Goal: Task Accomplishment & Management: Manage account settings

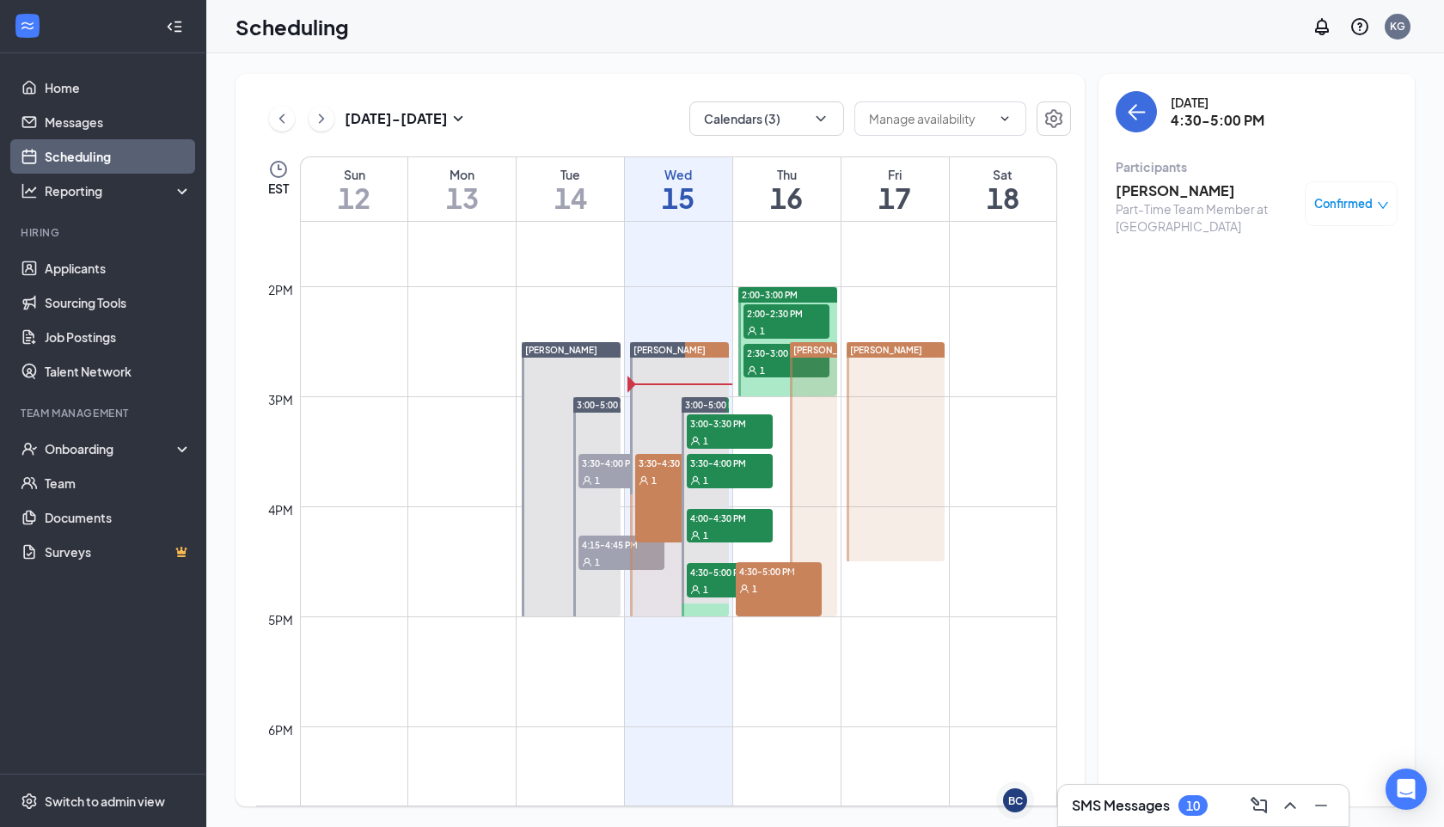
scroll to position [1531, 0]
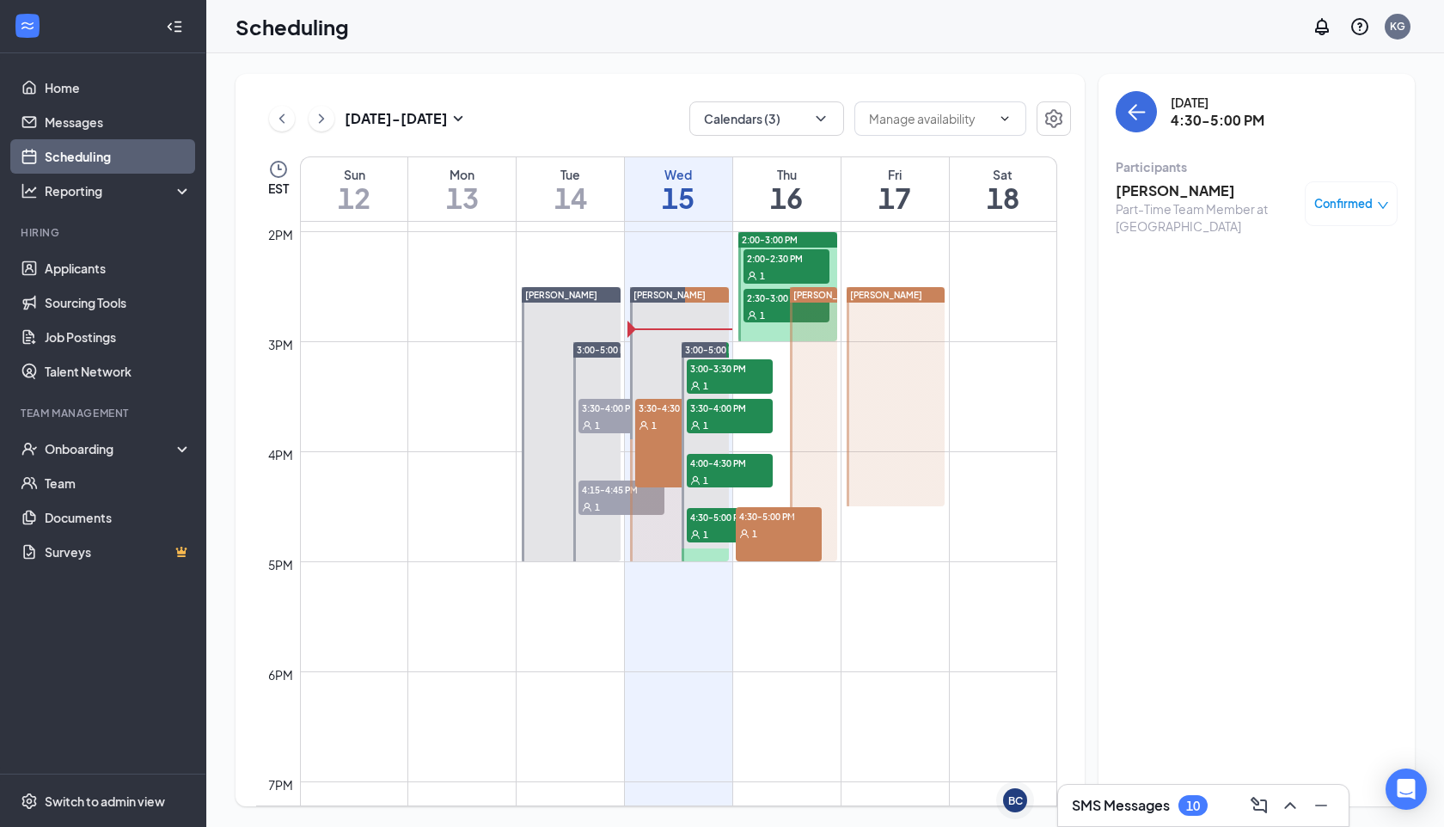
click at [794, 536] on div at bounding box center [813, 424] width 47 height 274
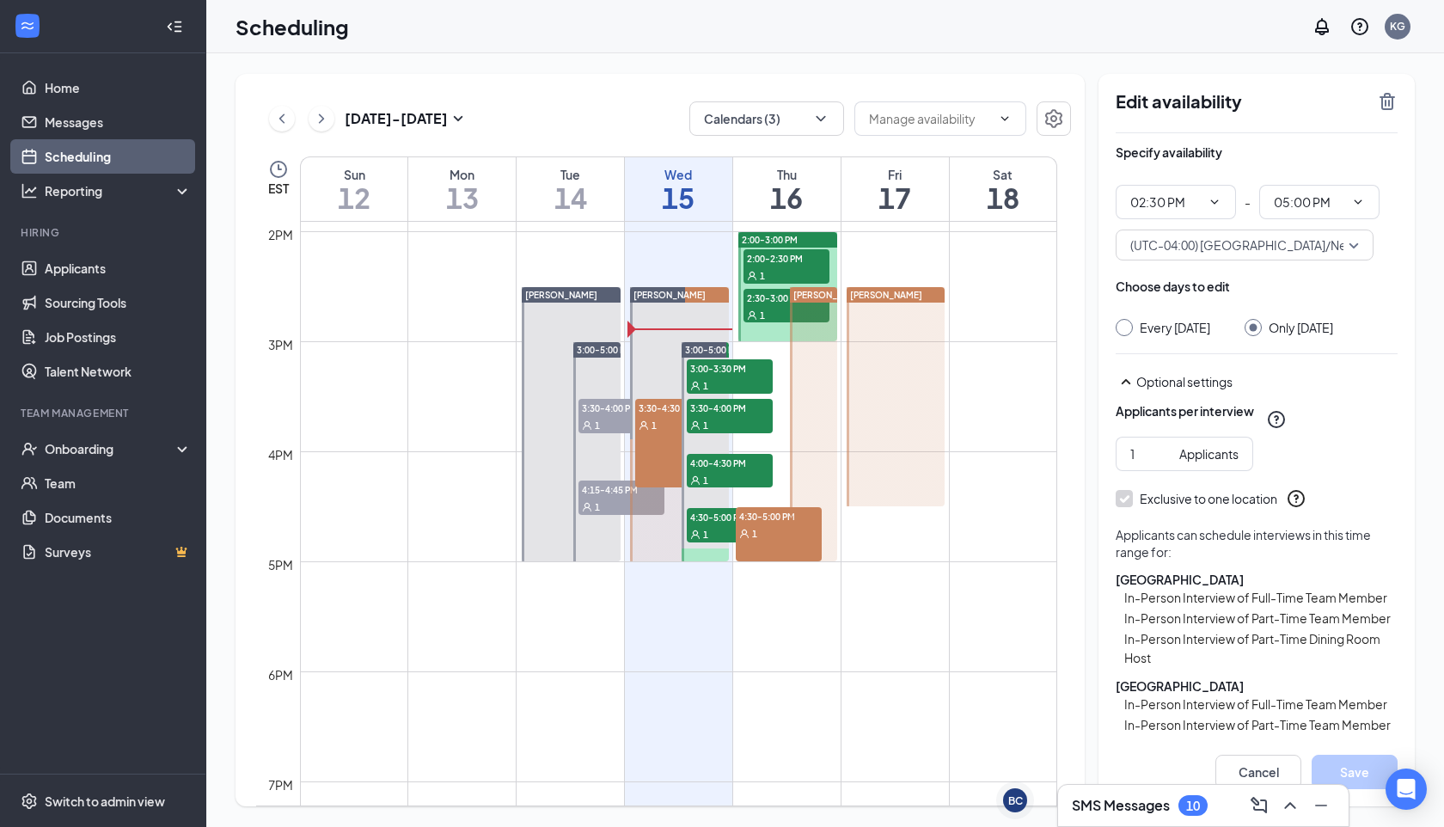
click at [785, 535] on div "1" at bounding box center [779, 532] width 86 height 17
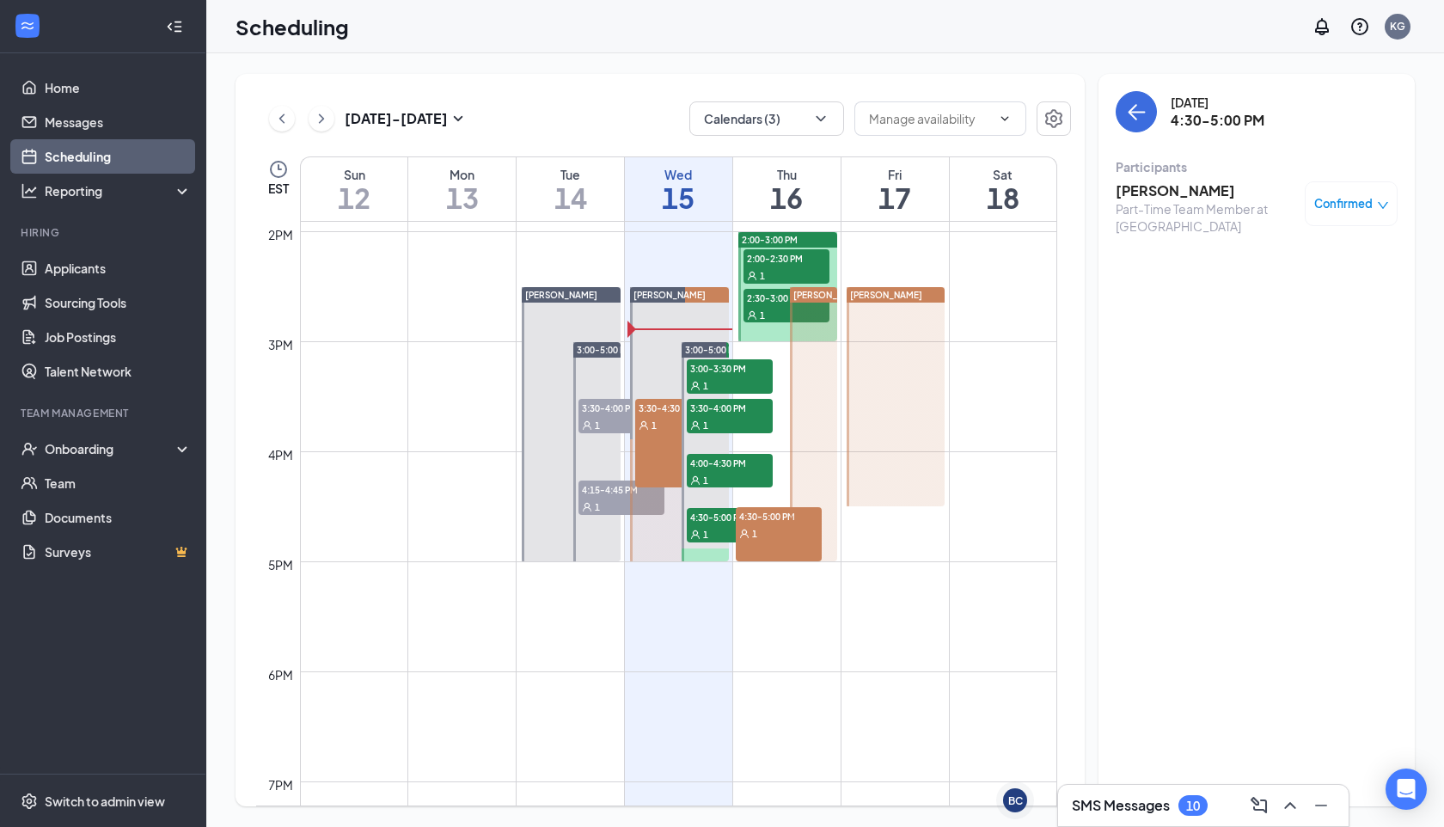
click at [785, 535] on div "1" at bounding box center [779, 532] width 86 height 17
click at [797, 524] on div at bounding box center [813, 424] width 47 height 274
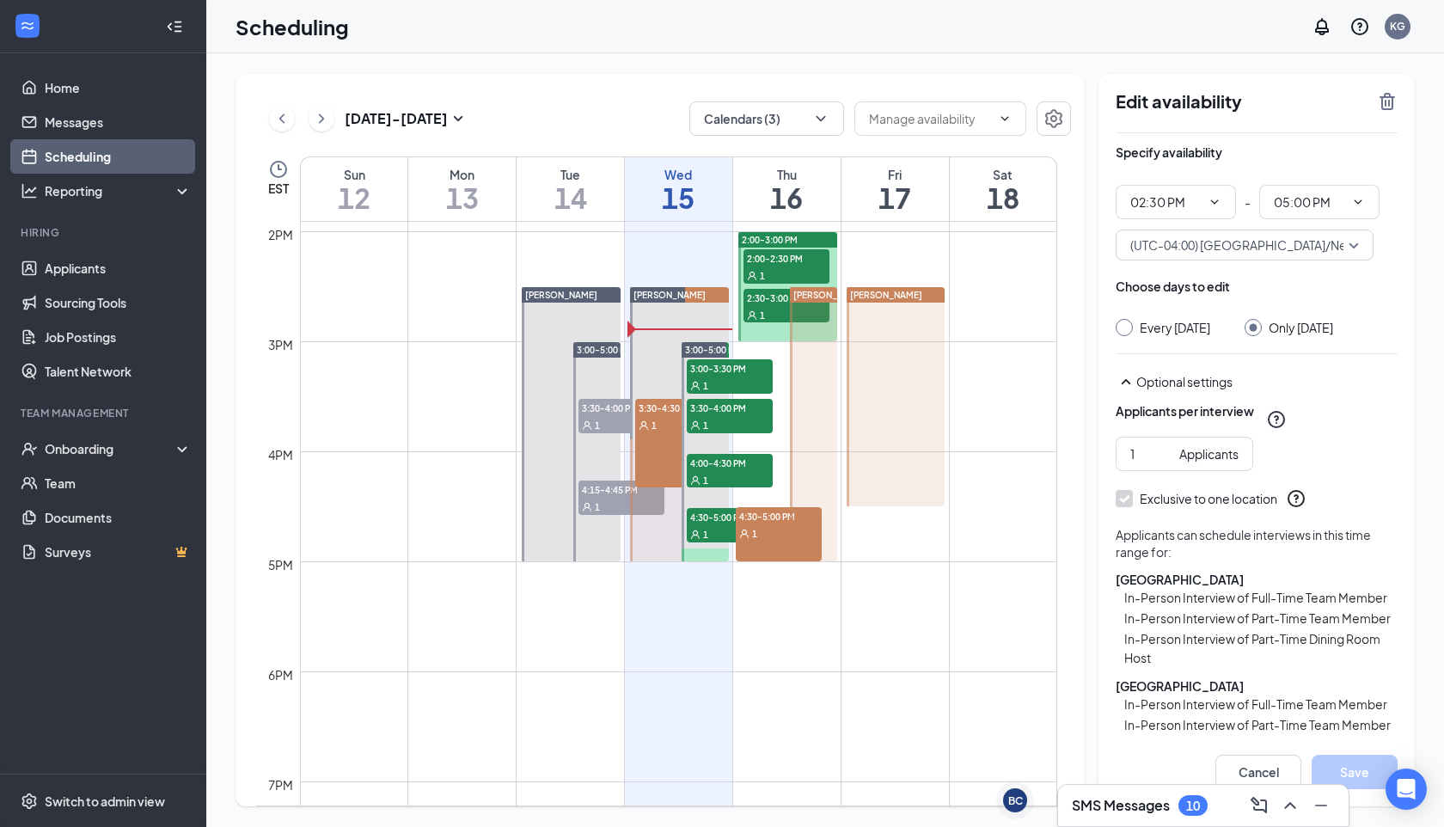
click at [802, 518] on div at bounding box center [813, 424] width 47 height 274
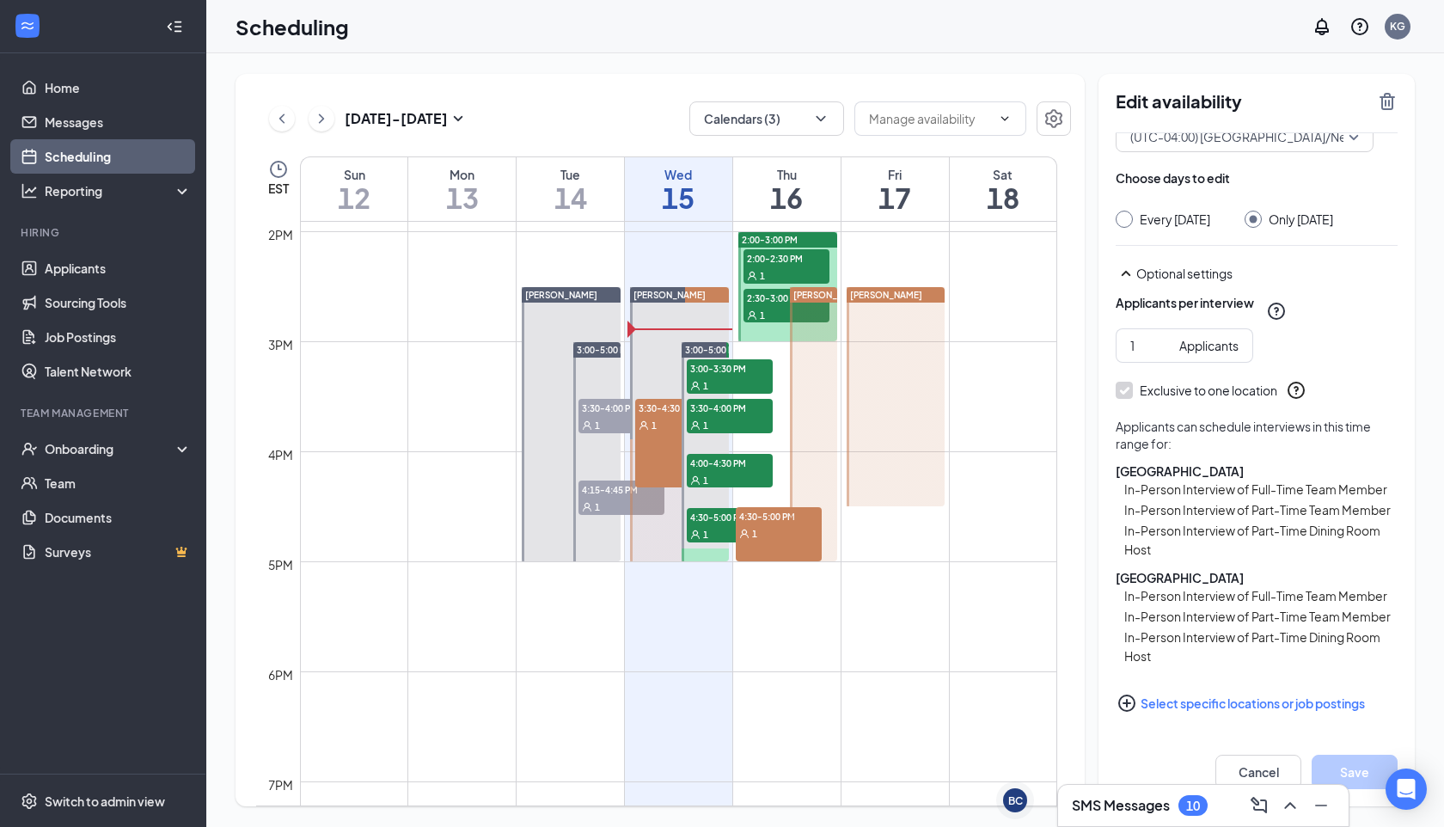
scroll to position [201, 0]
click at [1175, 705] on button "Select specific locations or job postings" at bounding box center [1257, 703] width 282 height 34
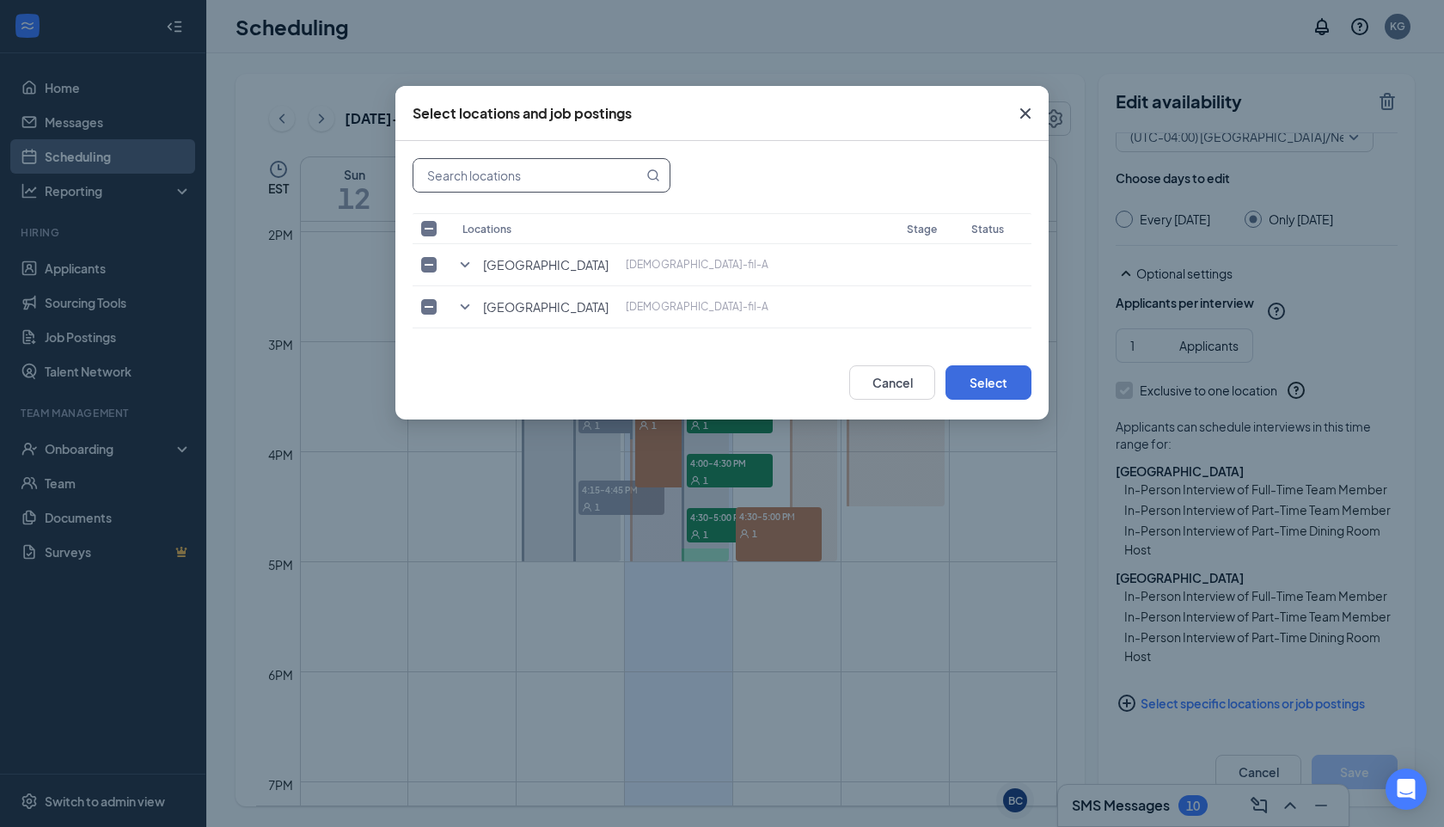
click at [527, 189] on input "text" at bounding box center [529, 175] width 230 height 33
click at [1033, 125] on span "Close" at bounding box center [1026, 113] width 46 height 46
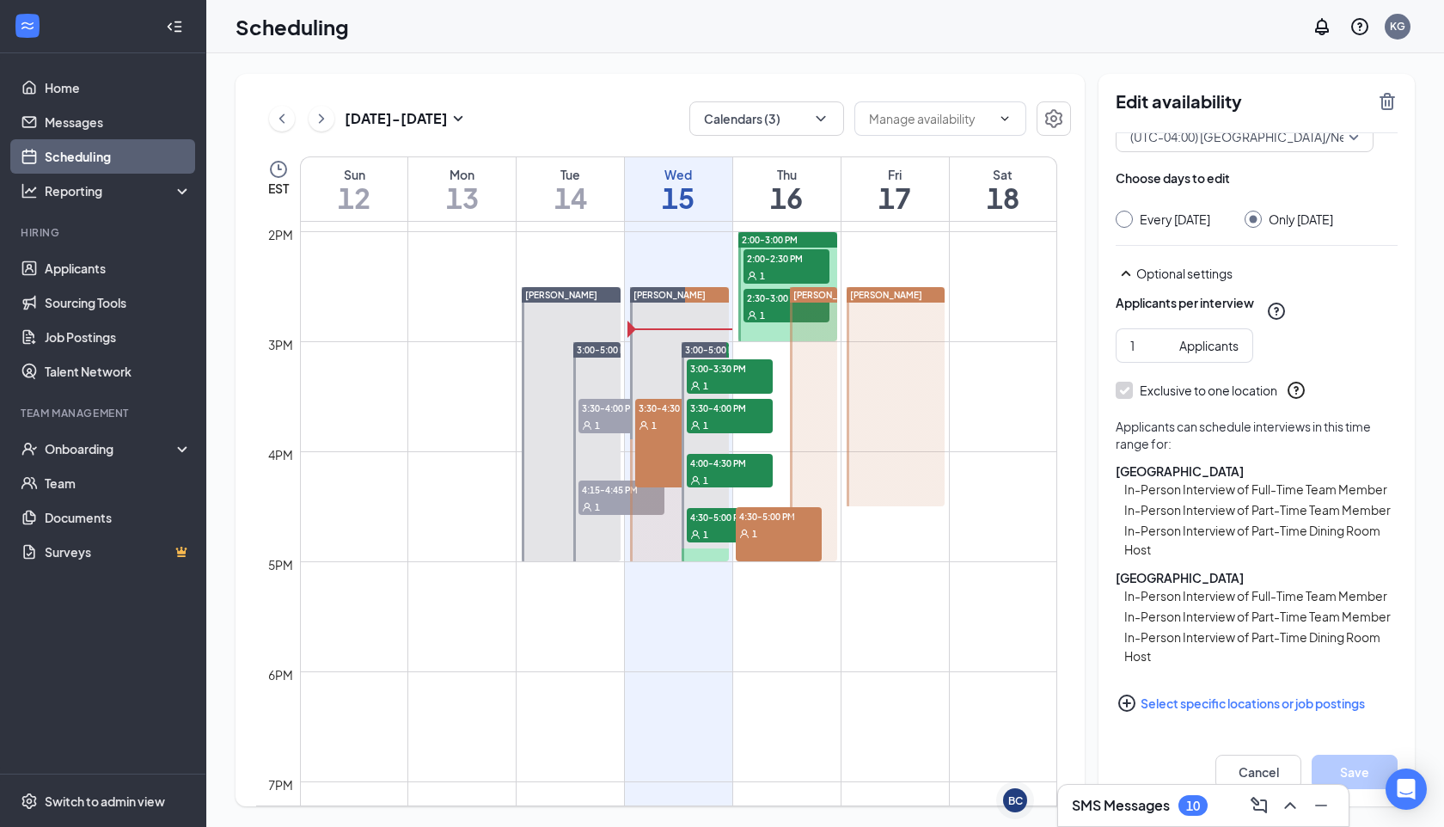
scroll to position [0, 0]
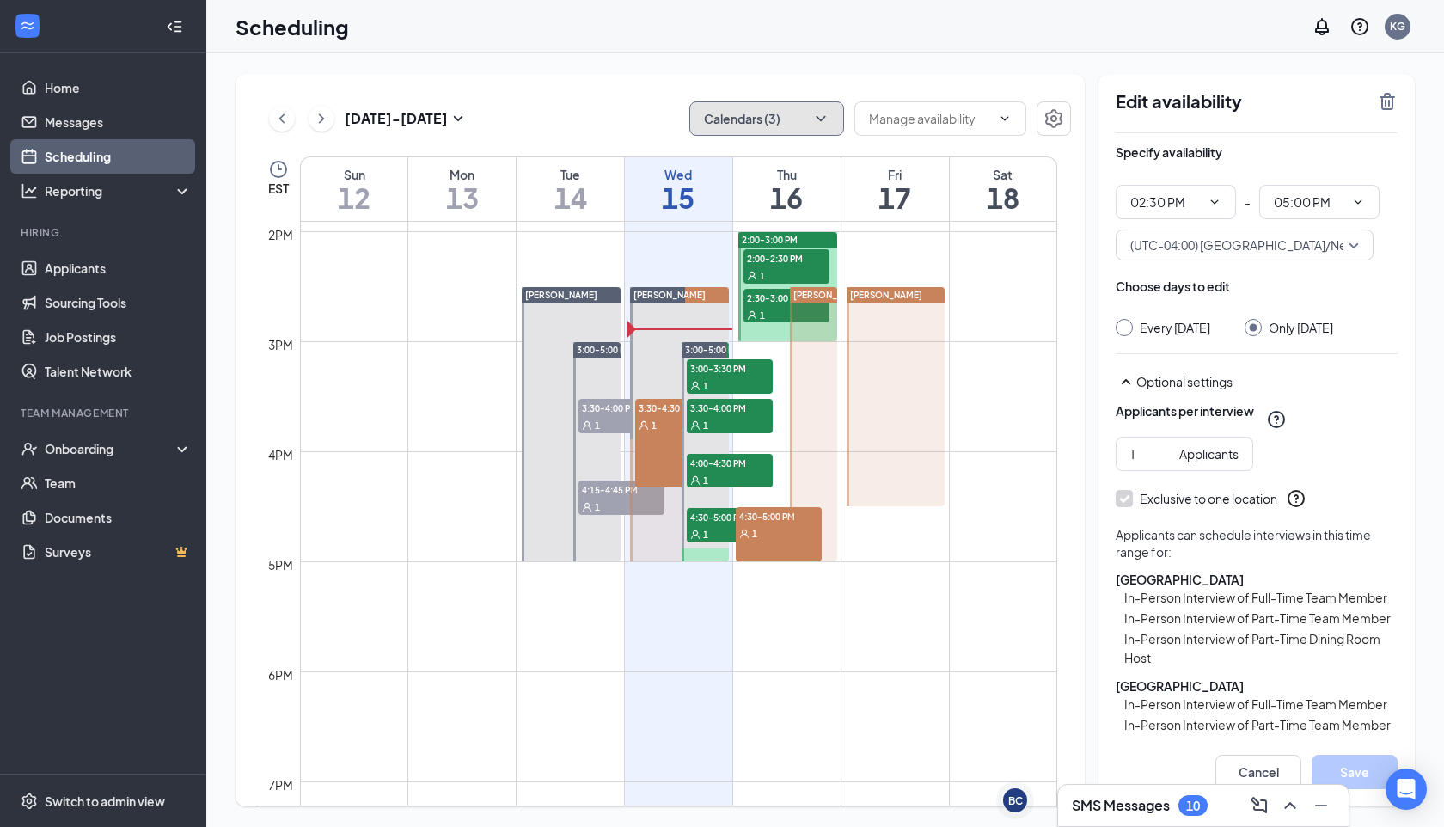
click at [813, 112] on icon "ChevronDown" at bounding box center [821, 118] width 17 height 17
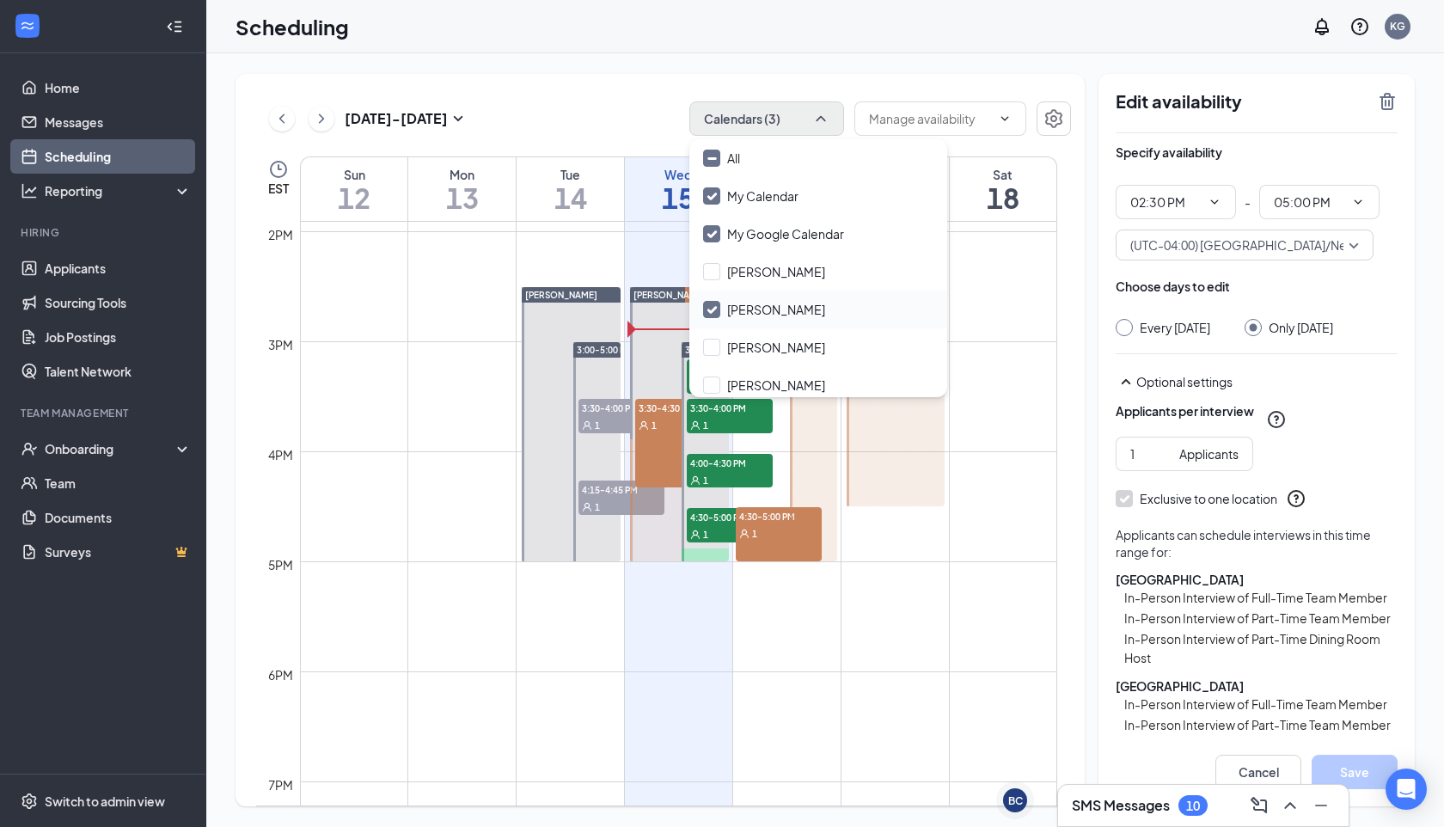
click at [727, 311] on input "Ben McGowan" at bounding box center [764, 309] width 122 height 17
checkbox input "false"
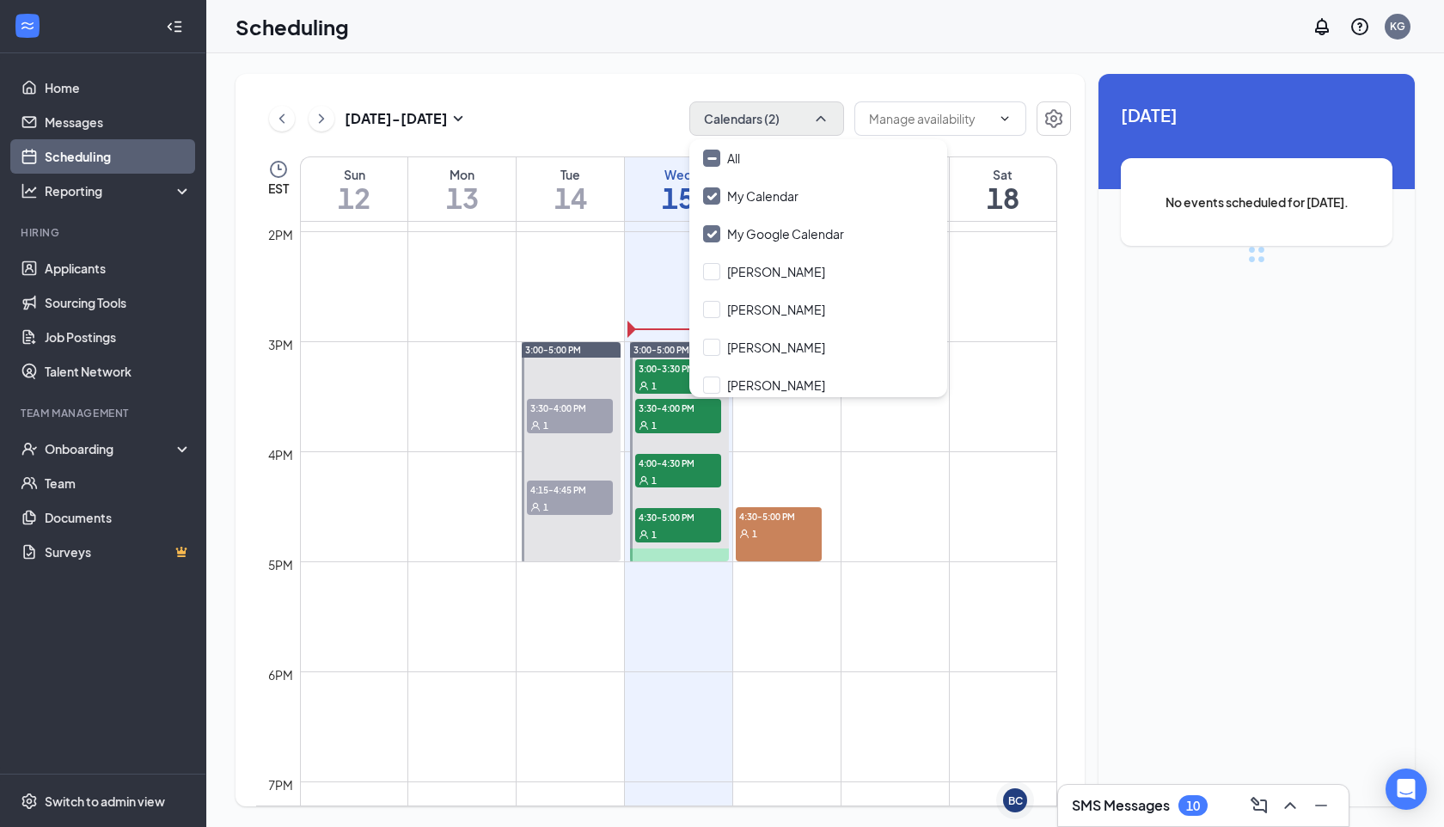
click at [807, 598] on td at bounding box center [678, 603] width 757 height 28
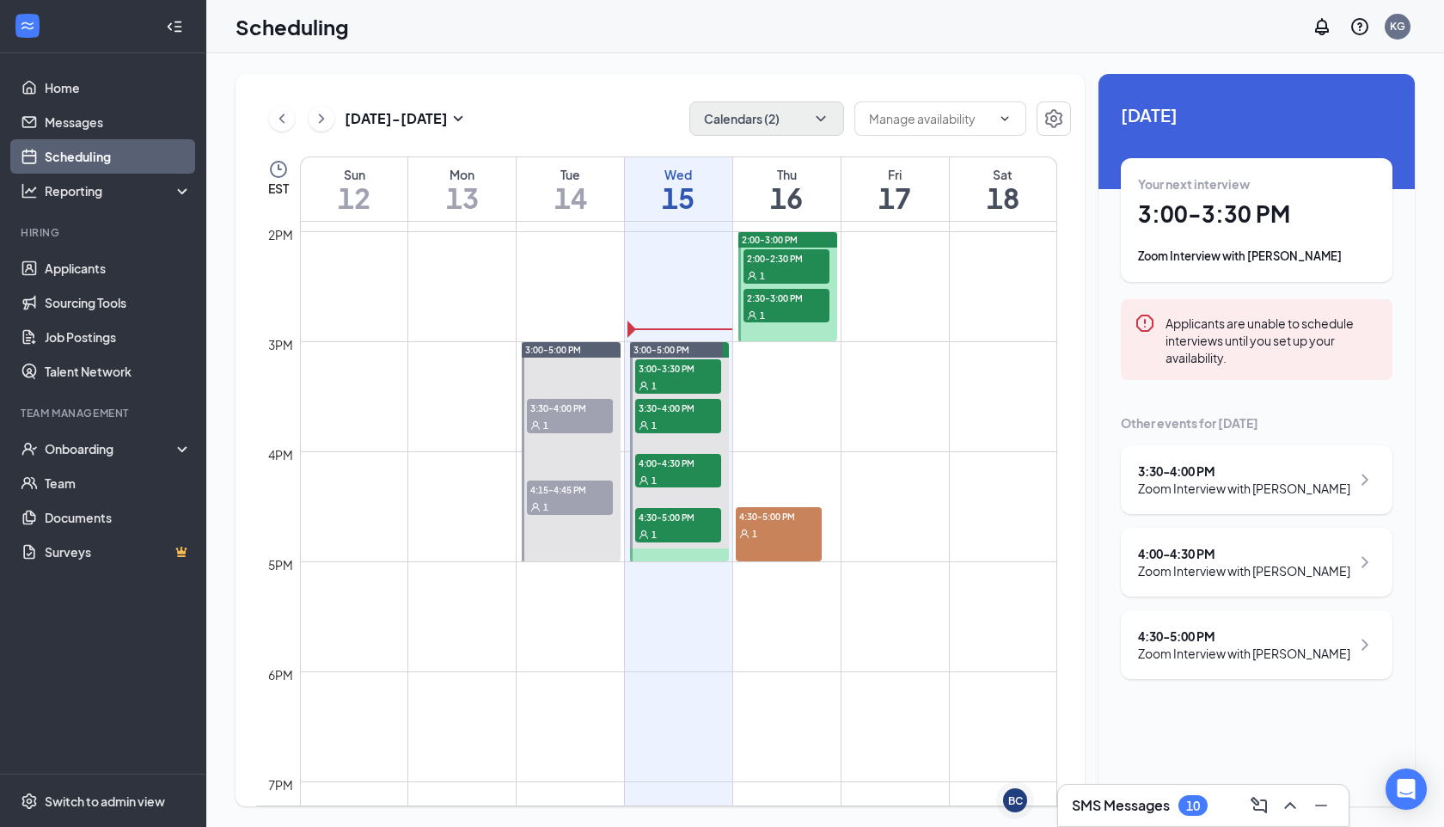
click at [777, 526] on div "1" at bounding box center [779, 532] width 86 height 17
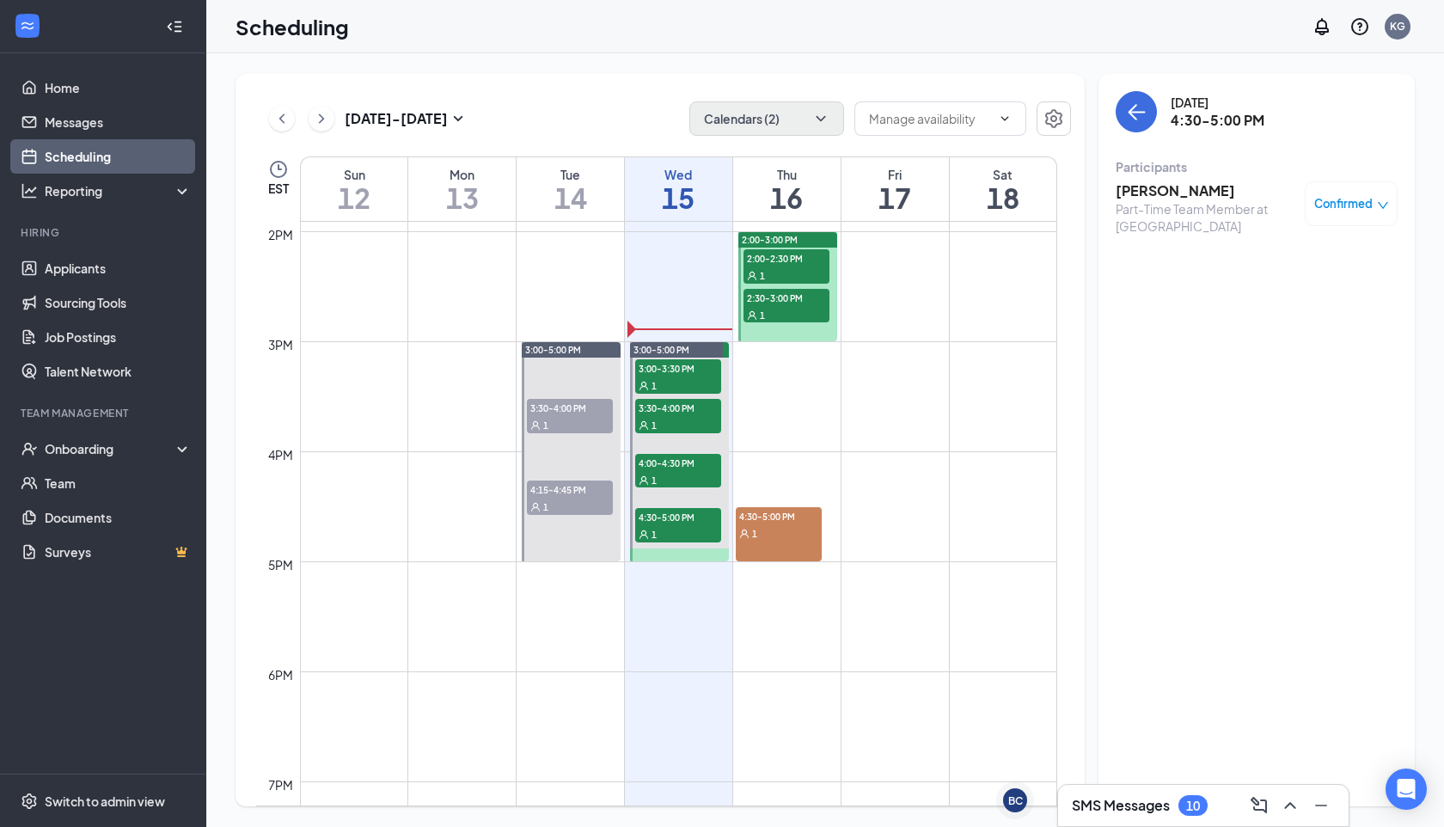
click at [788, 528] on div "1" at bounding box center [779, 532] width 86 height 17
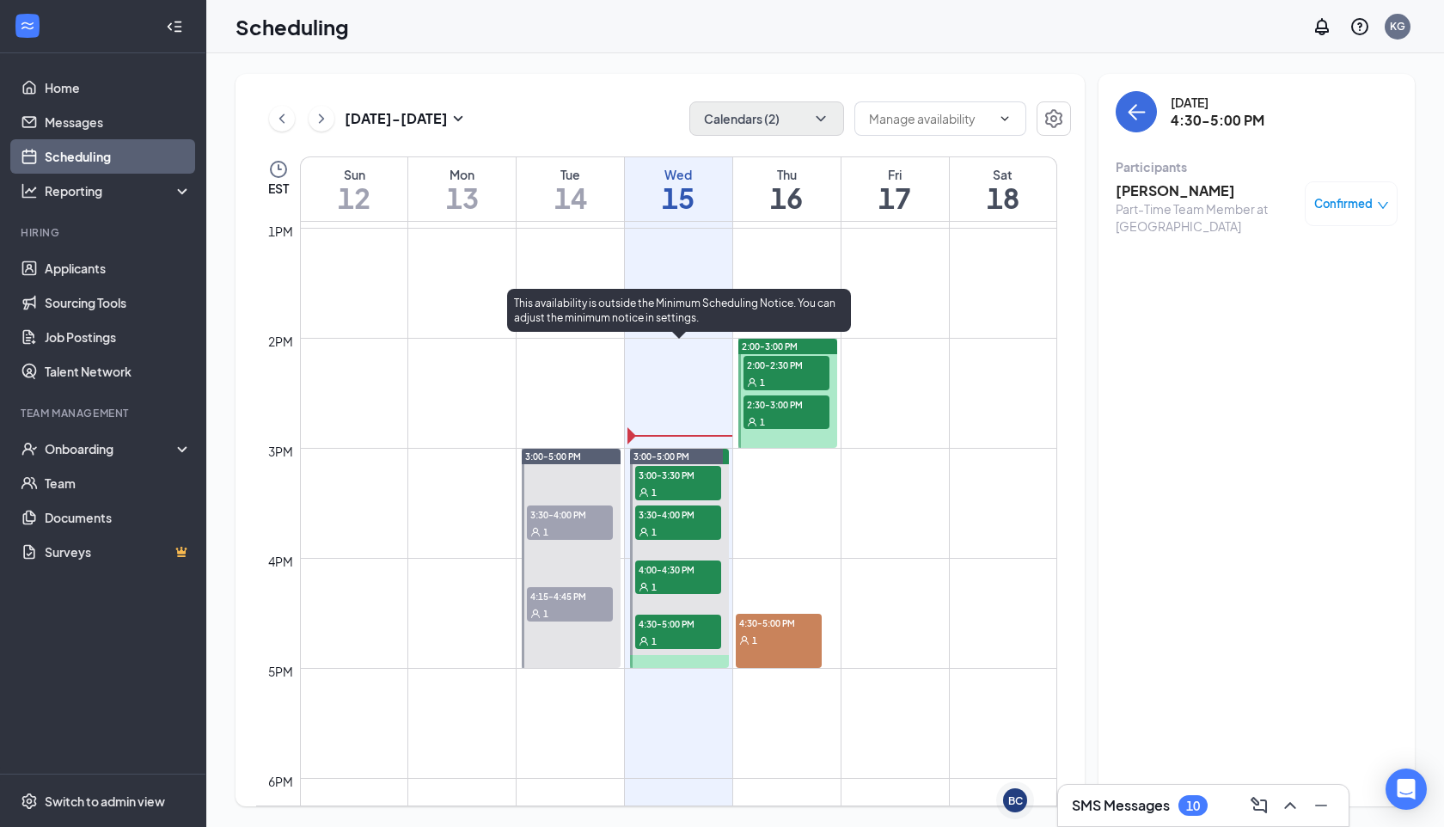
scroll to position [1419, 0]
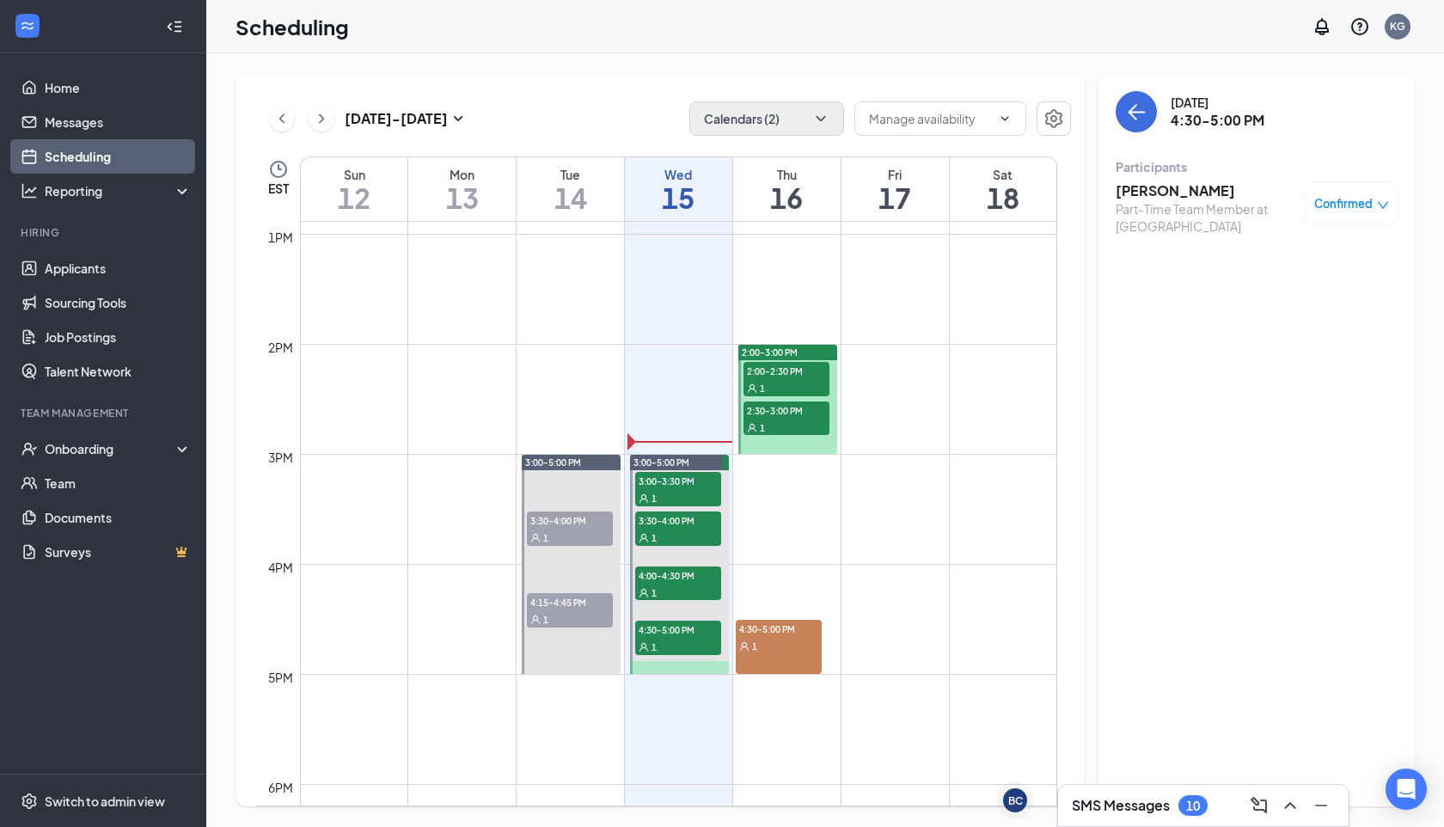
click at [787, 420] on div "1" at bounding box center [787, 427] width 86 height 17
click at [784, 363] on span "2:00-2:30 PM" at bounding box center [787, 370] width 86 height 17
click at [781, 647] on div "1" at bounding box center [779, 645] width 86 height 17
click at [1182, 184] on h3 "[PERSON_NAME]" at bounding box center [1206, 190] width 181 height 19
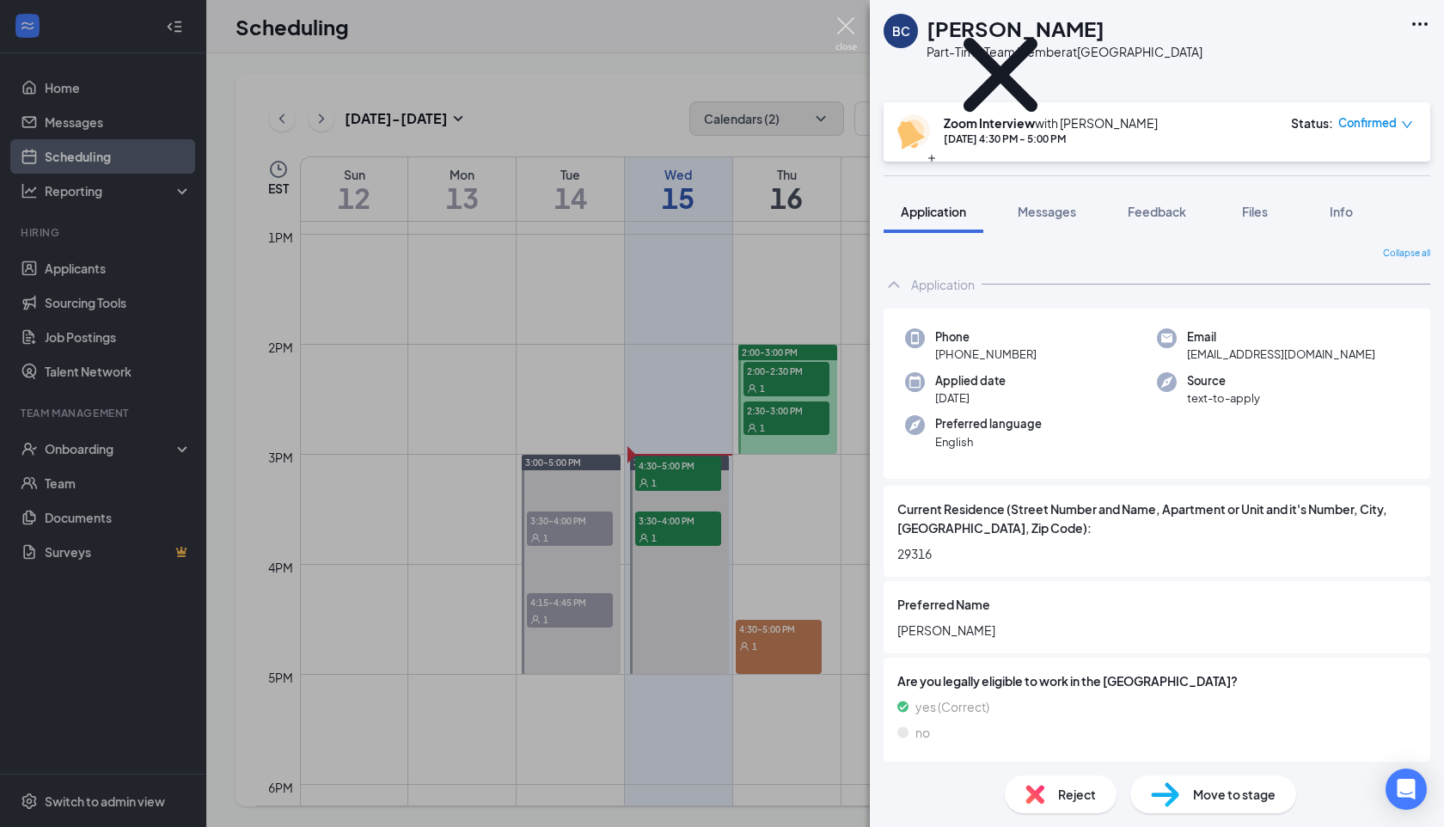
click at [843, 33] on img at bounding box center [846, 34] width 21 height 34
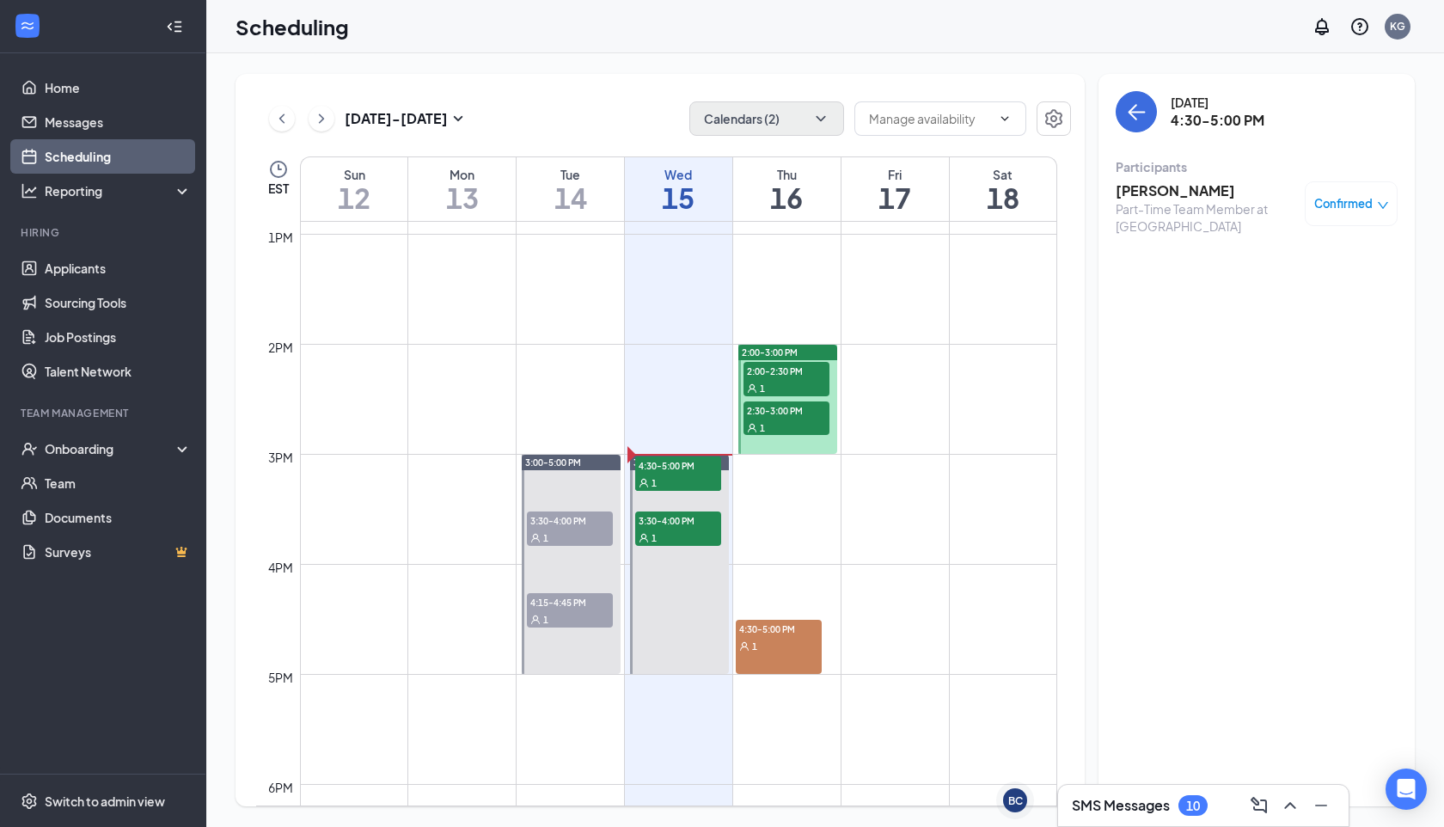
click at [1119, 786] on div "SMS Messages 10" at bounding box center [1203, 805] width 291 height 41
click at [1118, 431] on div at bounding box center [1203, 382] width 291 height 96
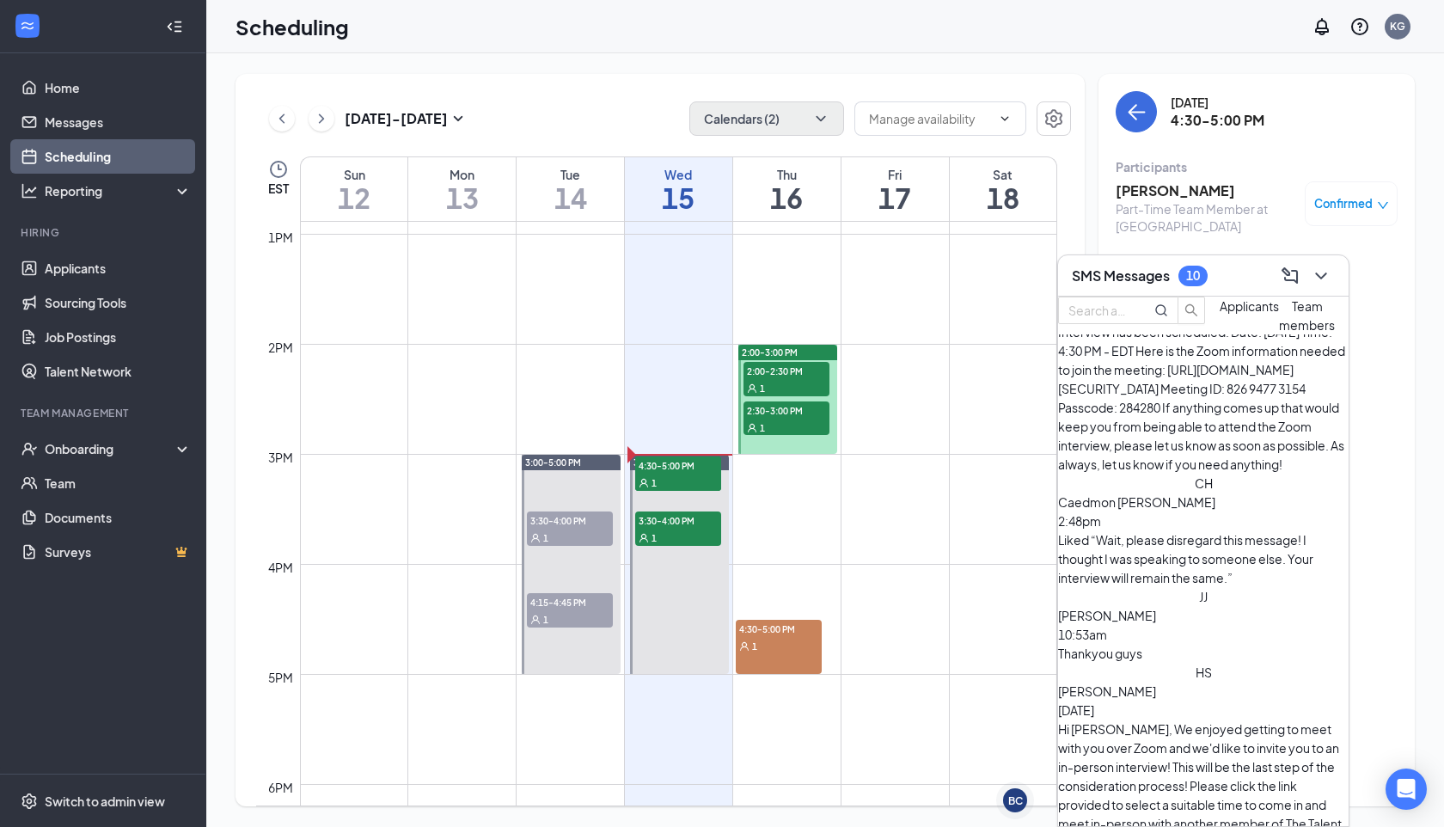
scroll to position [107, 0]
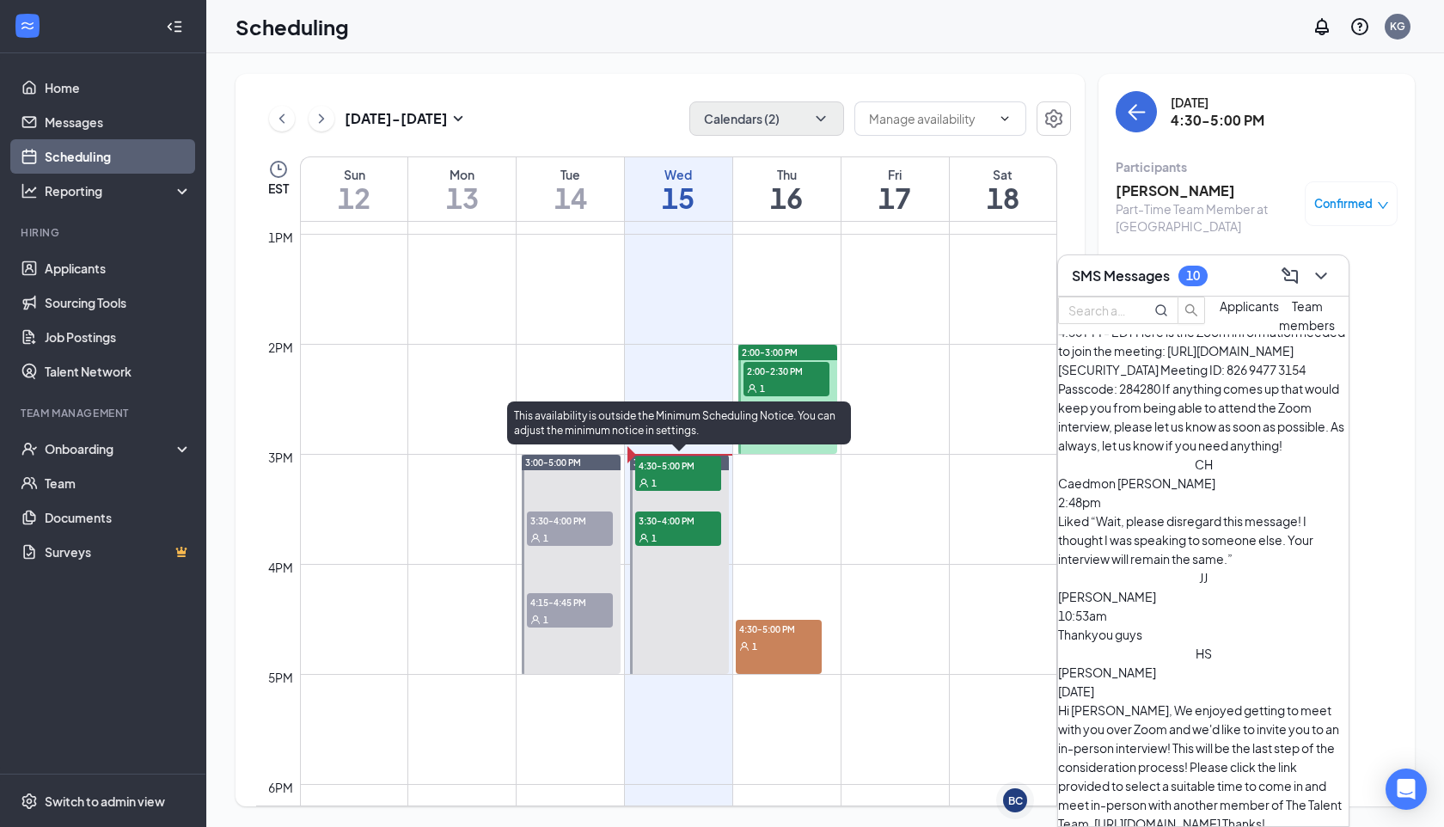
click at [697, 474] on span "3:00-3:30 PM" at bounding box center [678, 465] width 86 height 17
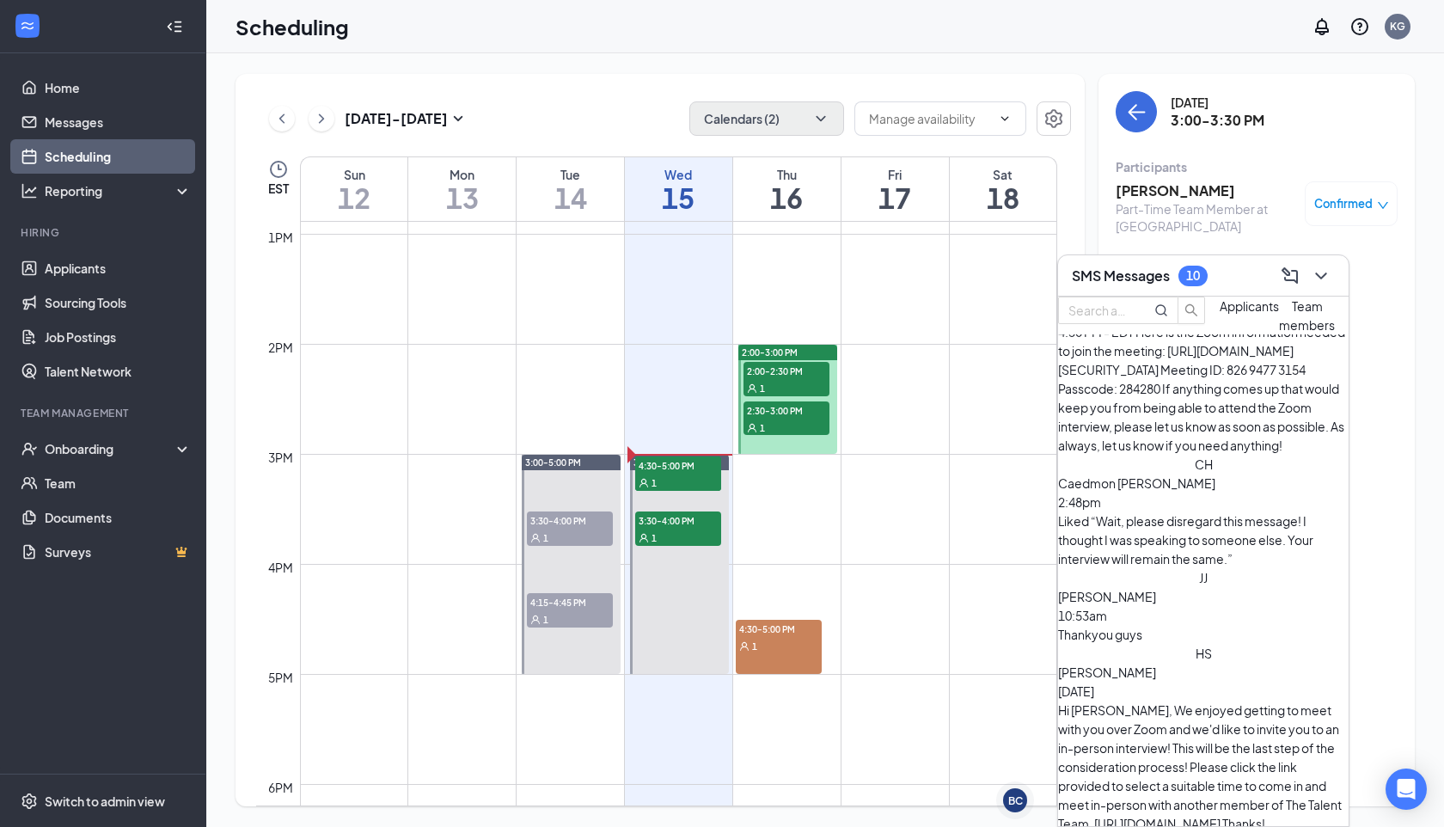
click at [1258, 291] on div "SMS Messages 10" at bounding box center [1203, 275] width 291 height 41
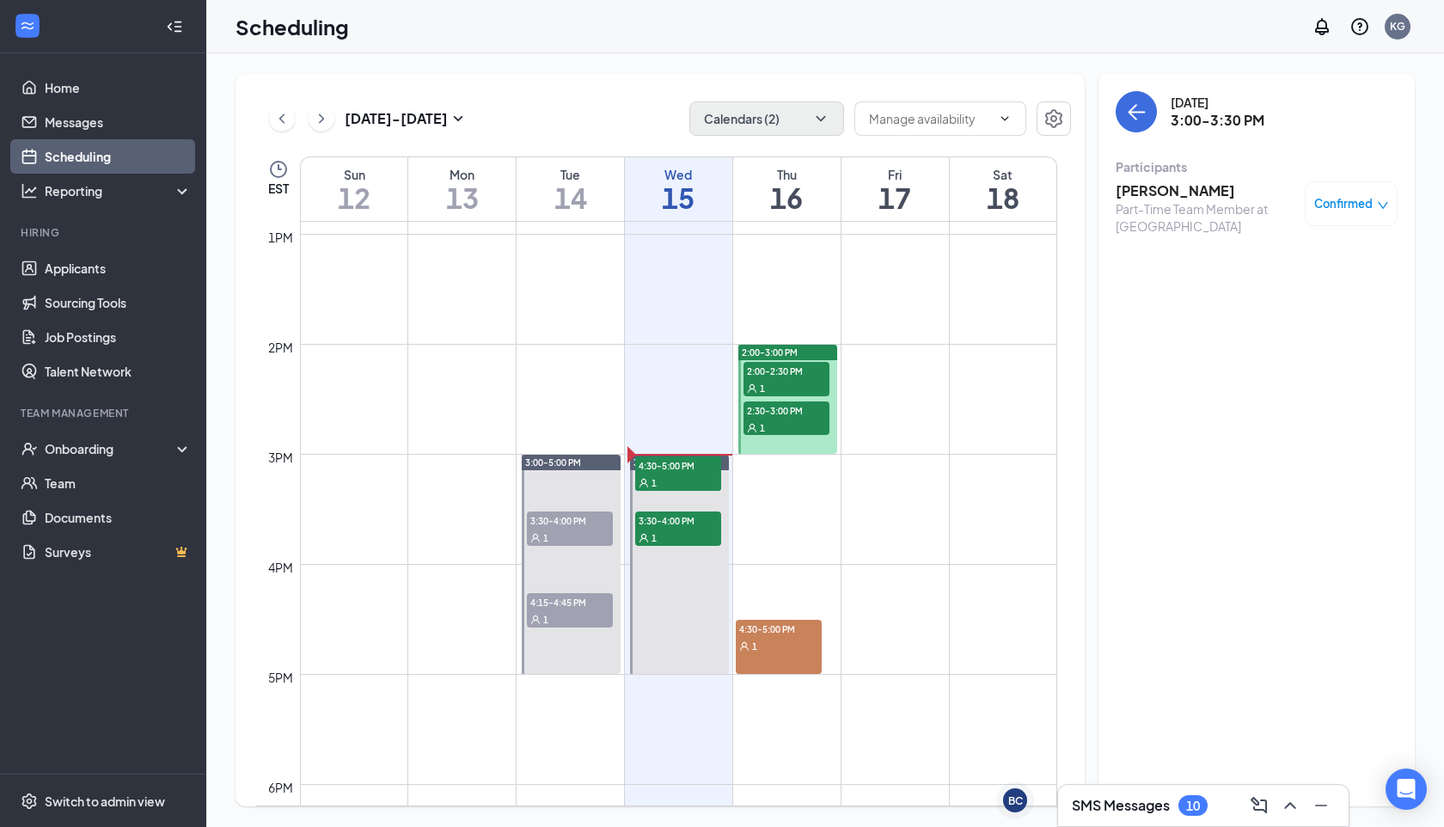
click at [1155, 195] on h3 "[PERSON_NAME]" at bounding box center [1206, 190] width 181 height 19
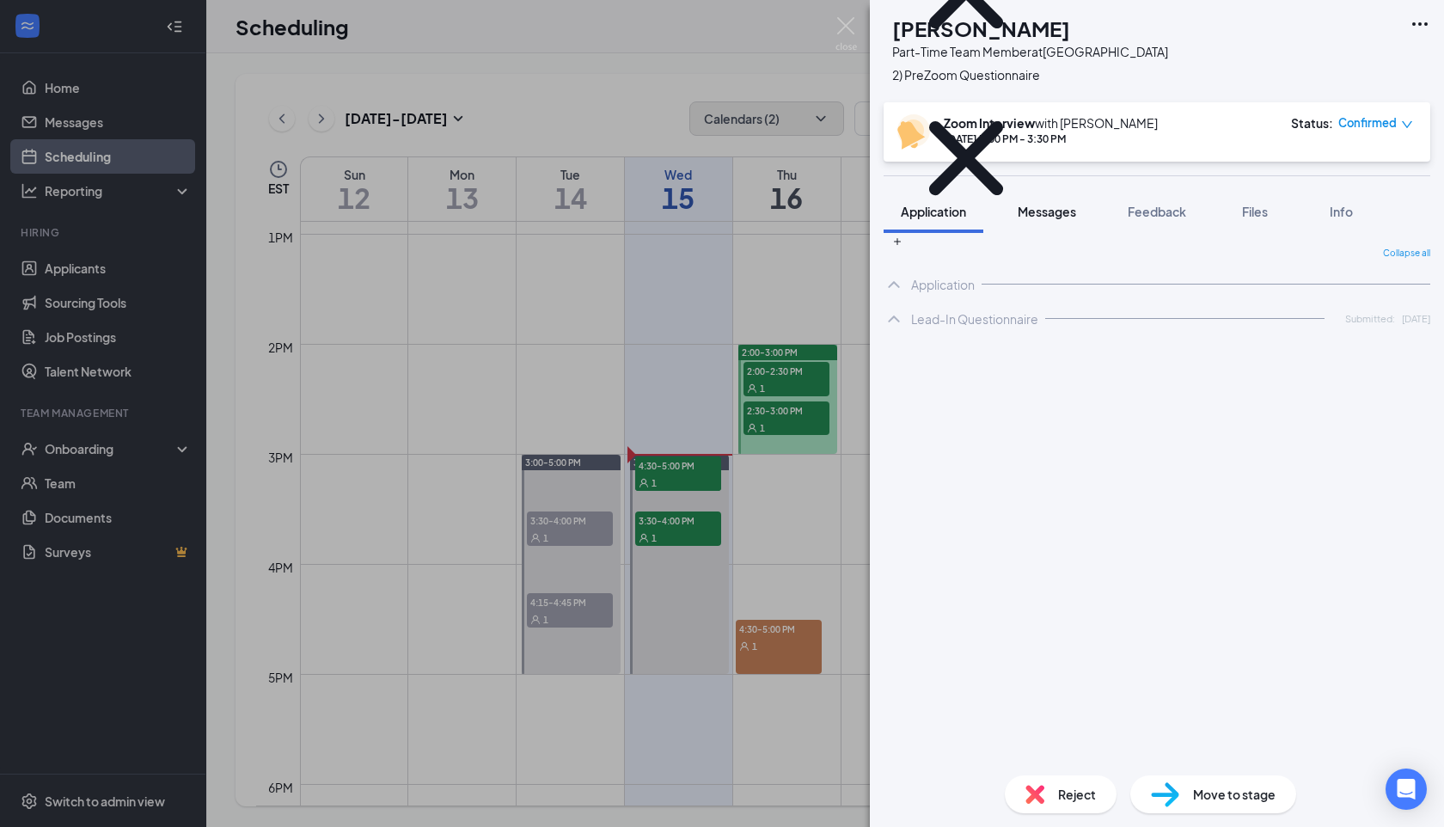
click at [1041, 212] on span "Messages" at bounding box center [1047, 211] width 58 height 15
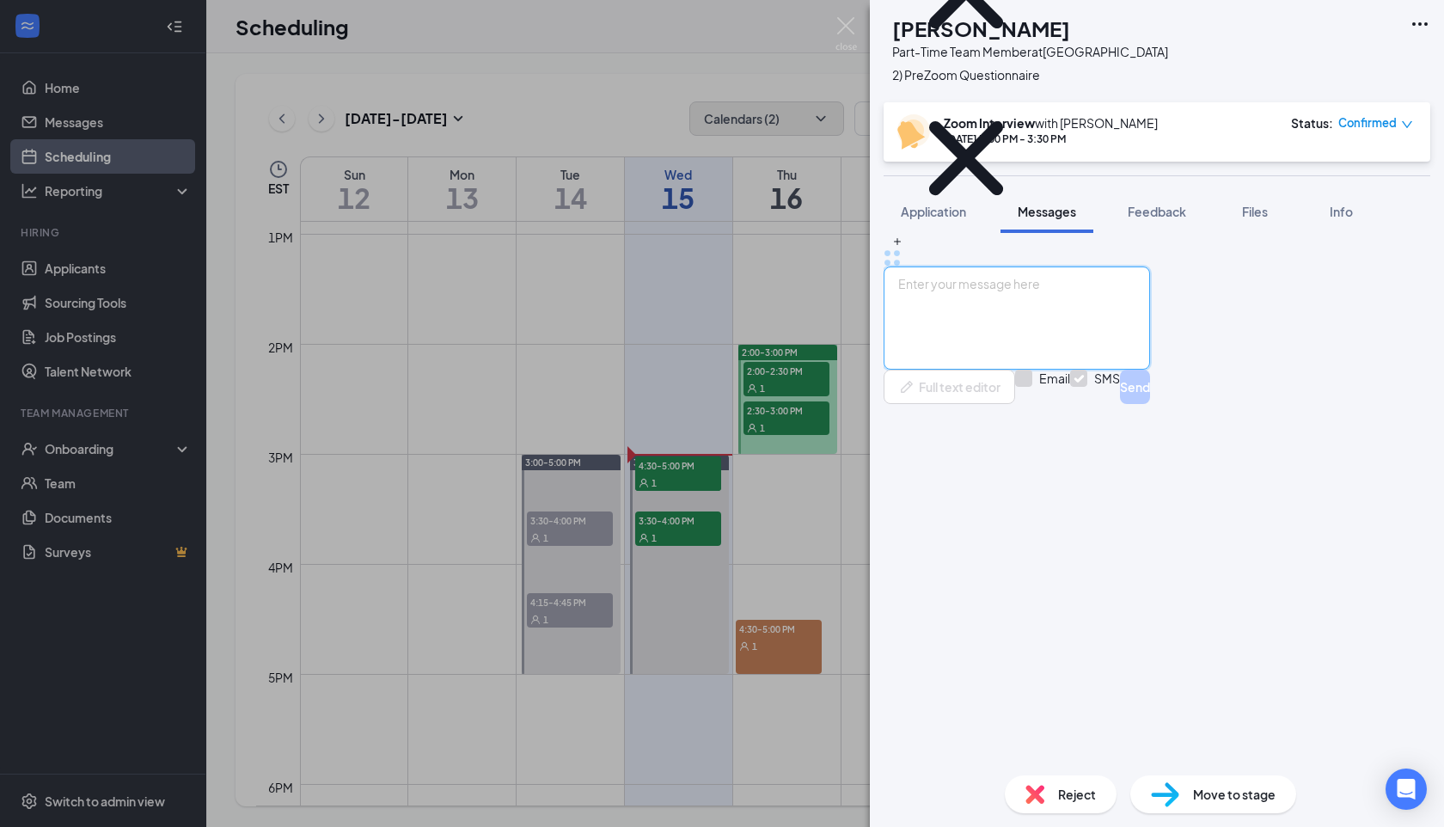
click at [1012, 370] on textarea at bounding box center [1017, 318] width 267 height 103
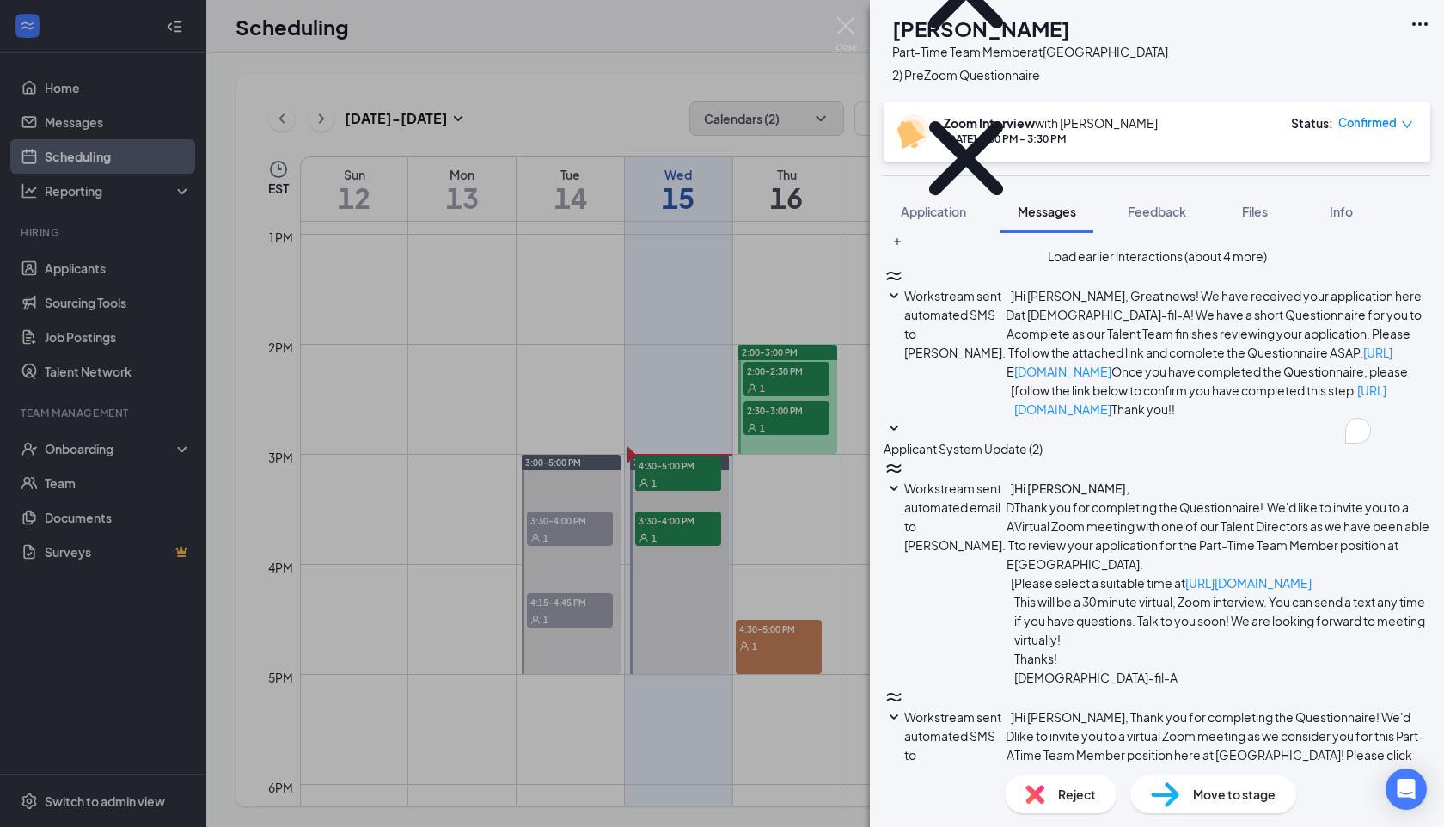
scroll to position [382, 0]
type textarea "Hey [PERSON_NAME]! I am going to be a little late hopping onto the interview, j…"
click at [451, 234] on div "DW Daniel Wood Part-Time Team Member at Boiling Springs B Under Consideration 2…" at bounding box center [722, 413] width 1444 height 827
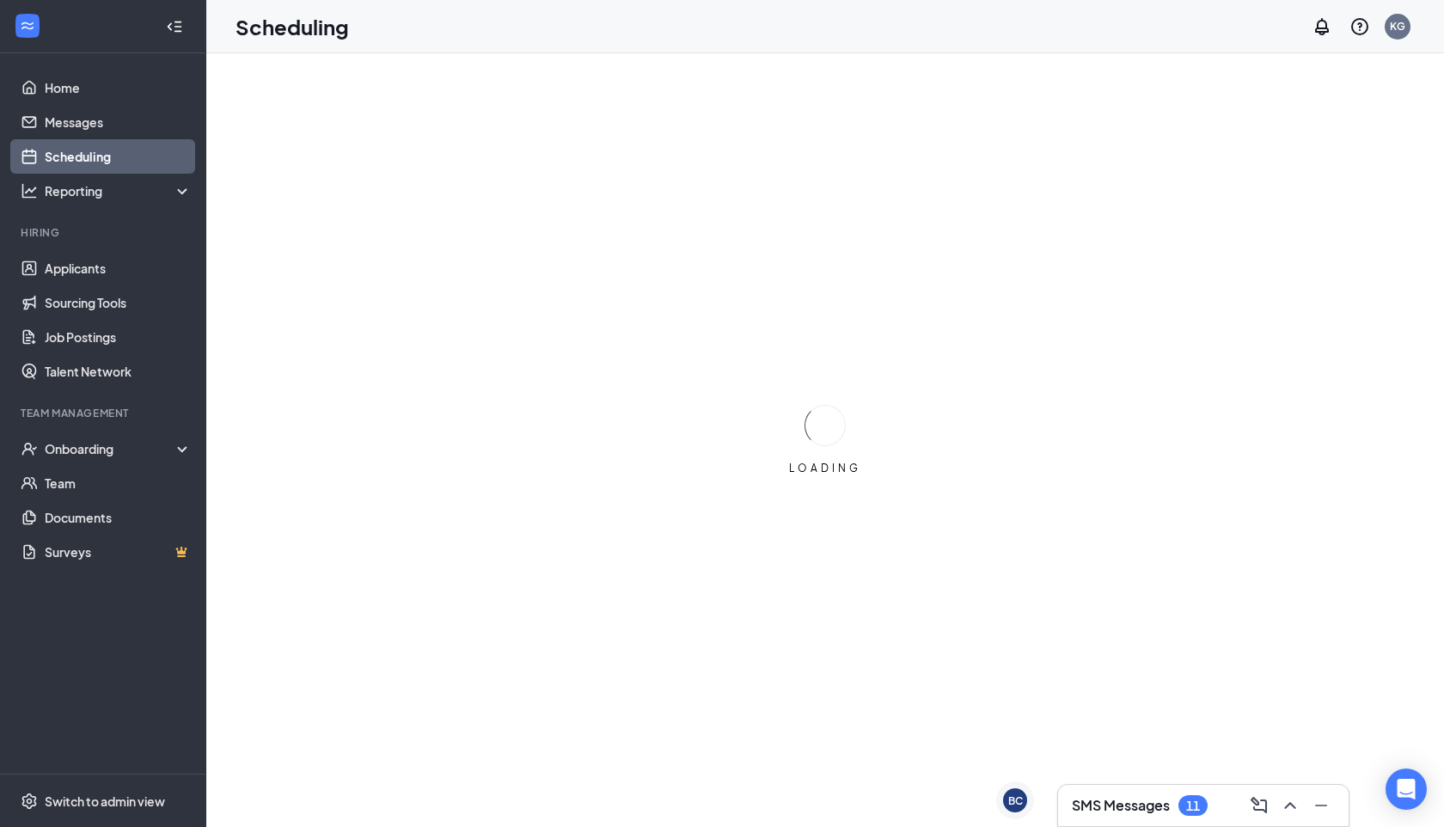
click at [1091, 807] on h3 "SMS Messages" at bounding box center [1121, 805] width 98 height 19
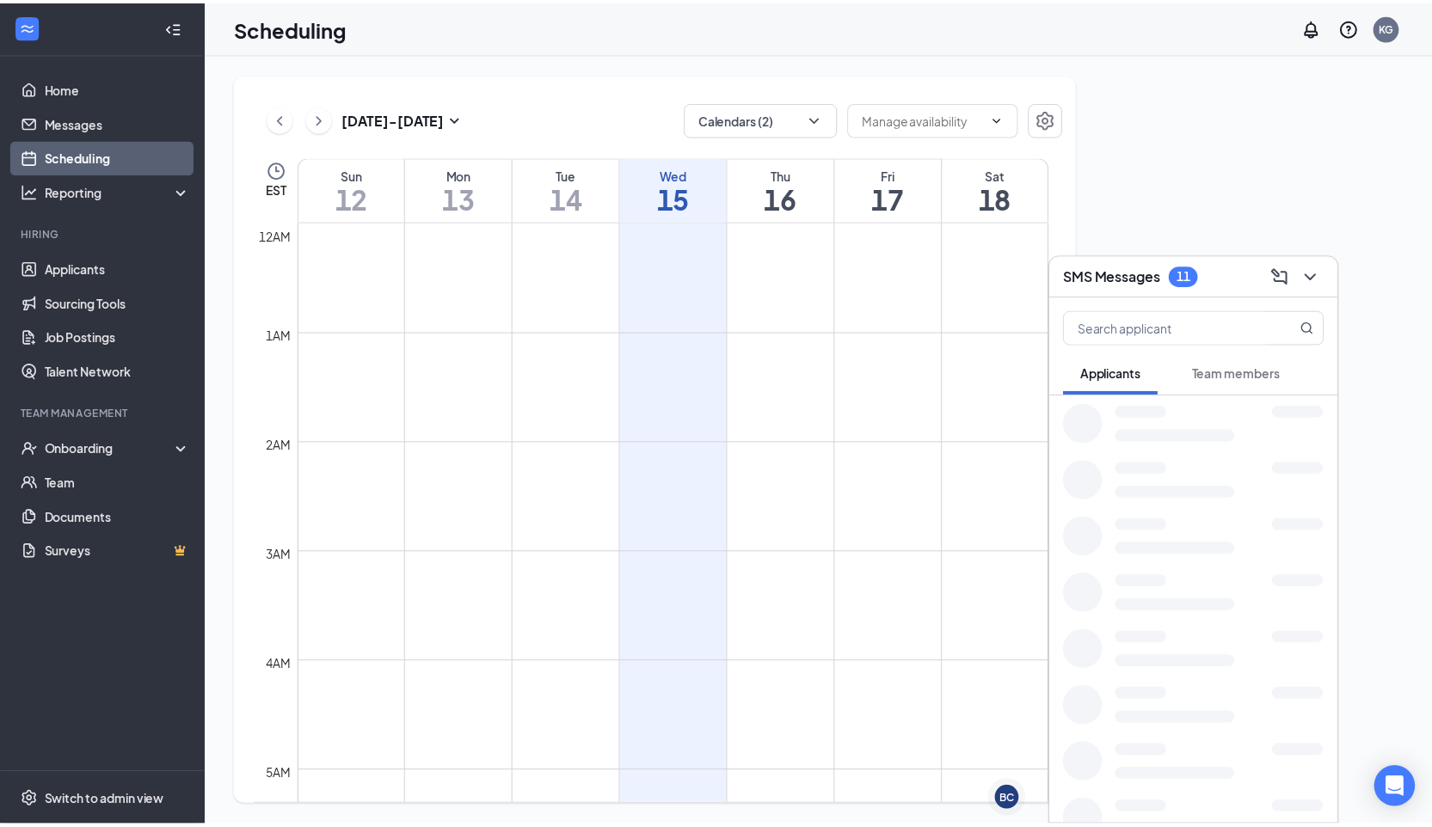
scroll to position [845, 0]
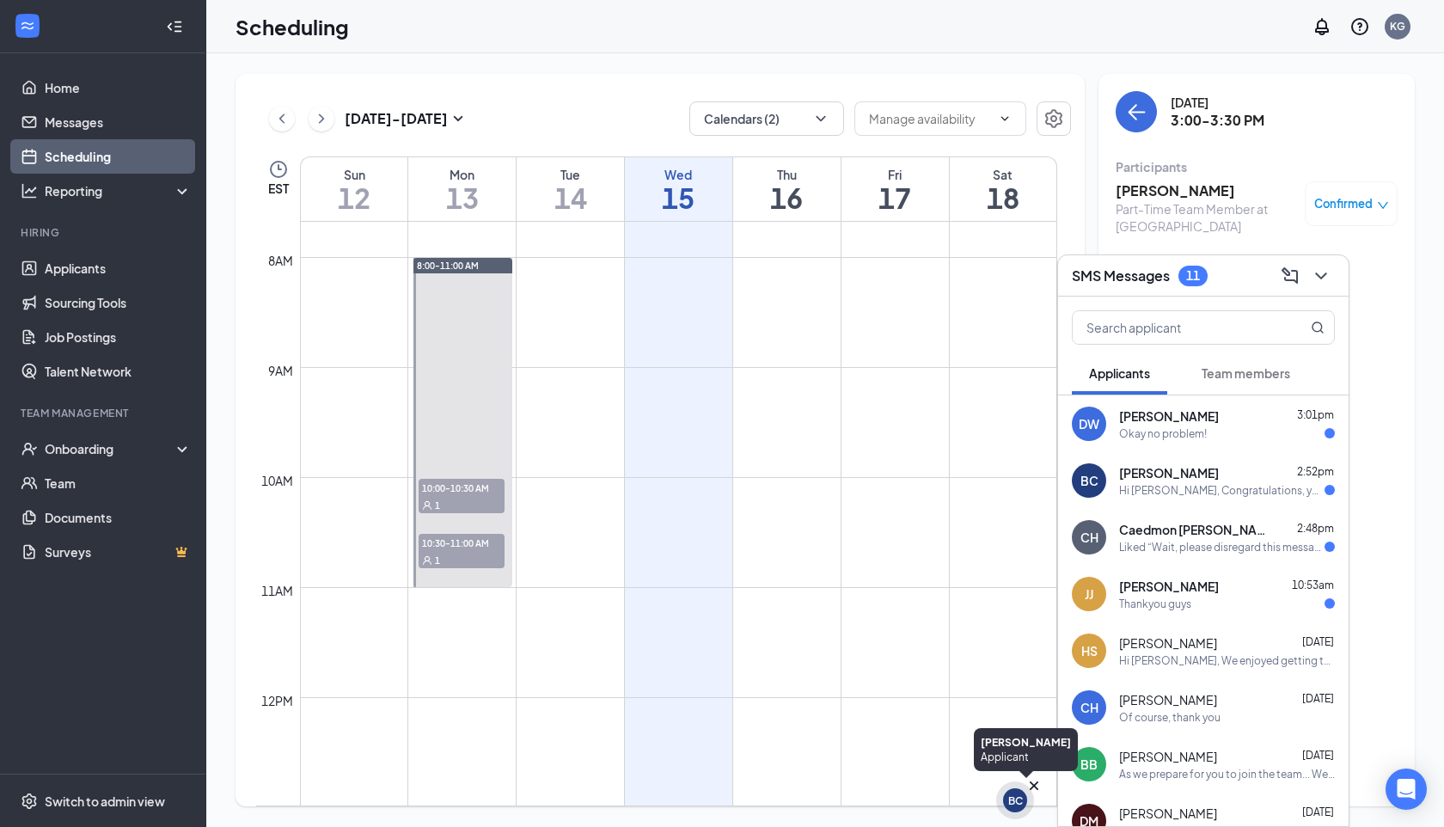
click at [1032, 790] on icon "Cross" at bounding box center [1034, 785] width 17 height 17
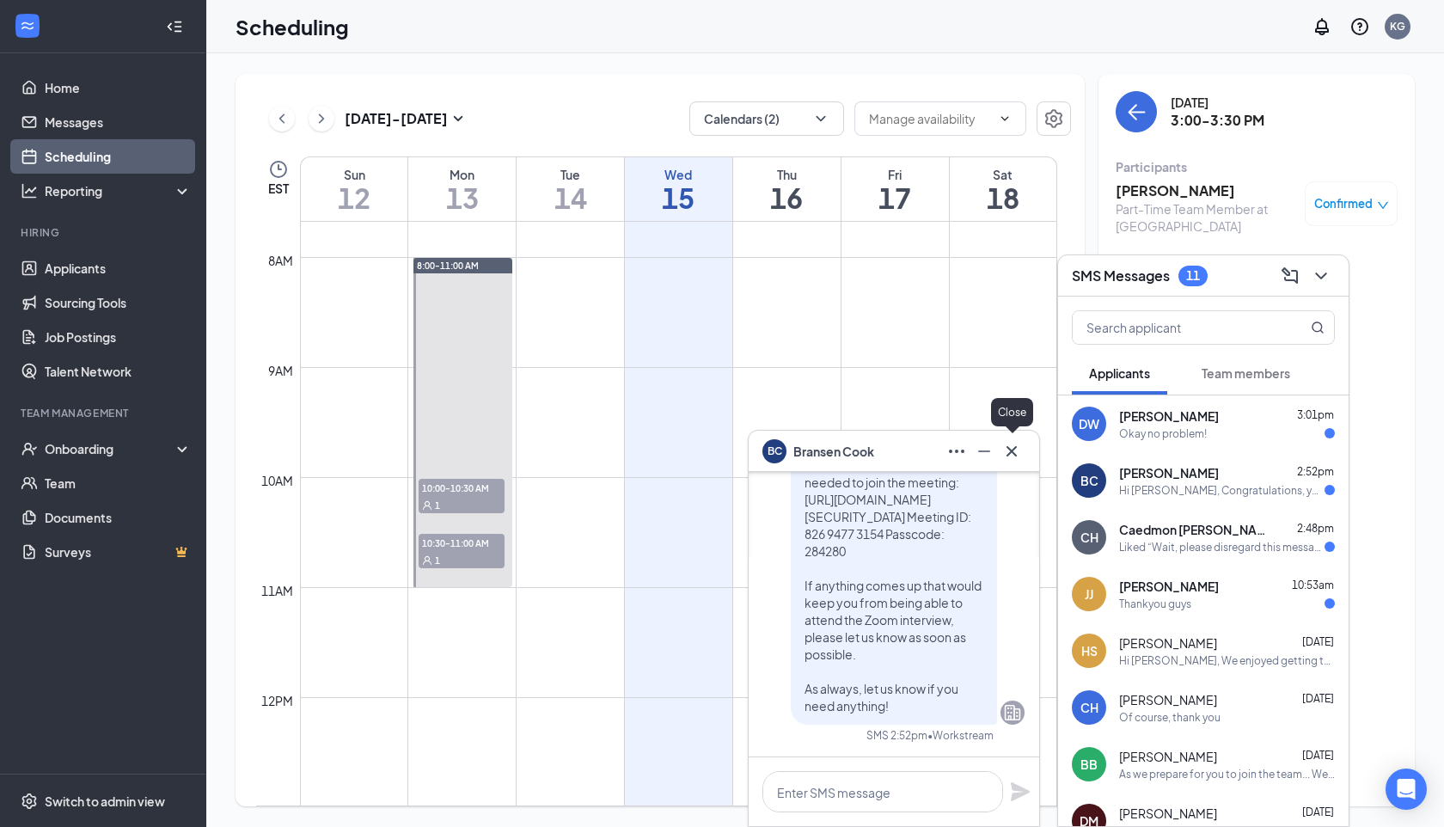
click at [1015, 446] on icon "Cross" at bounding box center [1012, 451] width 21 height 21
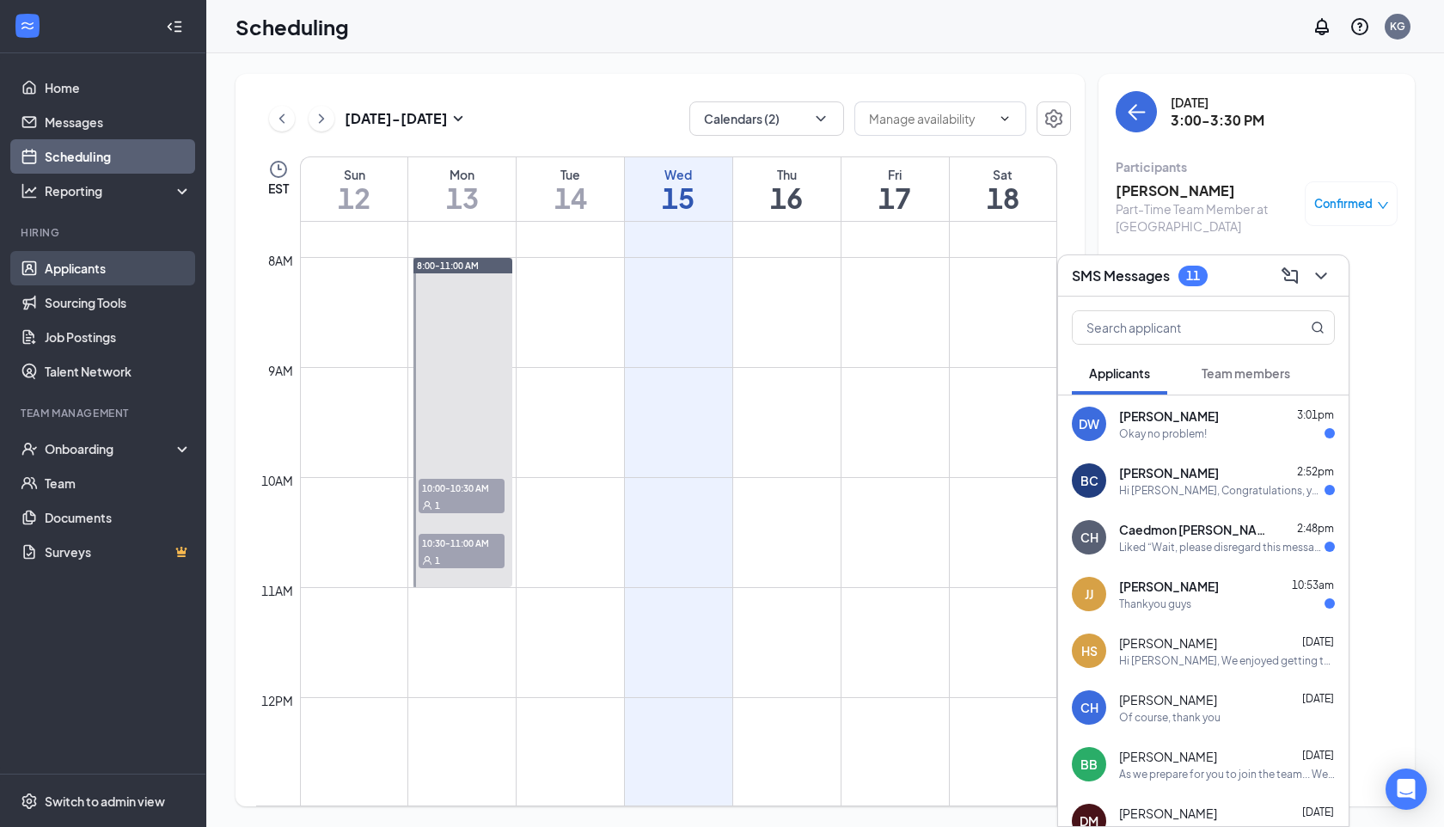
click at [68, 273] on link "Applicants" at bounding box center [118, 268] width 147 height 34
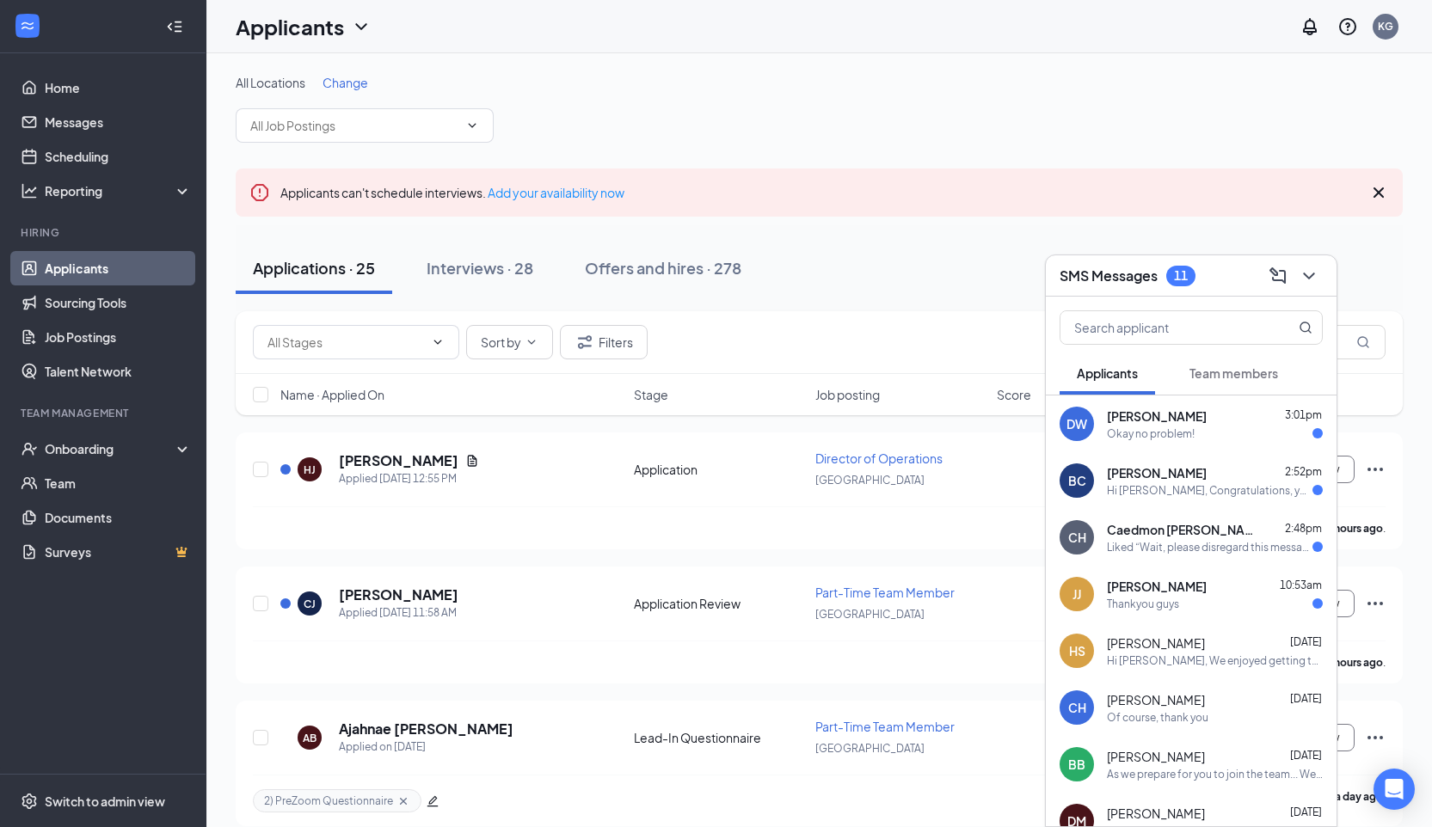
click at [1146, 271] on h3 "SMS Messages" at bounding box center [1108, 276] width 98 height 19
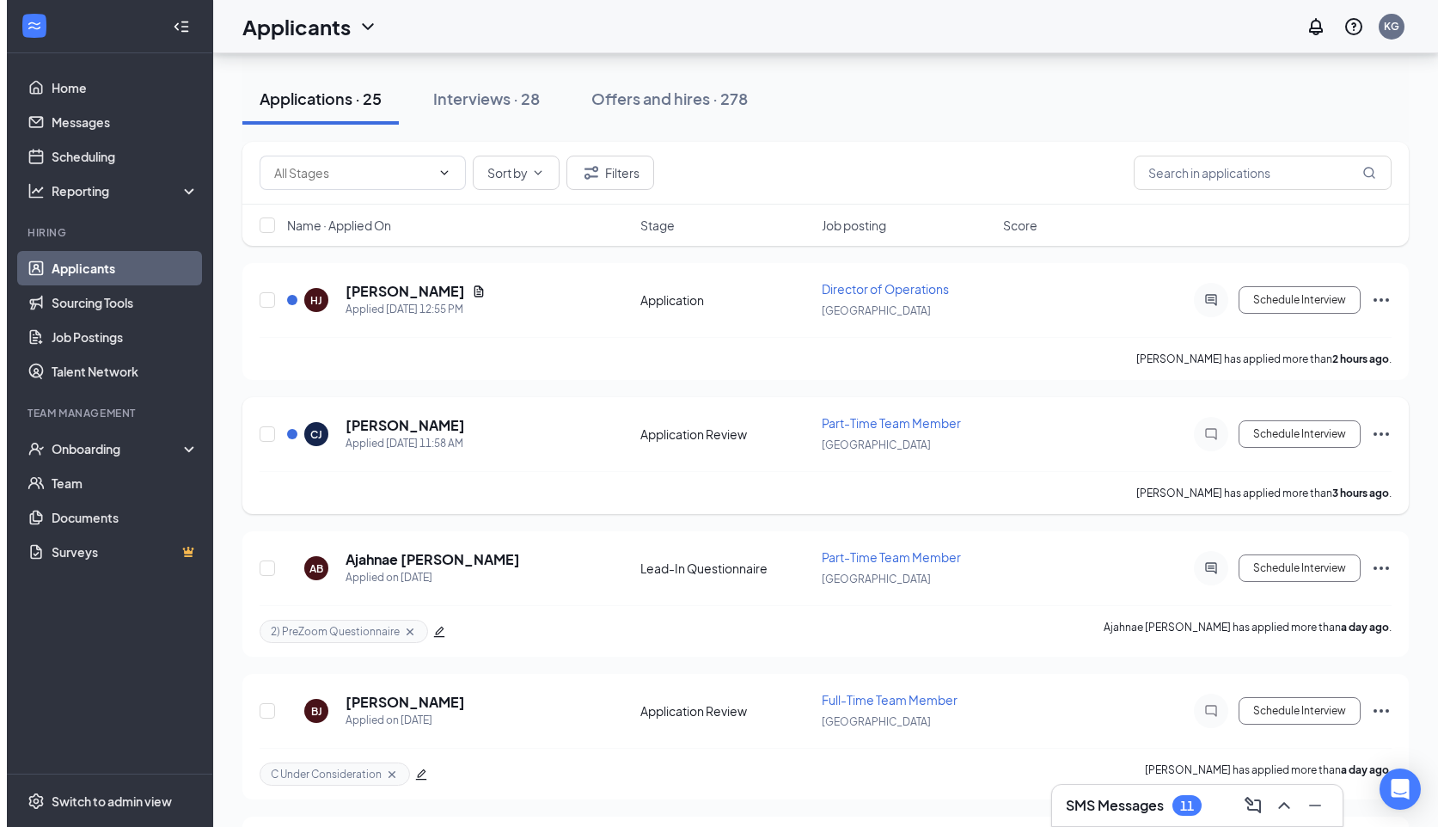
scroll to position [176, 0]
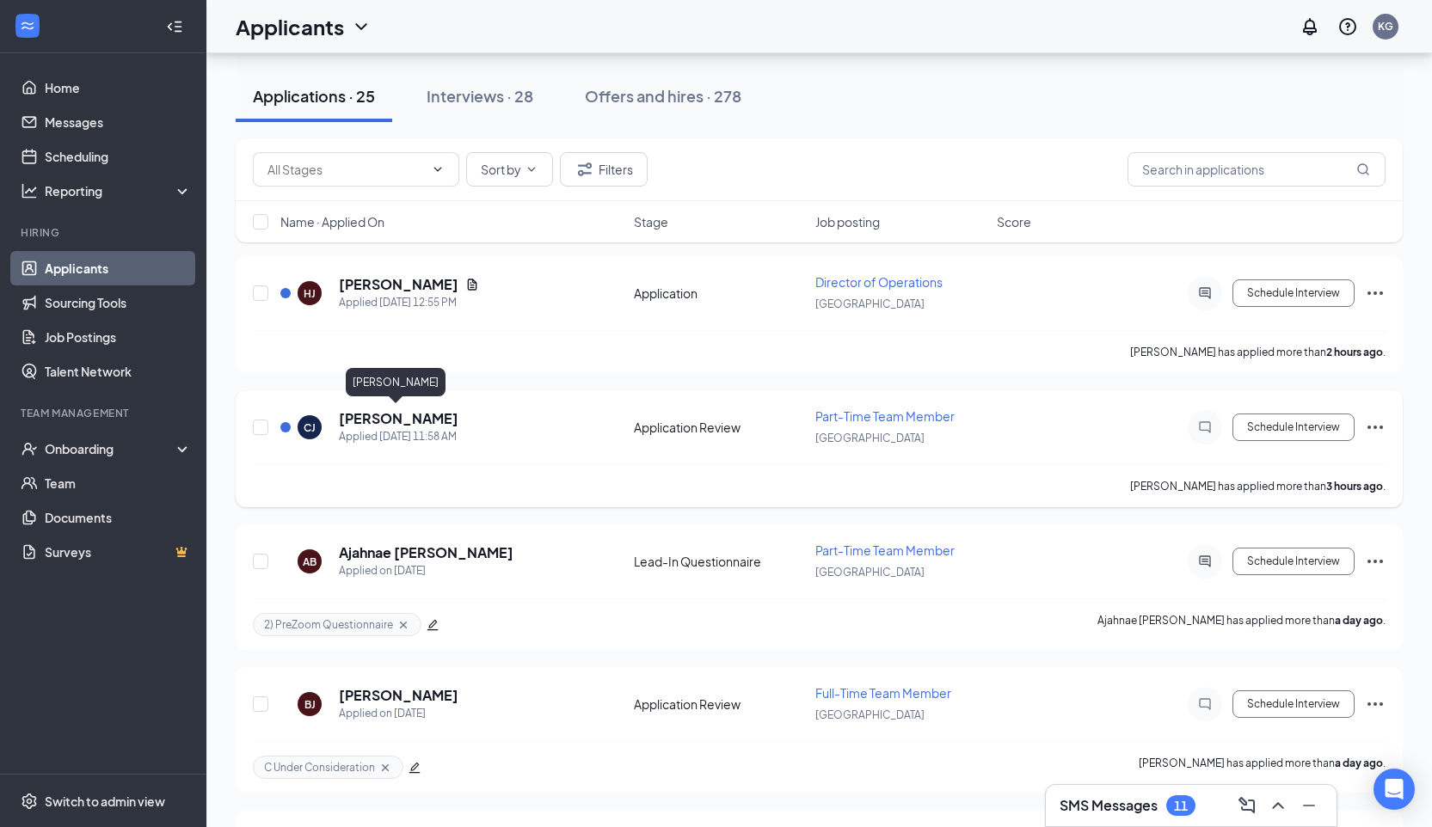
click at [396, 414] on h5 "[PERSON_NAME]" at bounding box center [399, 418] width 120 height 19
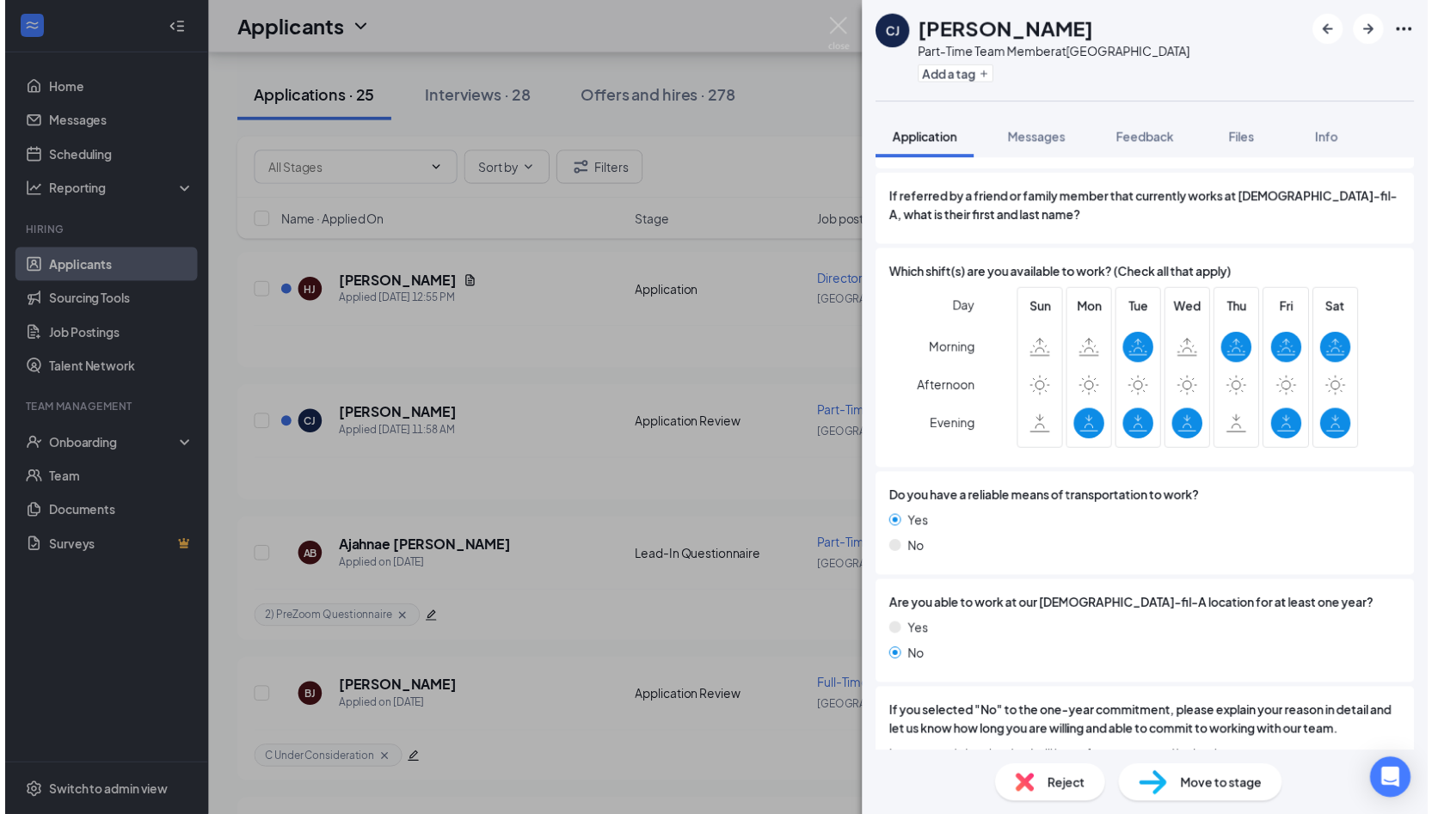
scroll to position [2968, 0]
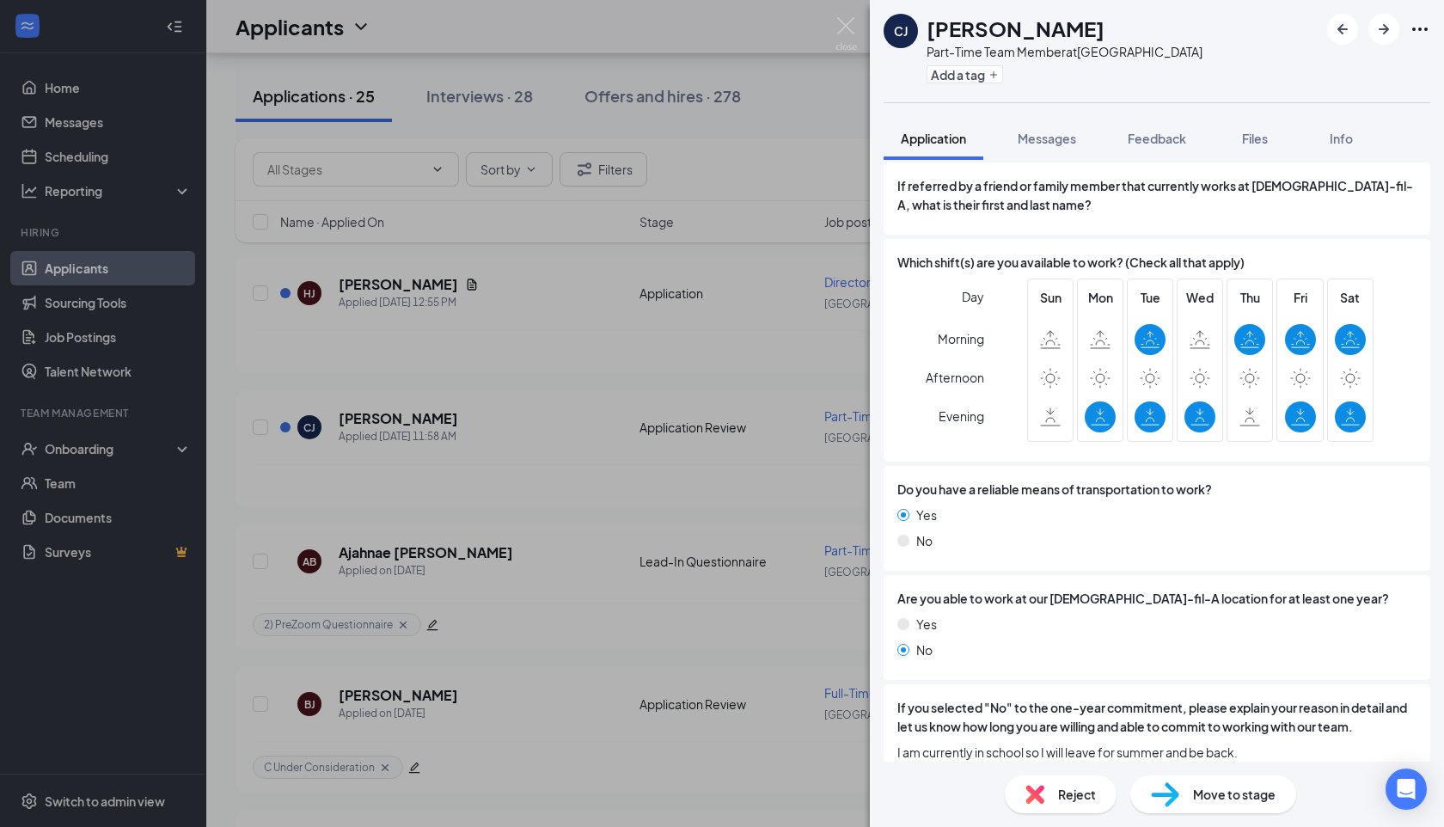
click at [980, 87] on div "Add a tag" at bounding box center [1065, 74] width 276 height 28
click at [969, 70] on button "Add a tag" at bounding box center [965, 74] width 77 height 18
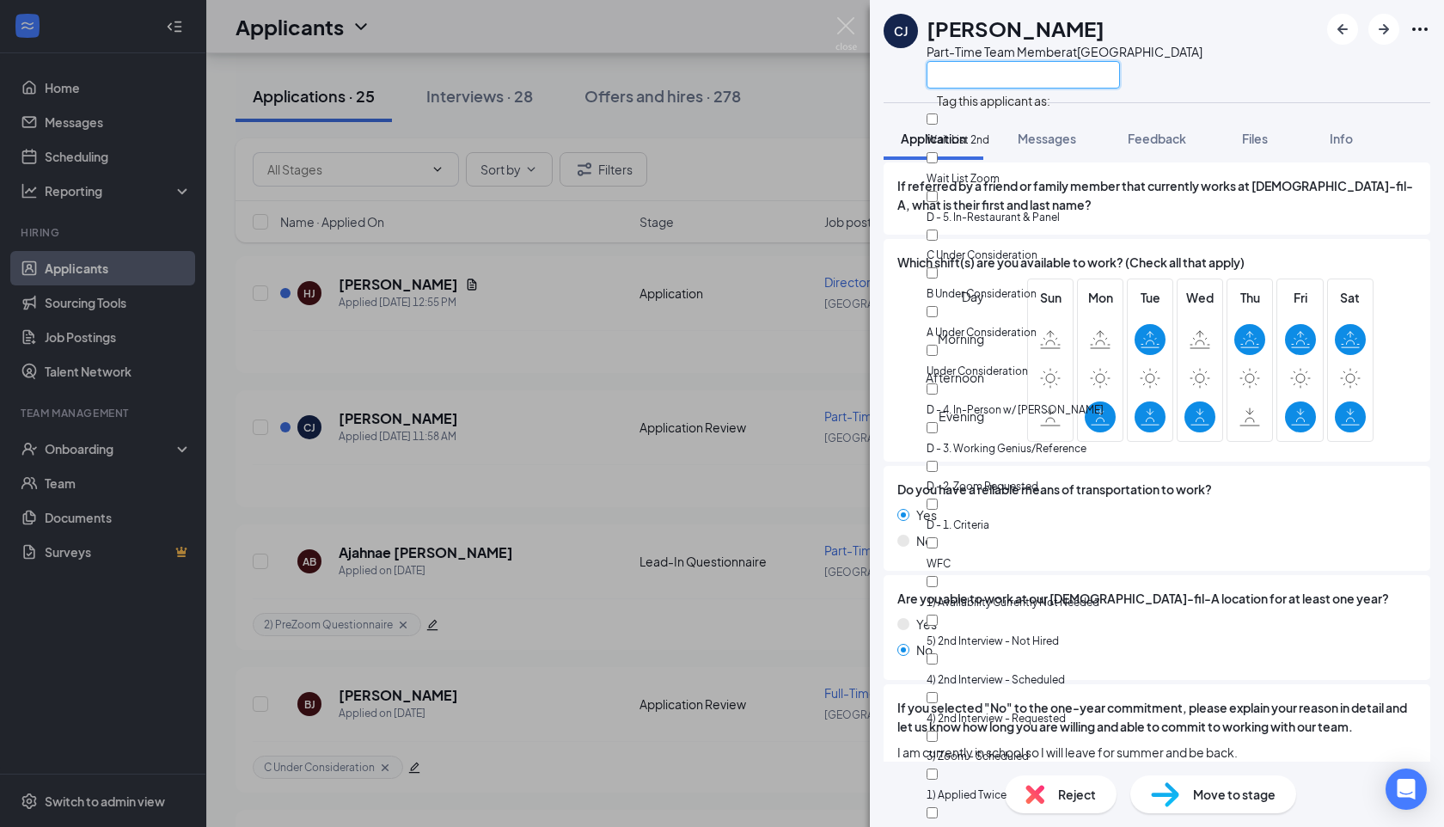
click at [969, 70] on input "text" at bounding box center [1023, 75] width 193 height 28
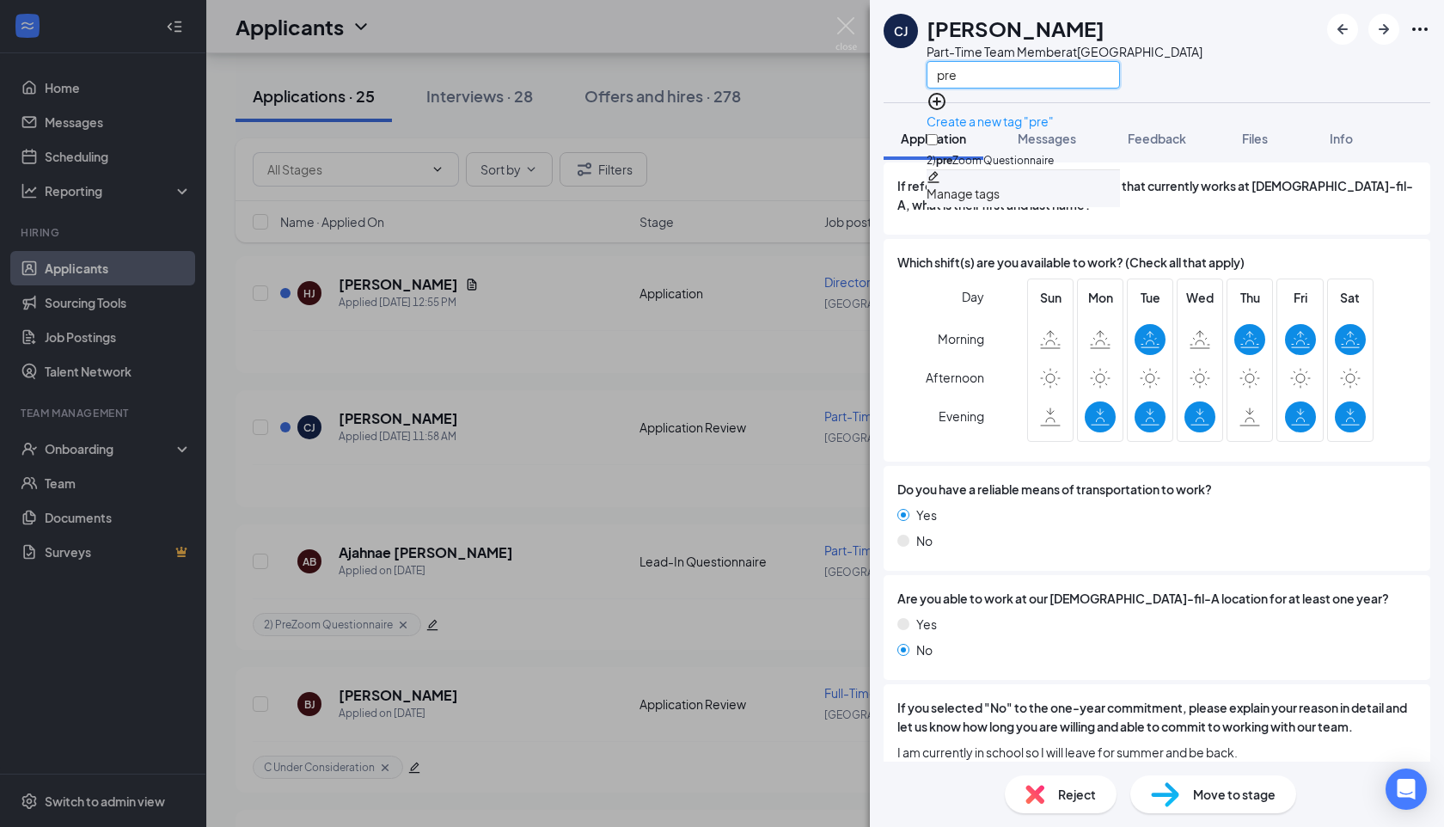
type input "pre"
click at [938, 134] on input "2) pre Zoom Questionnaire" at bounding box center [932, 139] width 11 height 11
checkbox input "true"
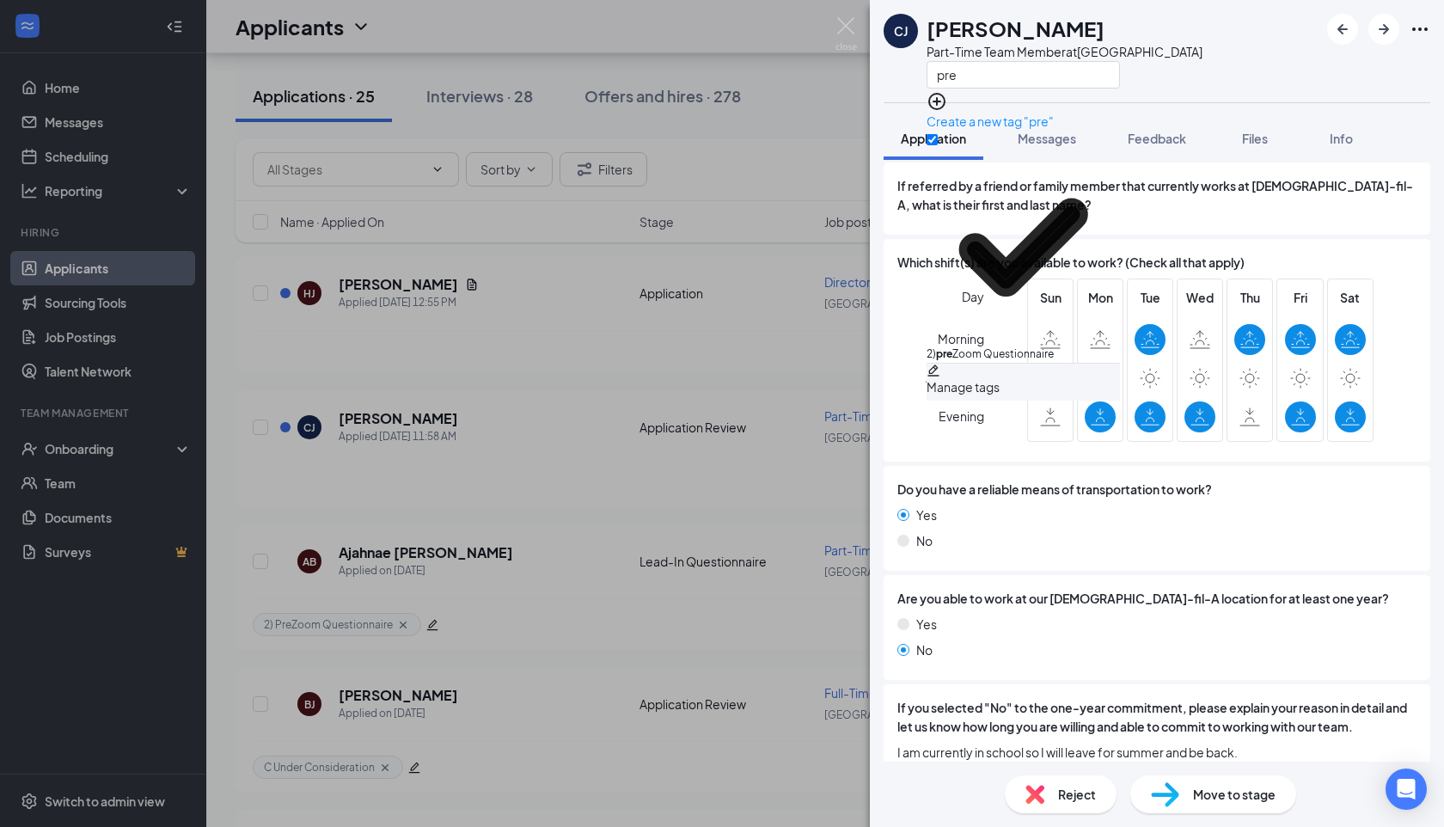
click at [1243, 102] on div at bounding box center [1157, 102] width 547 height 1
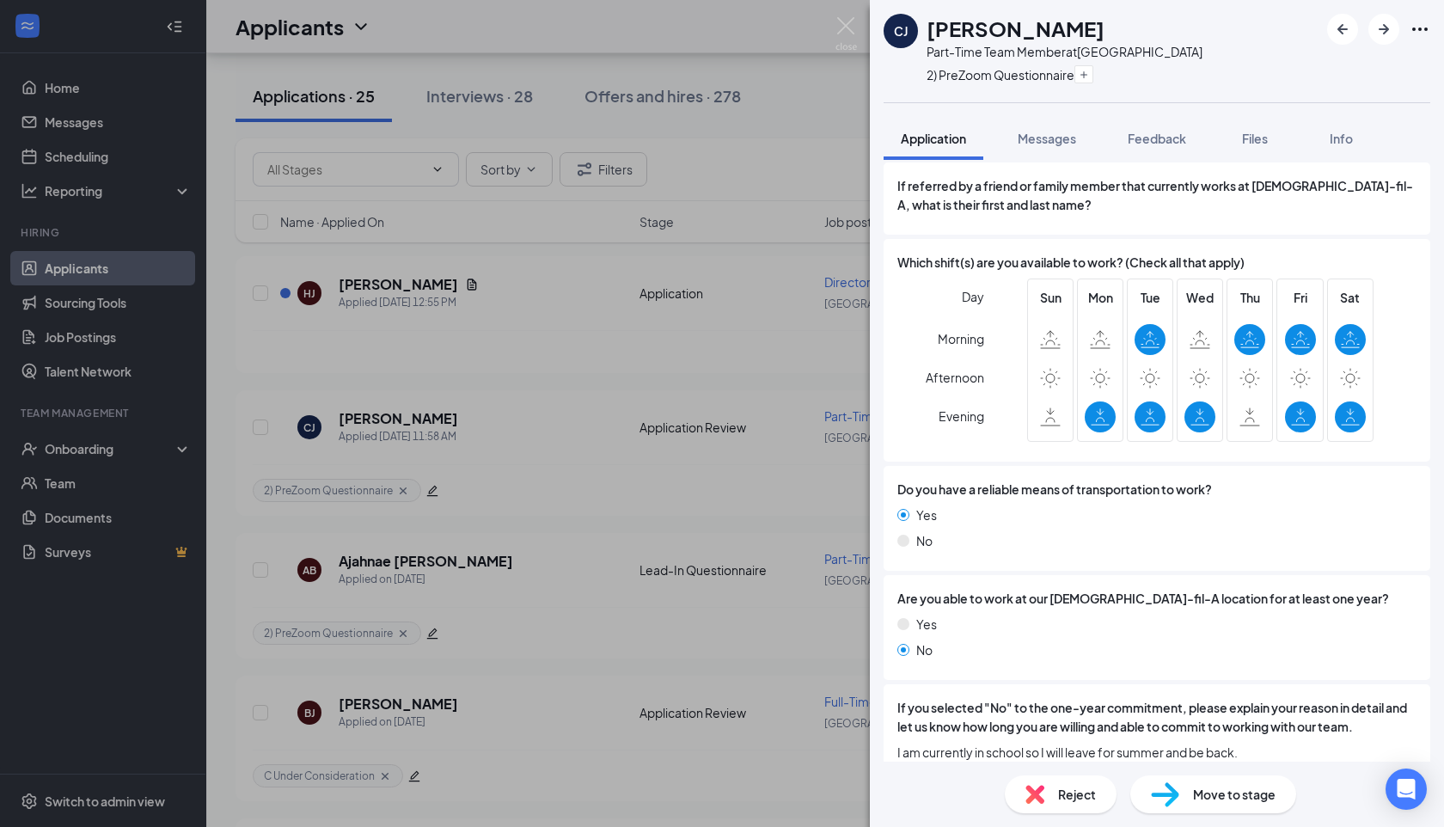
click at [1227, 789] on span "Move to stage" at bounding box center [1234, 794] width 83 height 19
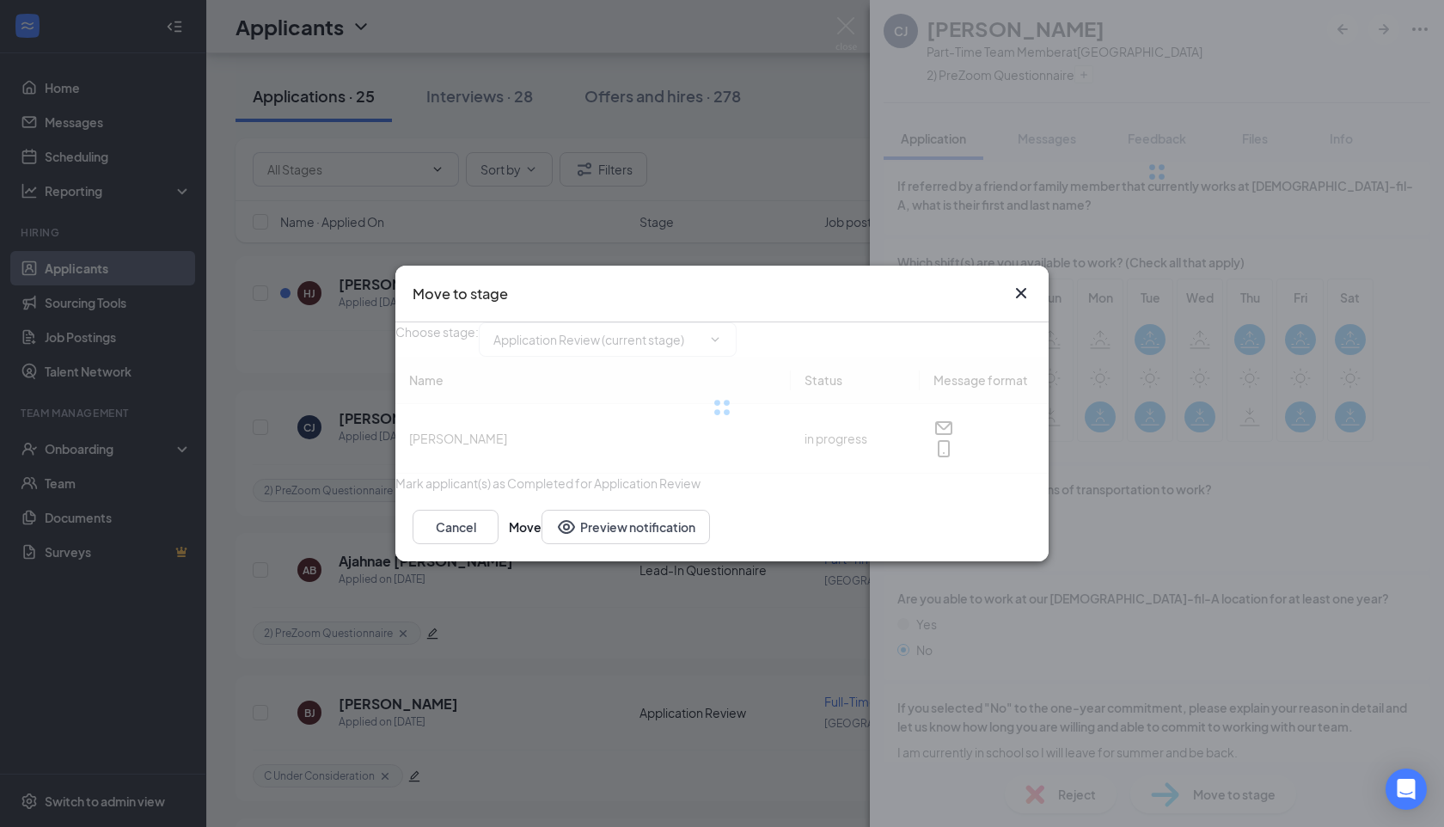
type input "Lead-In Questionnaire (next stage)"
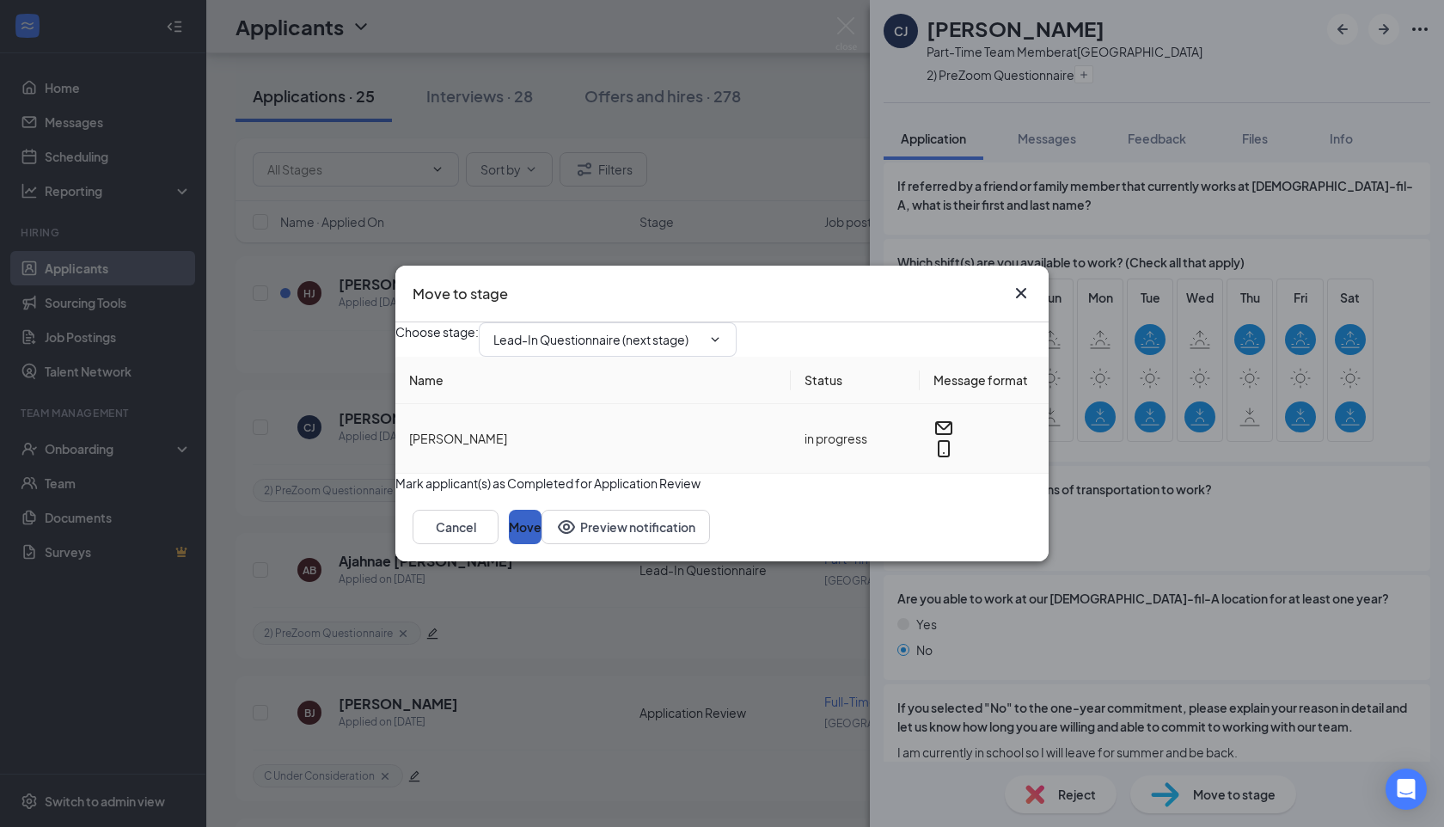
drag, startPoint x: 965, startPoint y: 548, endPoint x: 965, endPoint y: 455, distance: 92.9
click at [542, 542] on button "Move" at bounding box center [525, 527] width 33 height 34
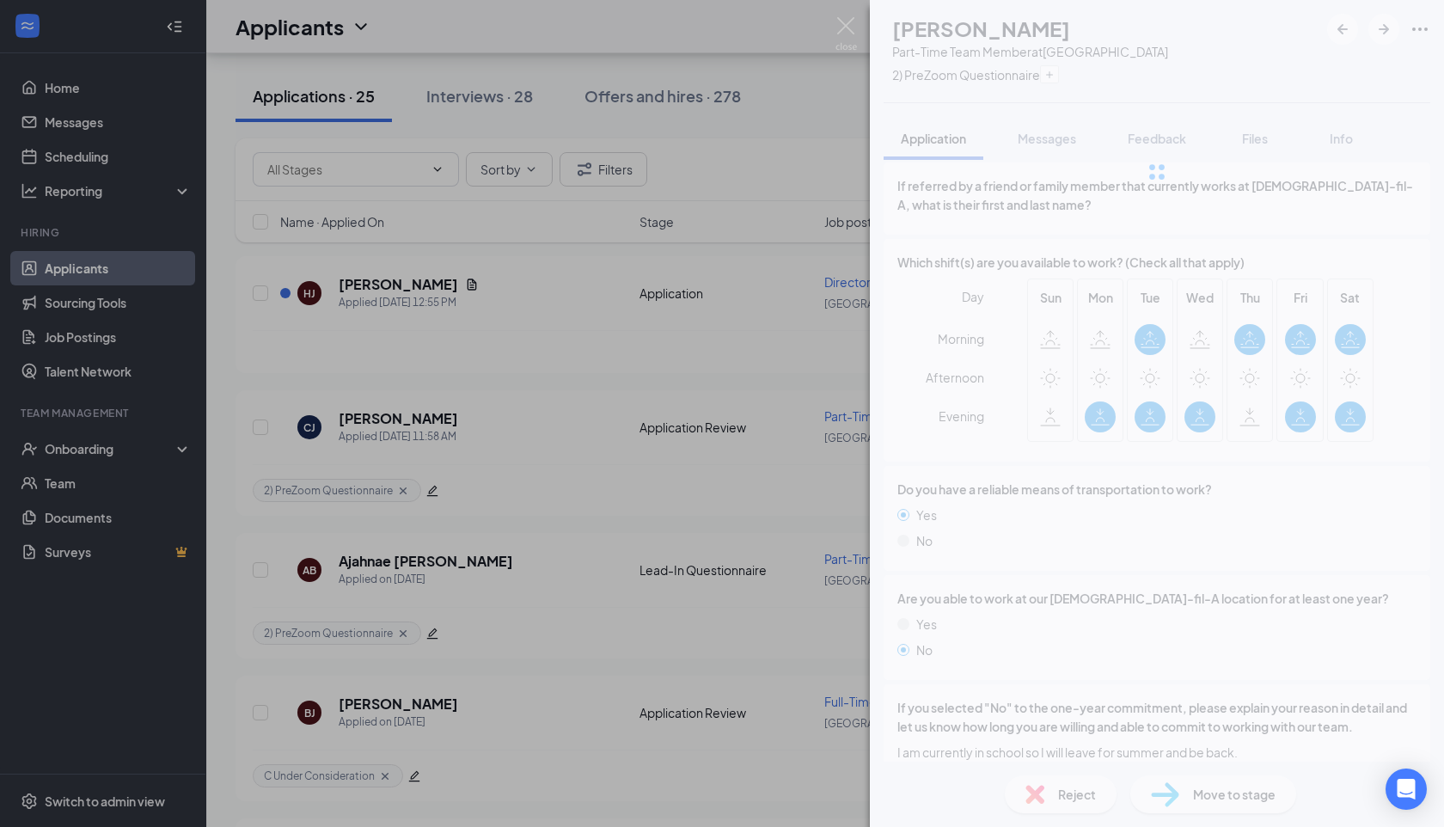
click at [547, 313] on div "[PERSON_NAME] [PERSON_NAME] Part-Time Team Member at [GEOGRAPHIC_DATA] 2) PreZo…" at bounding box center [722, 413] width 1444 height 827
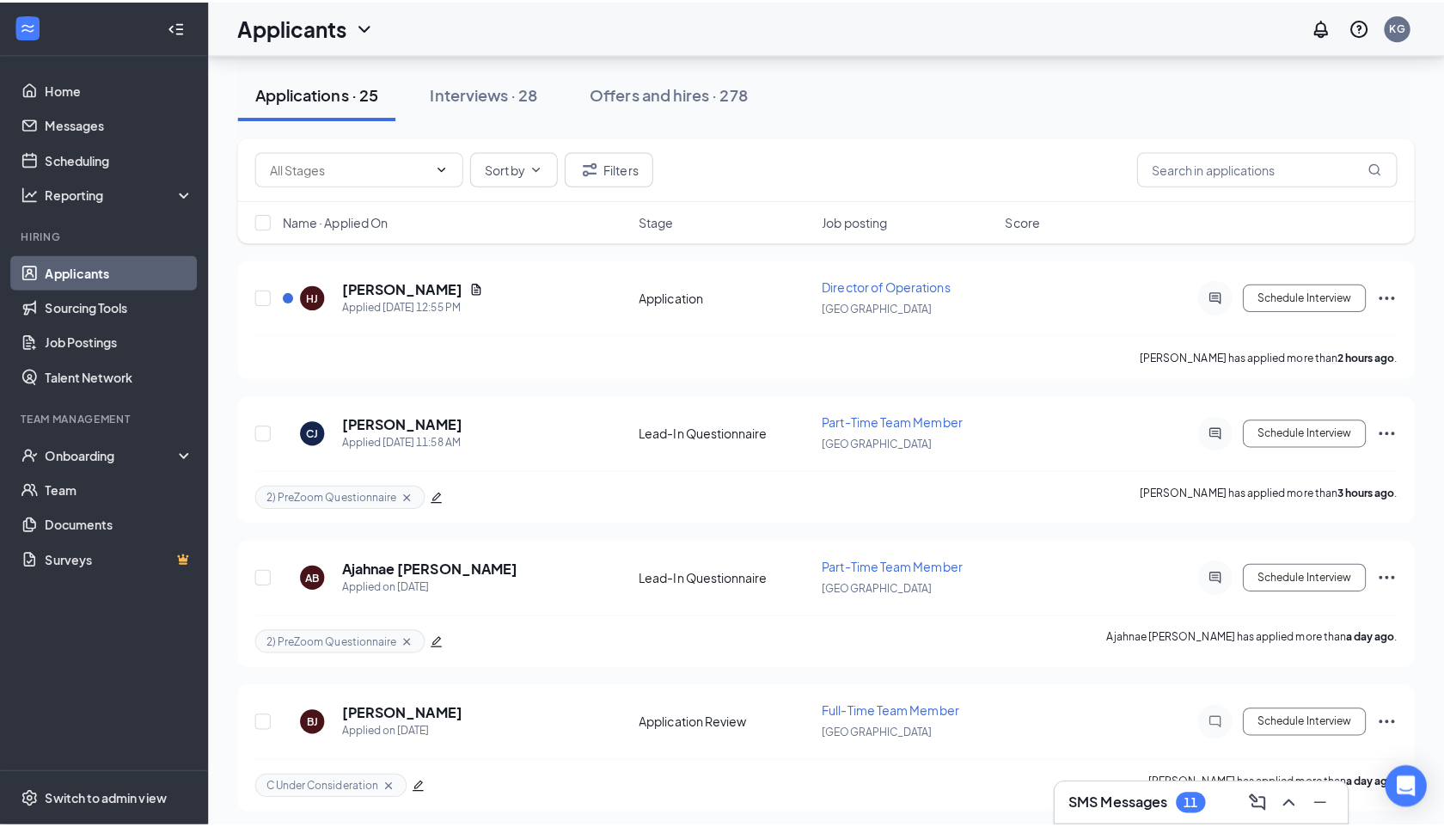
scroll to position [46, 0]
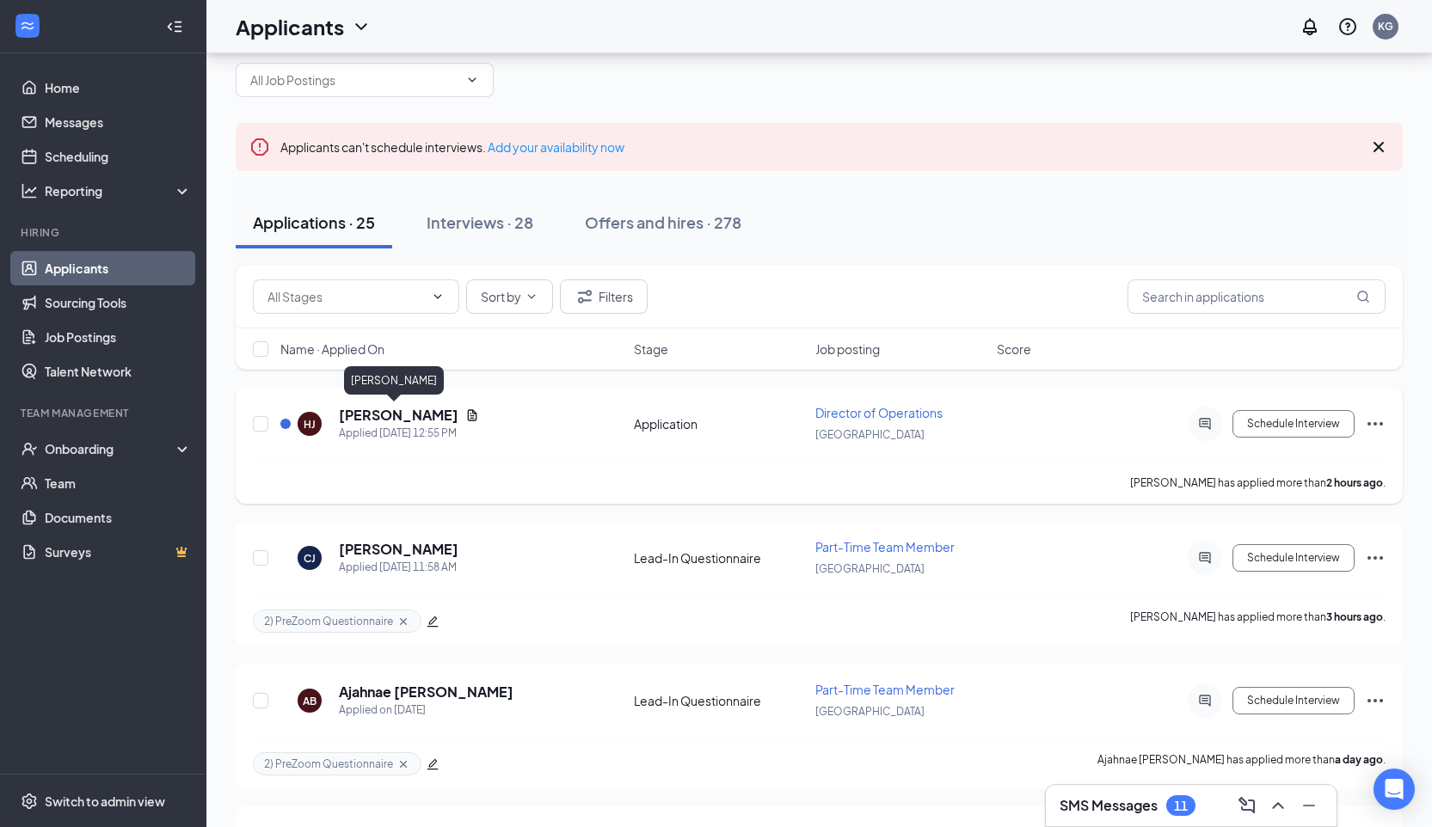
click at [379, 419] on h5 "[PERSON_NAME]" at bounding box center [399, 415] width 120 height 19
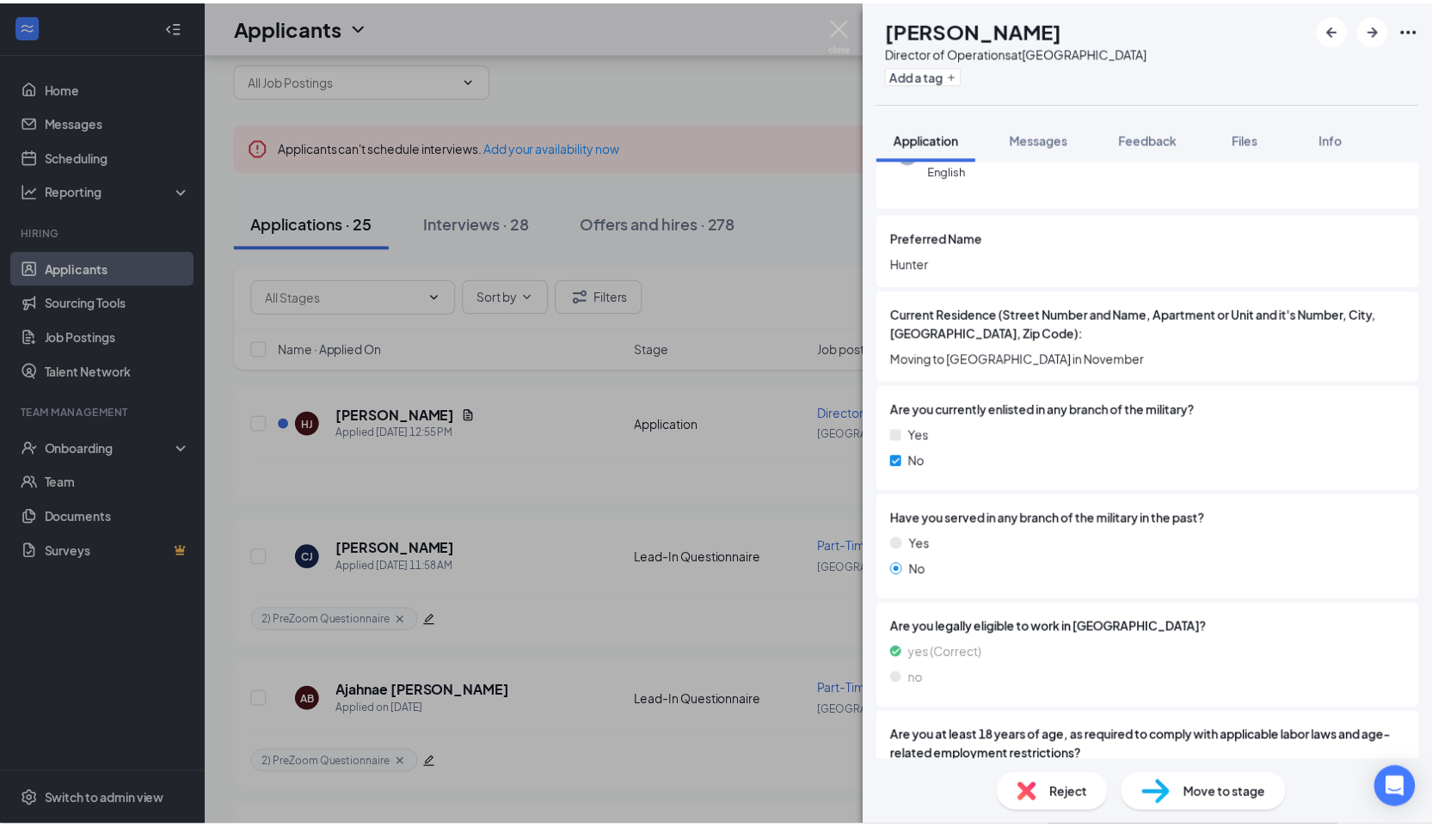
scroll to position [310, 0]
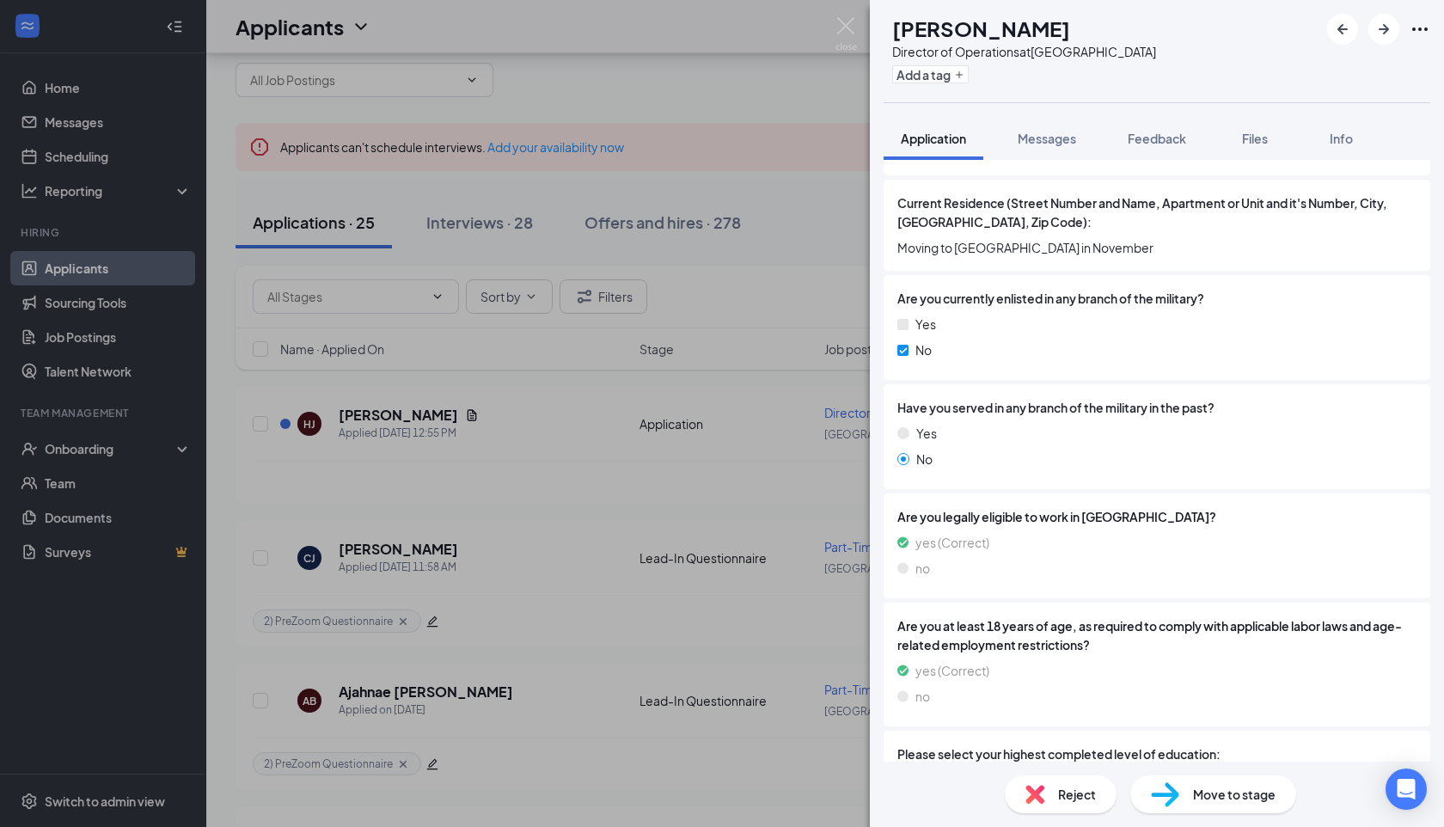
click at [384, 585] on div "[PERSON_NAME] [PERSON_NAME] Director of Operations at [GEOGRAPHIC_DATA] Add a t…" at bounding box center [722, 413] width 1444 height 827
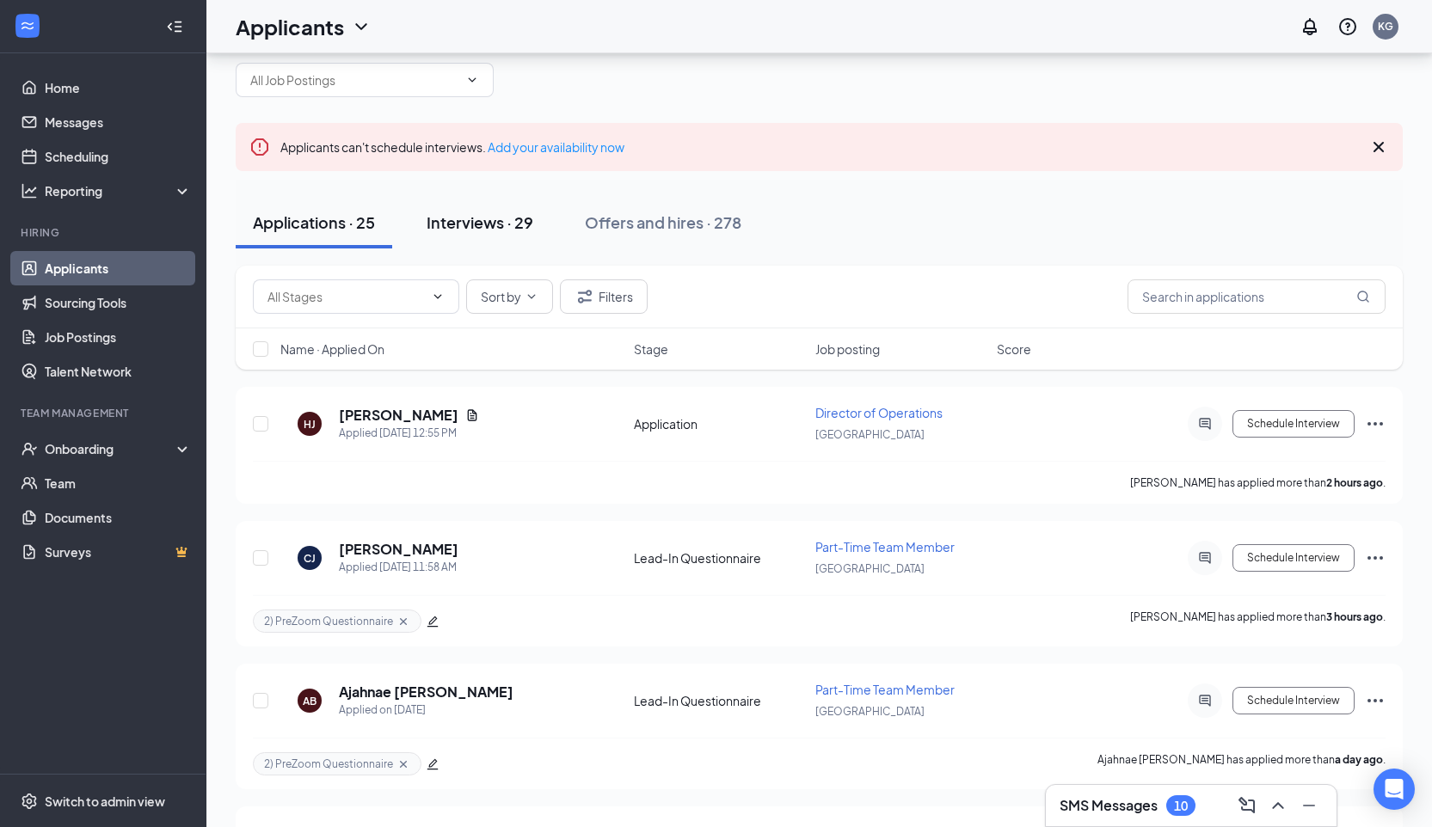
click at [518, 210] on button "Interviews · 29" at bounding box center [479, 223] width 141 height 52
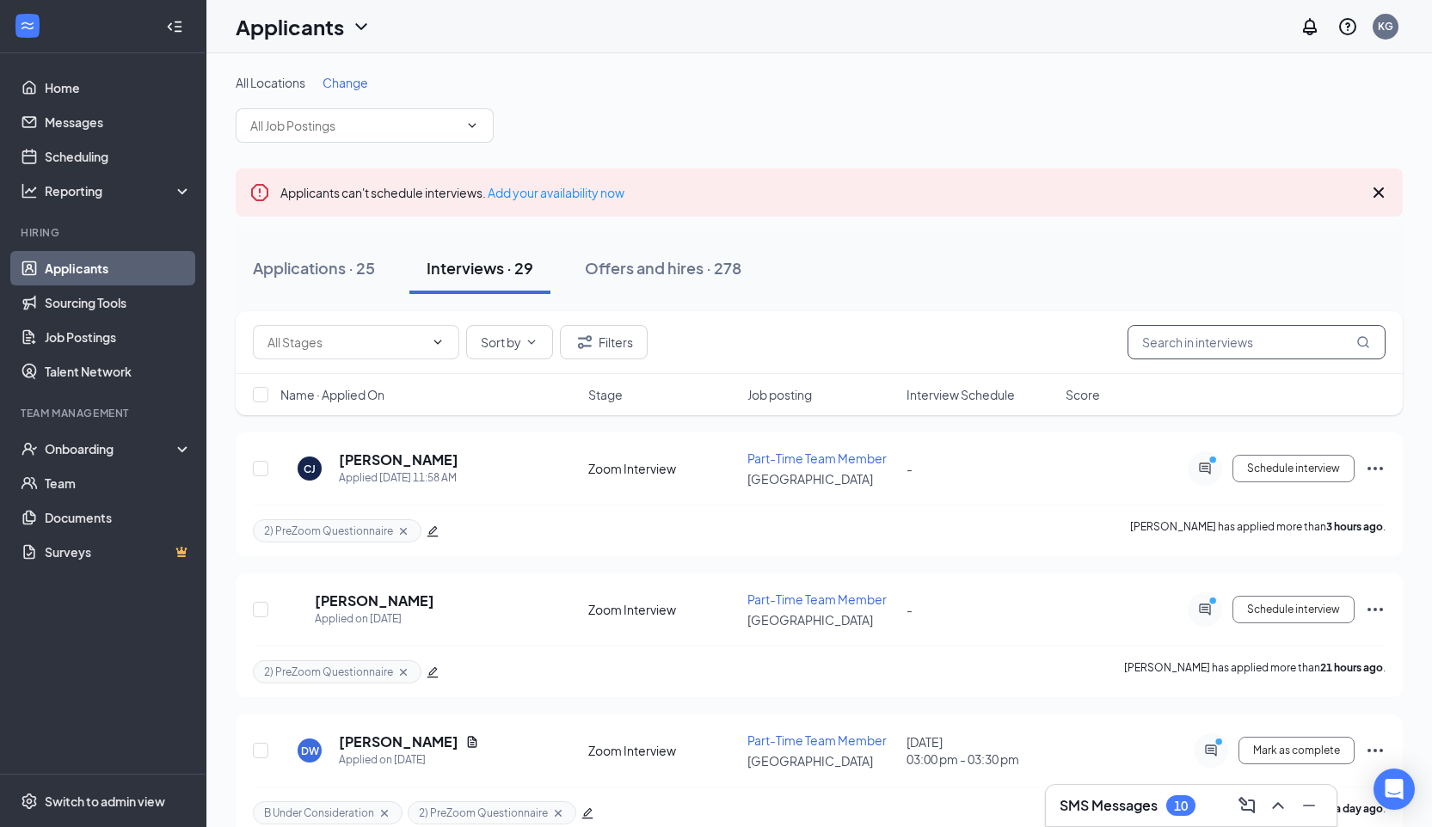
click at [1193, 343] on input "text" at bounding box center [1256, 342] width 258 height 34
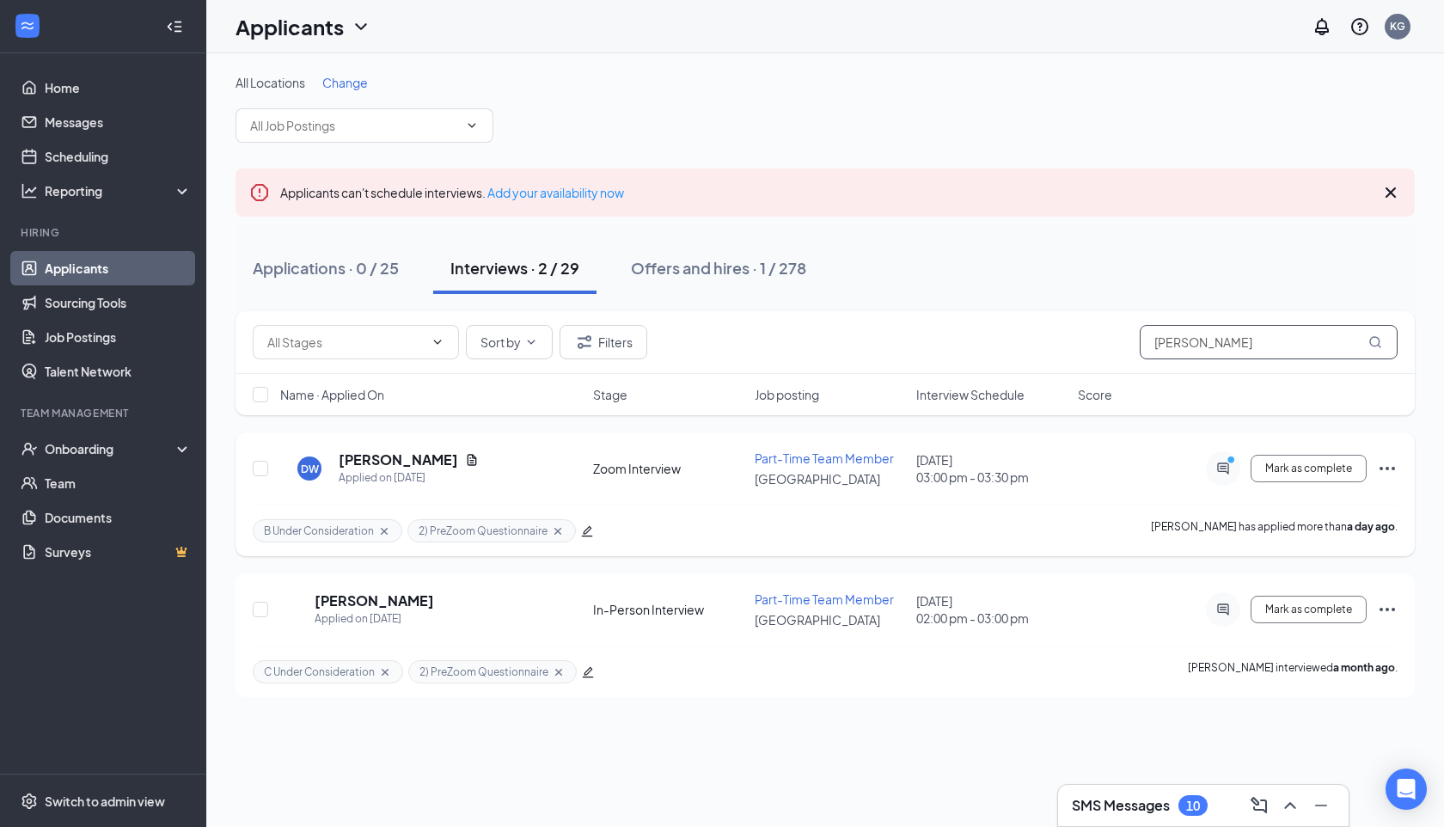
type input "[PERSON_NAME]"
click at [1380, 472] on icon "Ellipses" at bounding box center [1387, 468] width 21 height 21
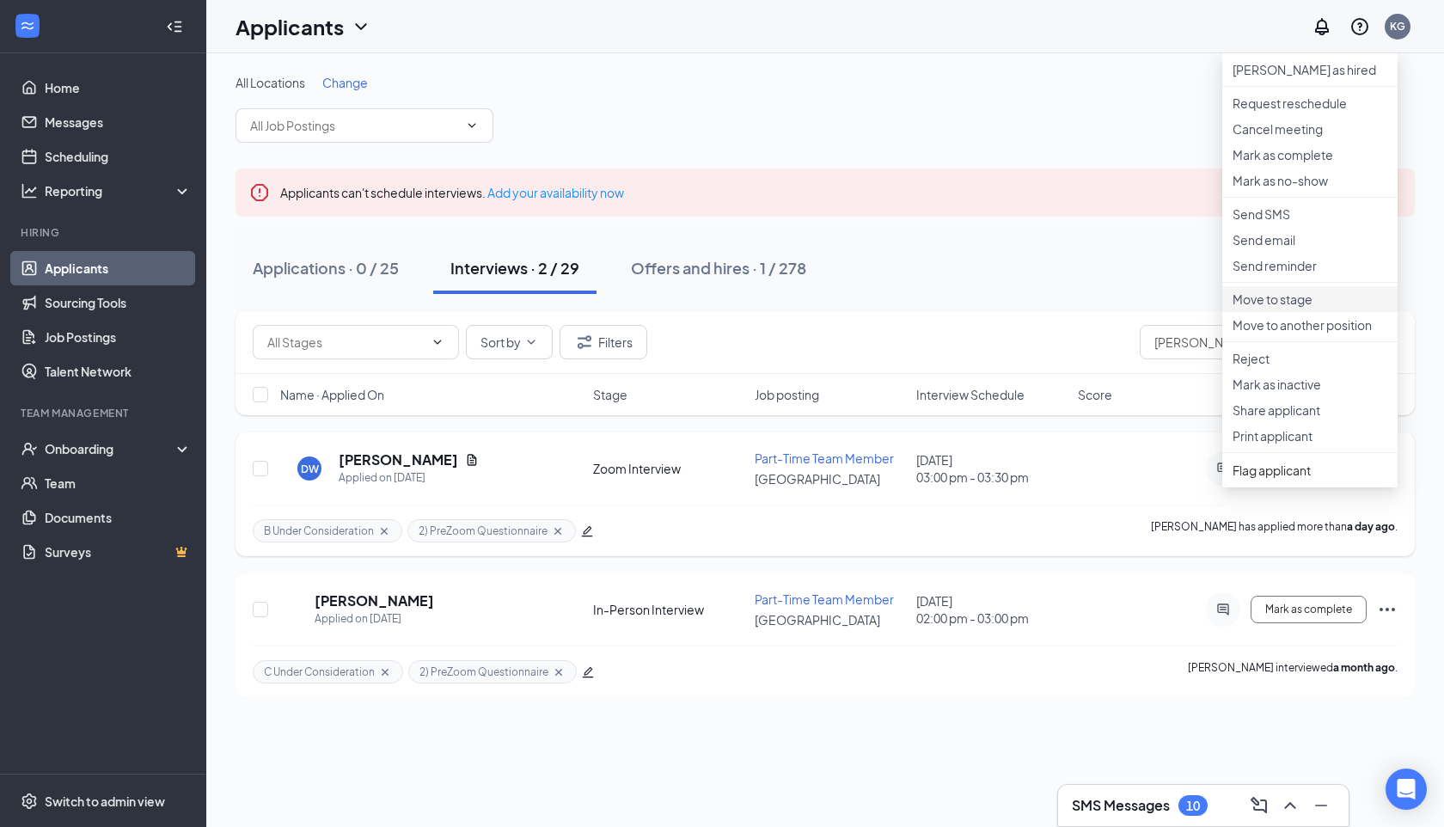
click at [1336, 308] on p "Move to stage" at bounding box center [1310, 299] width 155 height 17
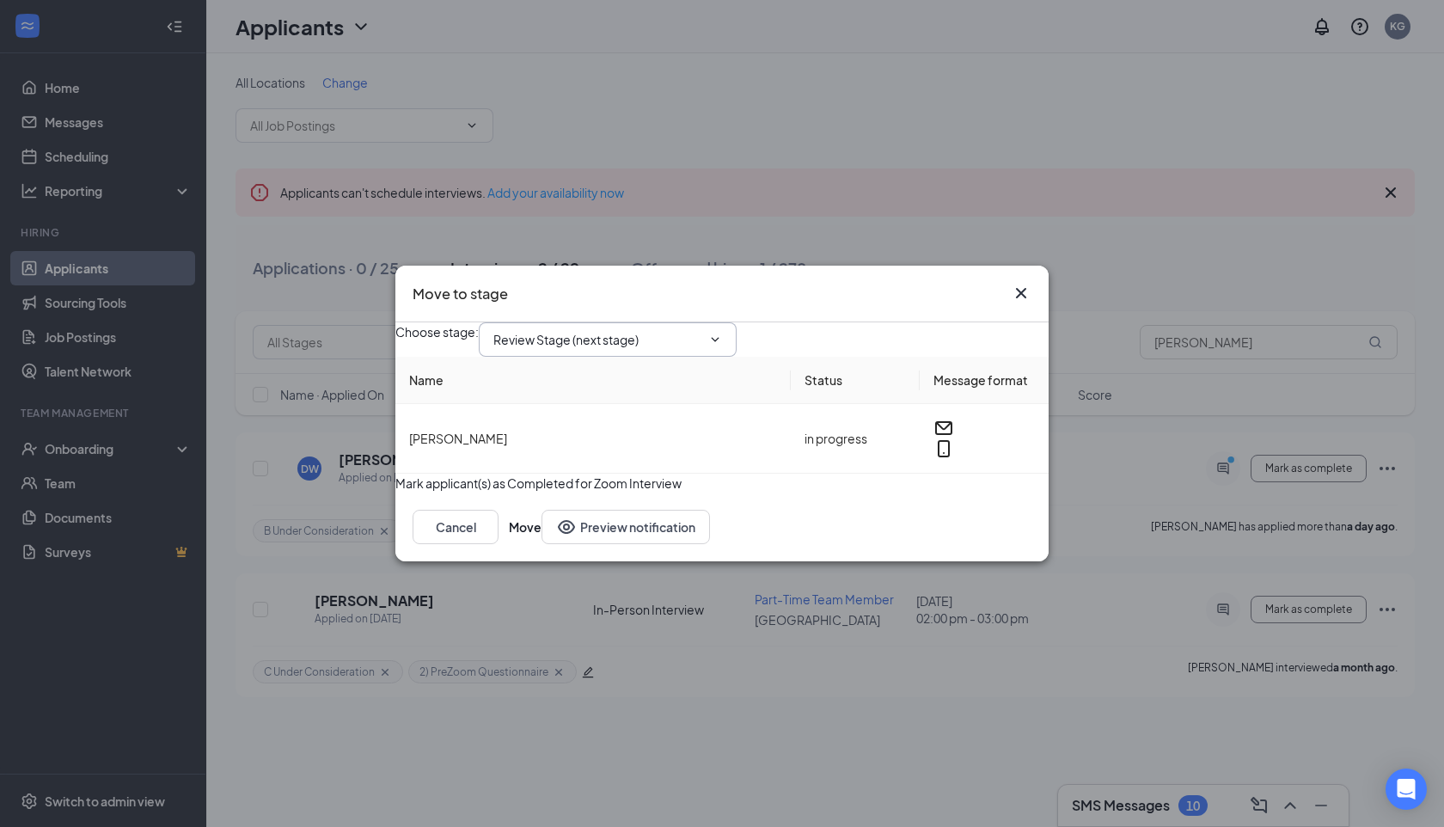
click at [651, 336] on span "Review Stage (next stage)" at bounding box center [608, 339] width 258 height 34
click at [615, 330] on input "Review Stage (next stage)" at bounding box center [598, 339] width 208 height 19
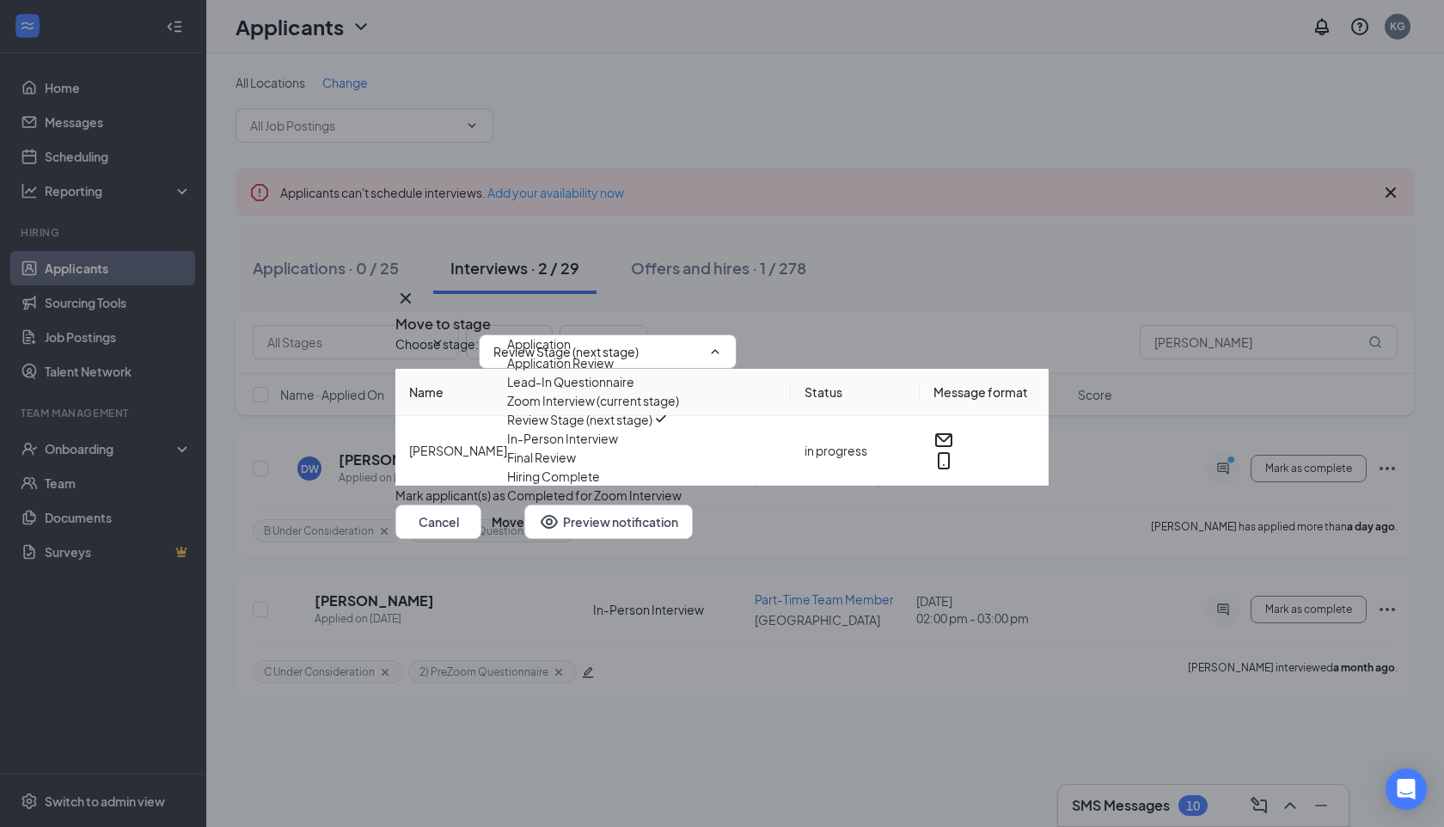
click at [608, 448] on div "In-Person Interview" at bounding box center [562, 438] width 111 height 19
type input "In-Person Interview"
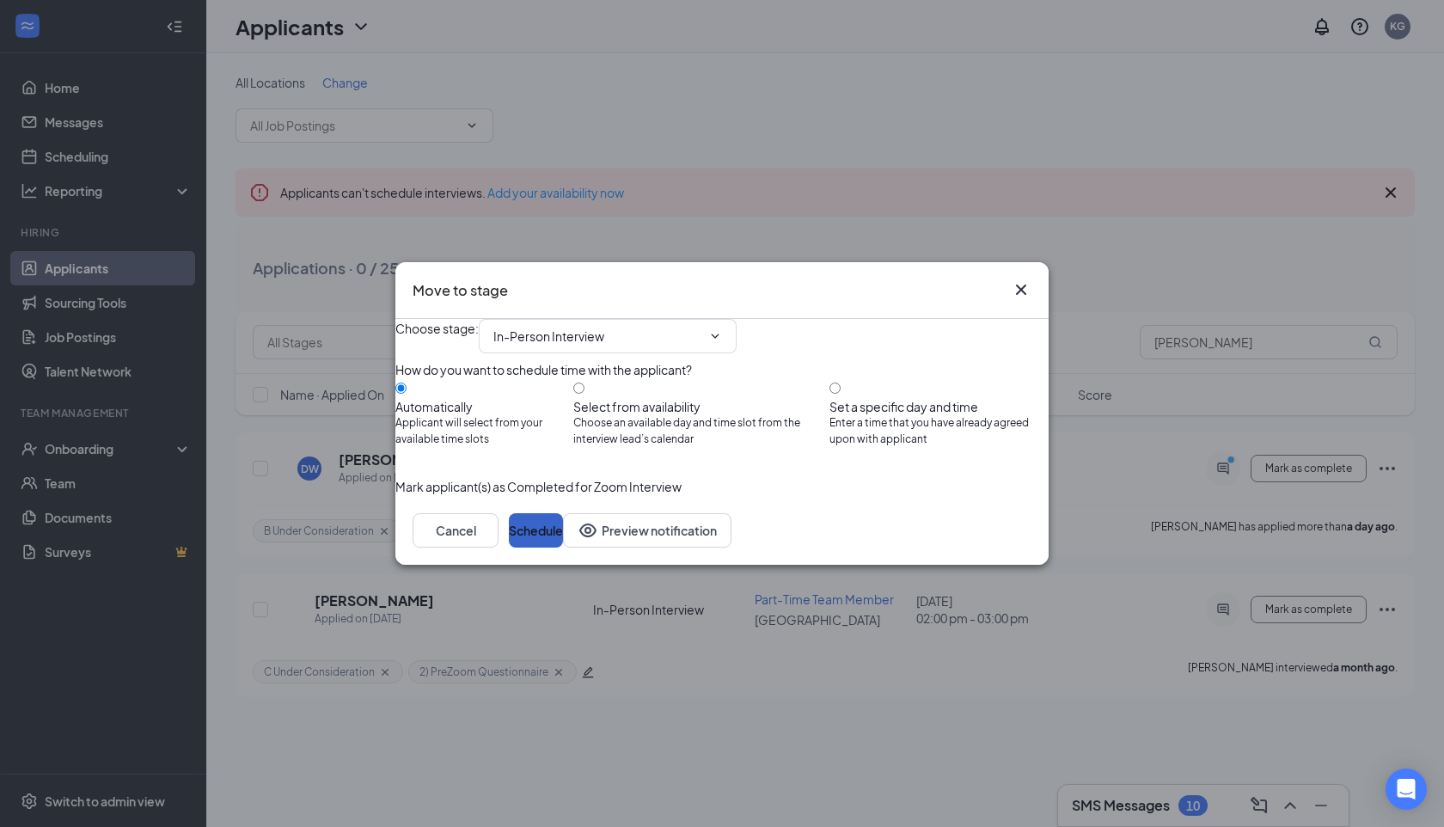
click at [563, 548] on button "Schedule" at bounding box center [536, 530] width 54 height 34
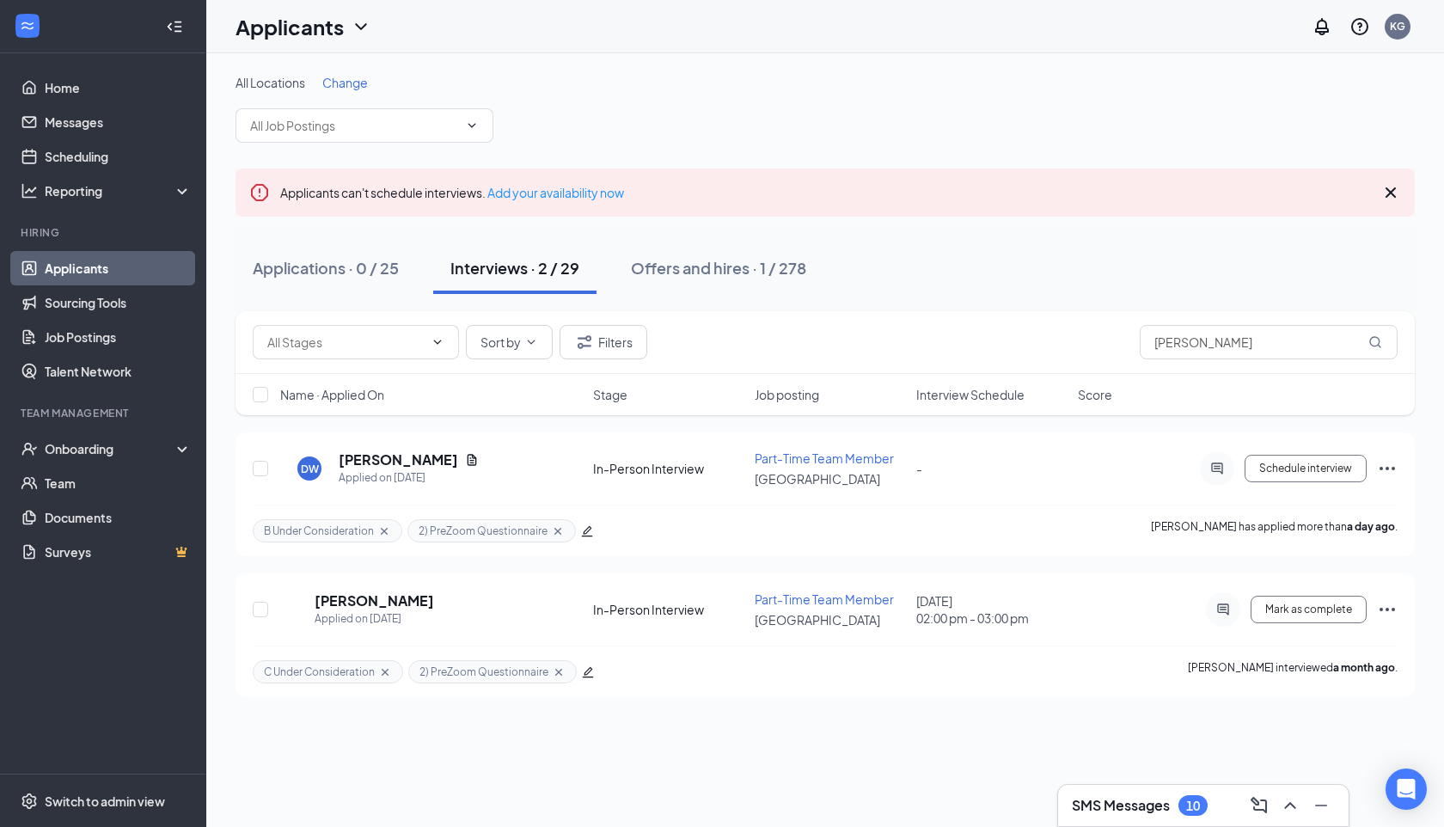
click at [1078, 804] on h3 "SMS Messages" at bounding box center [1121, 805] width 98 height 19
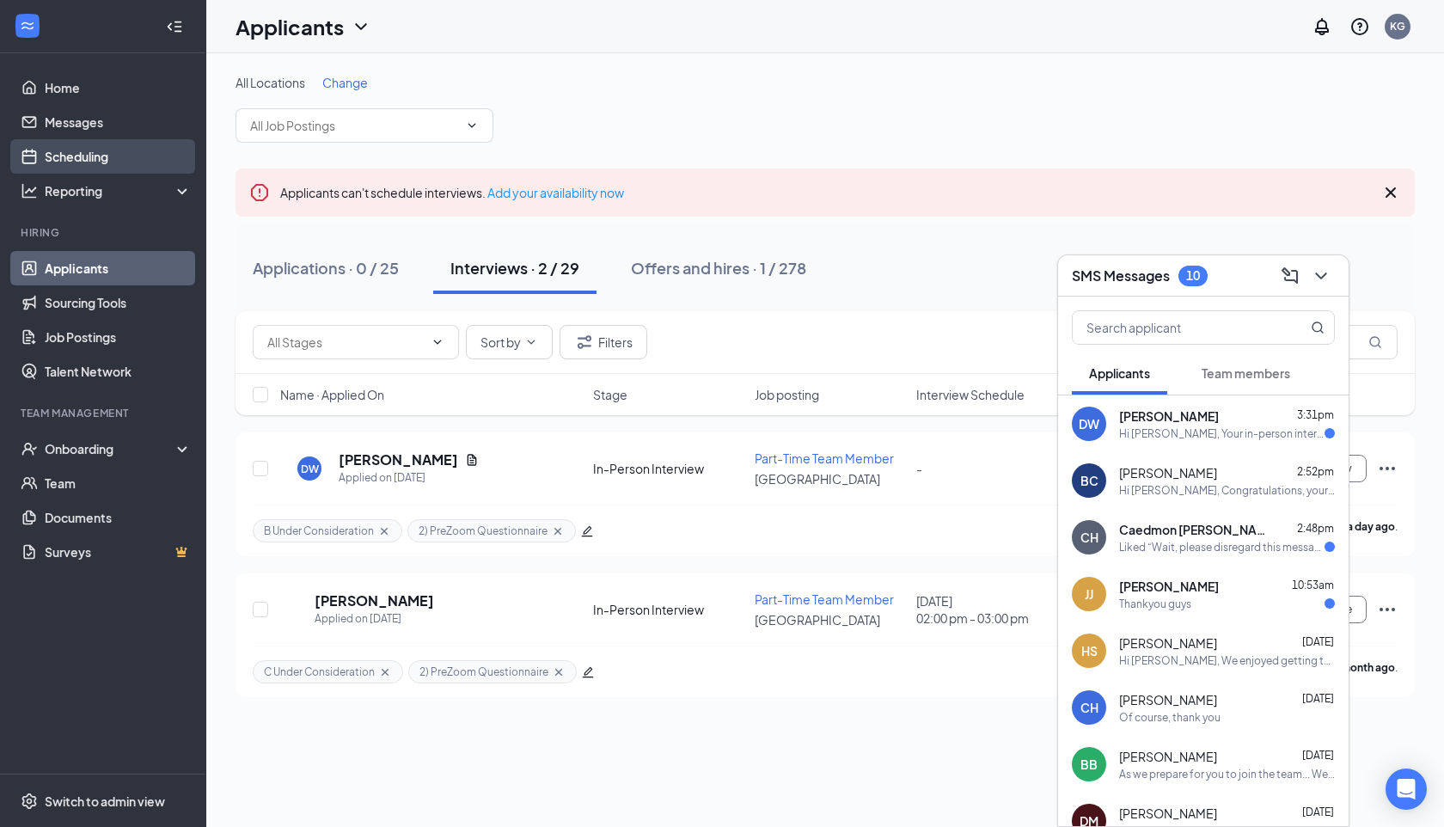
click at [102, 145] on link "Scheduling" at bounding box center [118, 156] width 147 height 34
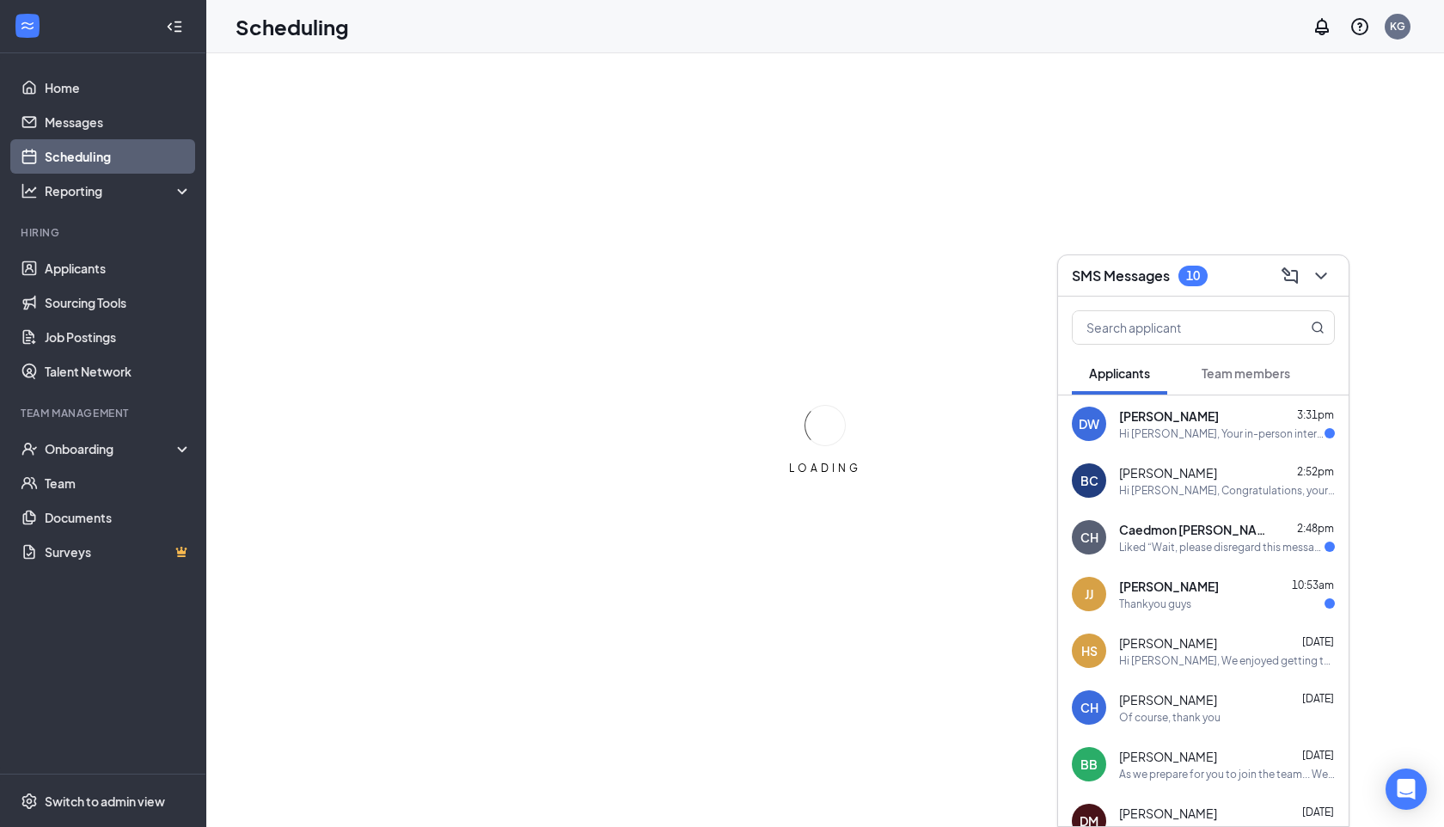
click at [1248, 281] on div "SMS Messages 10" at bounding box center [1203, 275] width 263 height 27
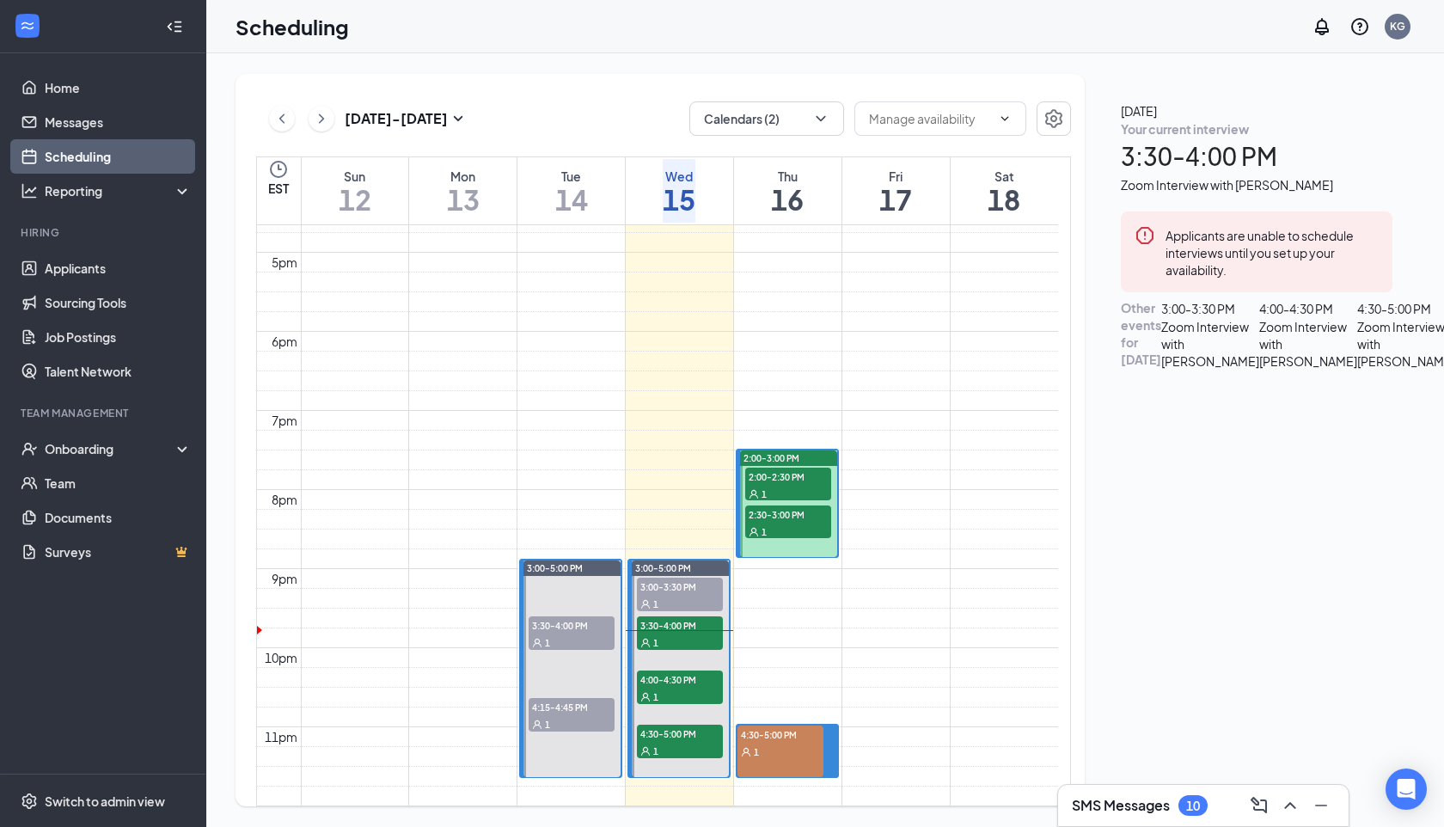
scroll to position [1377, 0]
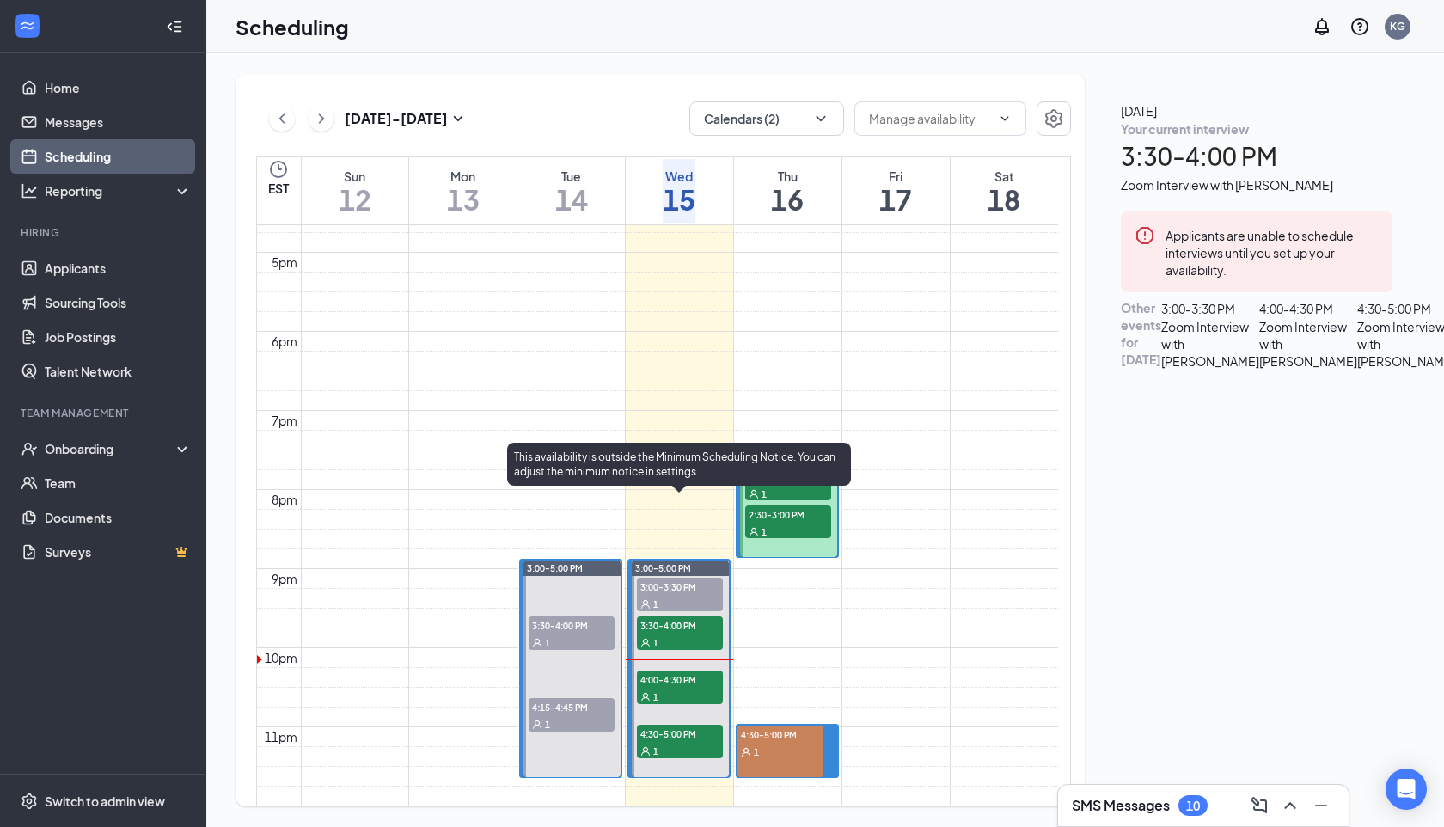
click at [686, 616] on span "3:30-4:00 PM" at bounding box center [680, 624] width 86 height 17
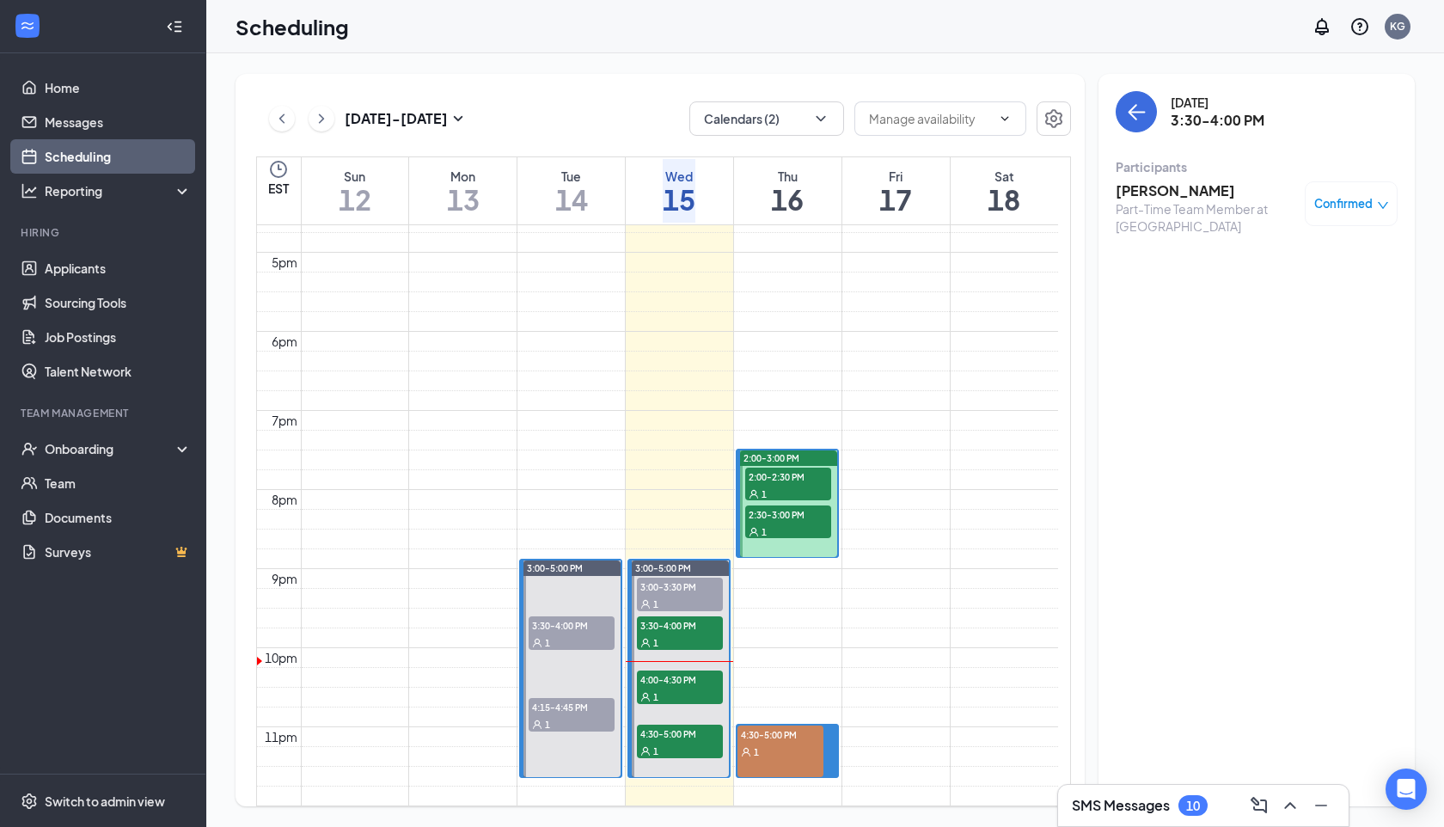
click at [1169, 199] on h3 "[PERSON_NAME]" at bounding box center [1206, 190] width 181 height 19
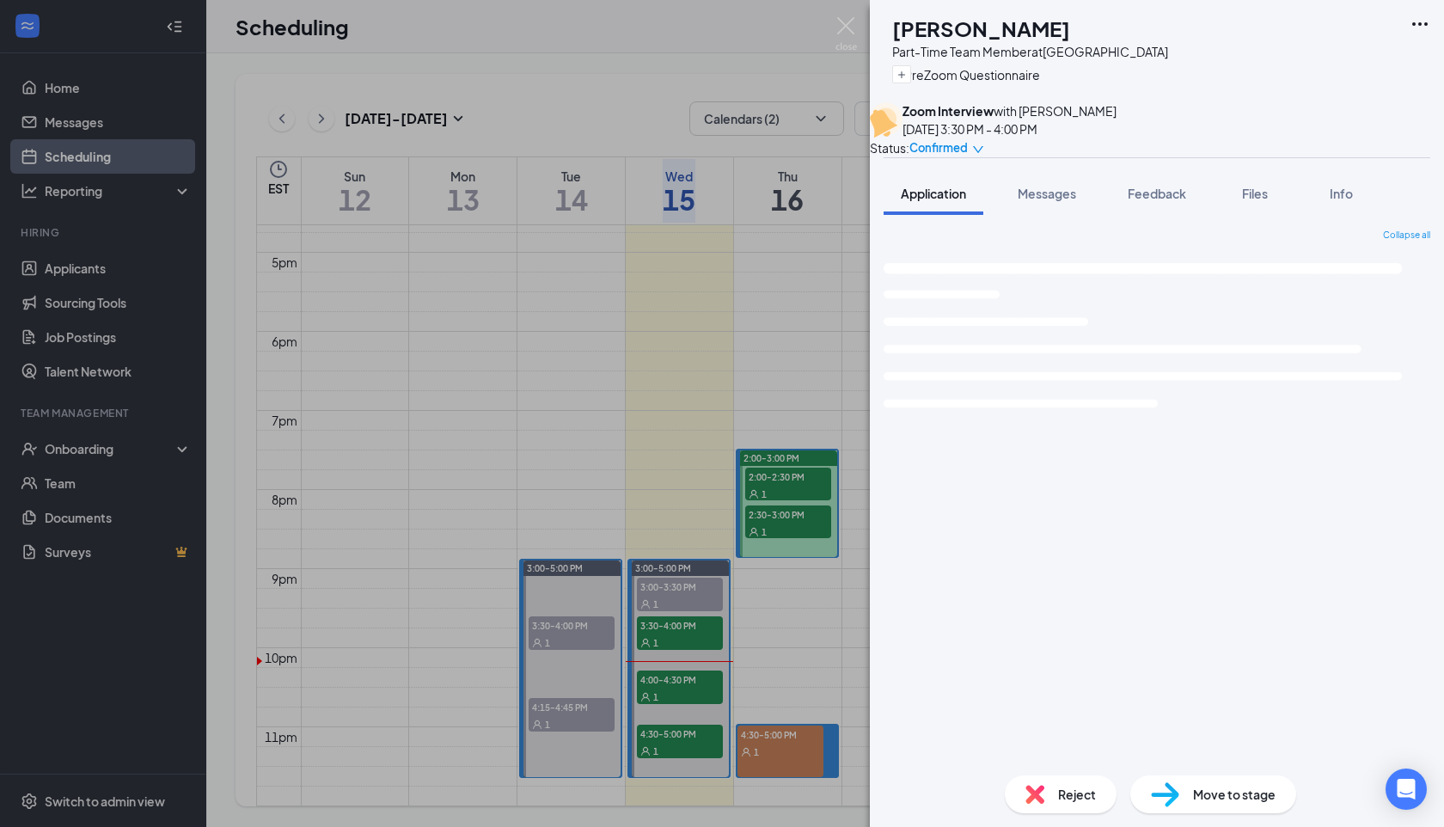
click at [1194, 795] on span "Move to stage" at bounding box center [1234, 794] width 83 height 19
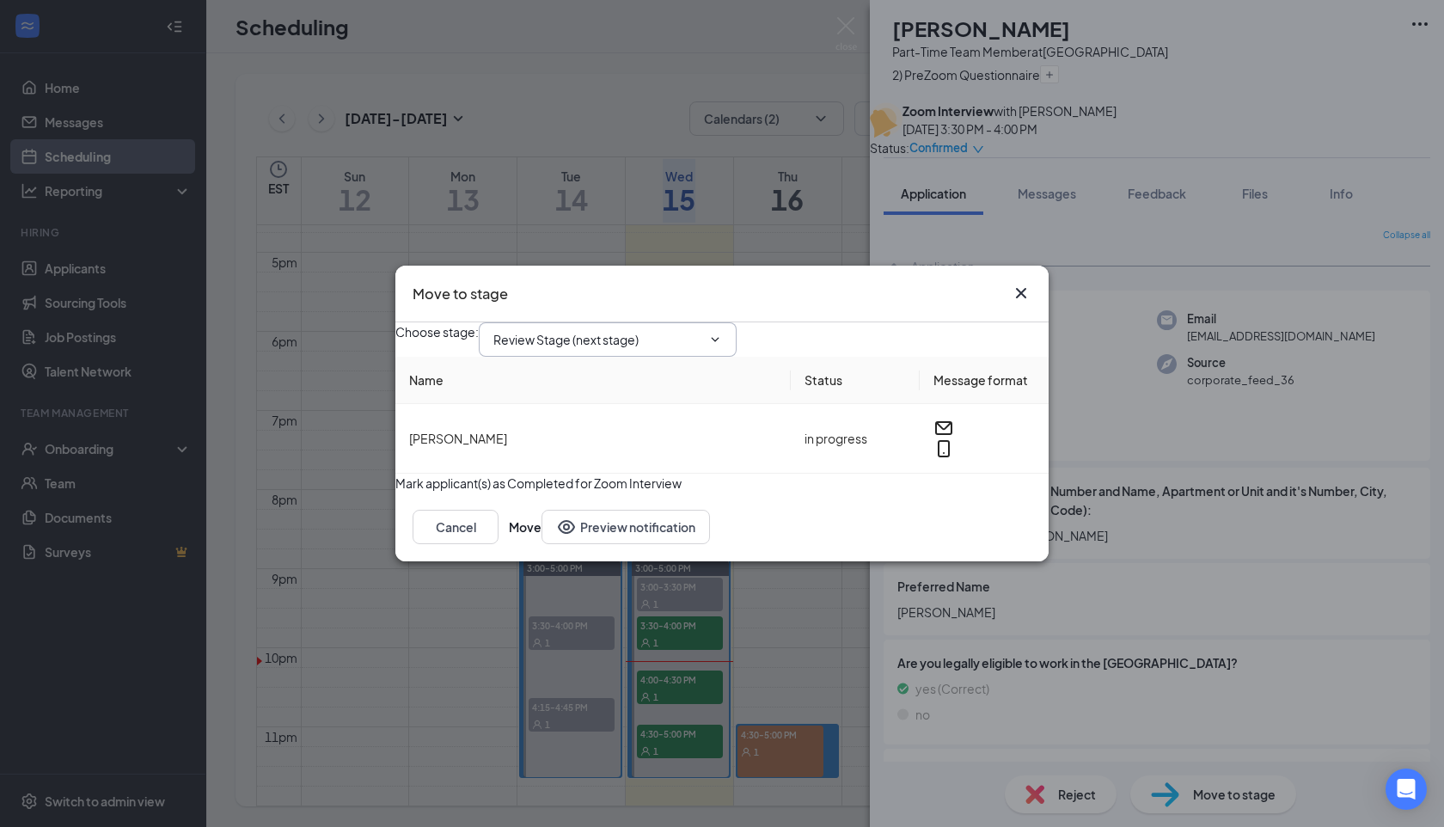
click at [629, 330] on input "Review Stage (next stage)" at bounding box center [598, 339] width 208 height 19
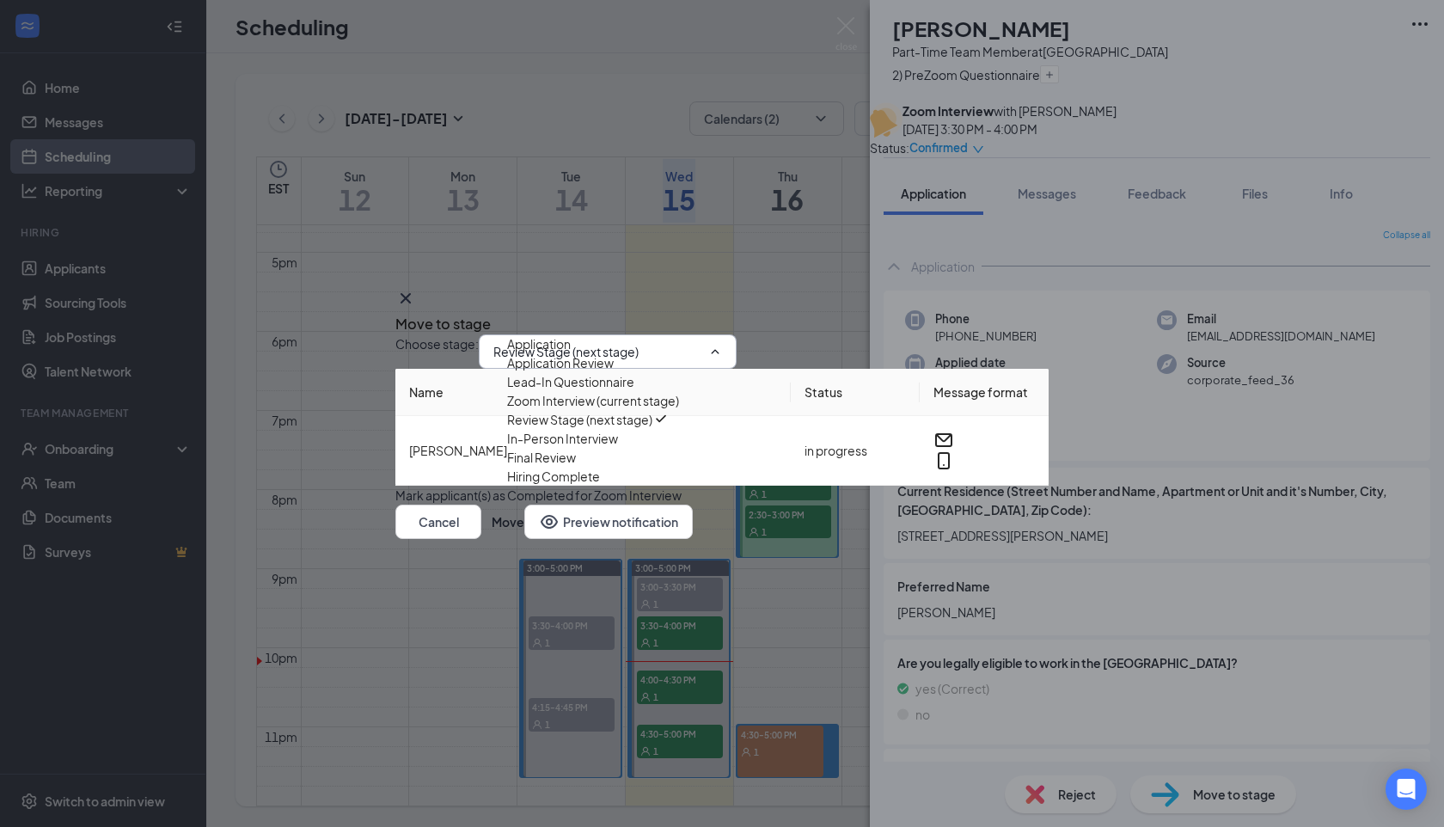
scroll to position [58, 0]
click at [618, 448] on div "In-Person Interview" at bounding box center [562, 438] width 111 height 19
type input "In-Person Interview"
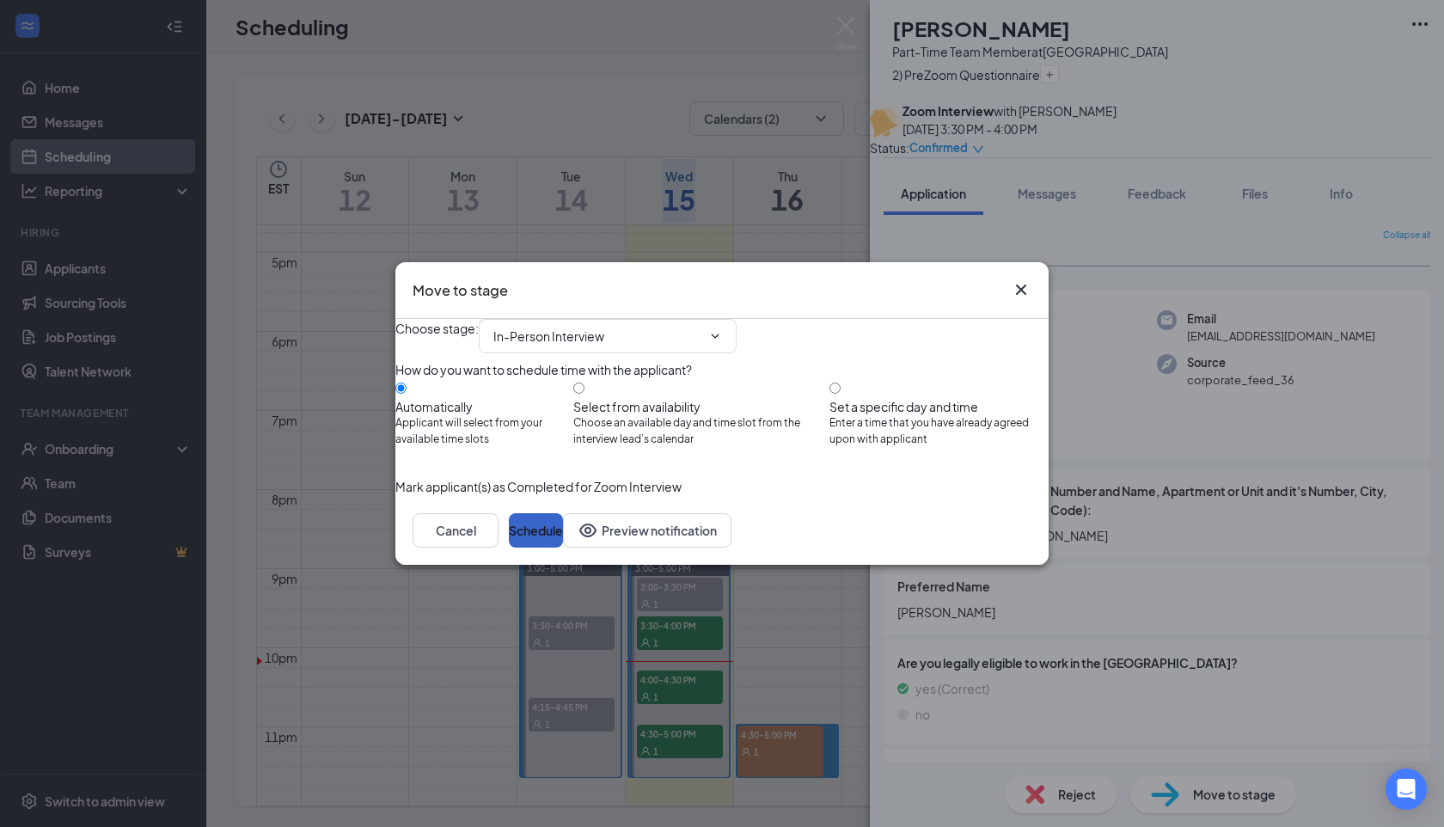
click at [563, 548] on button "Schedule" at bounding box center [536, 530] width 54 height 34
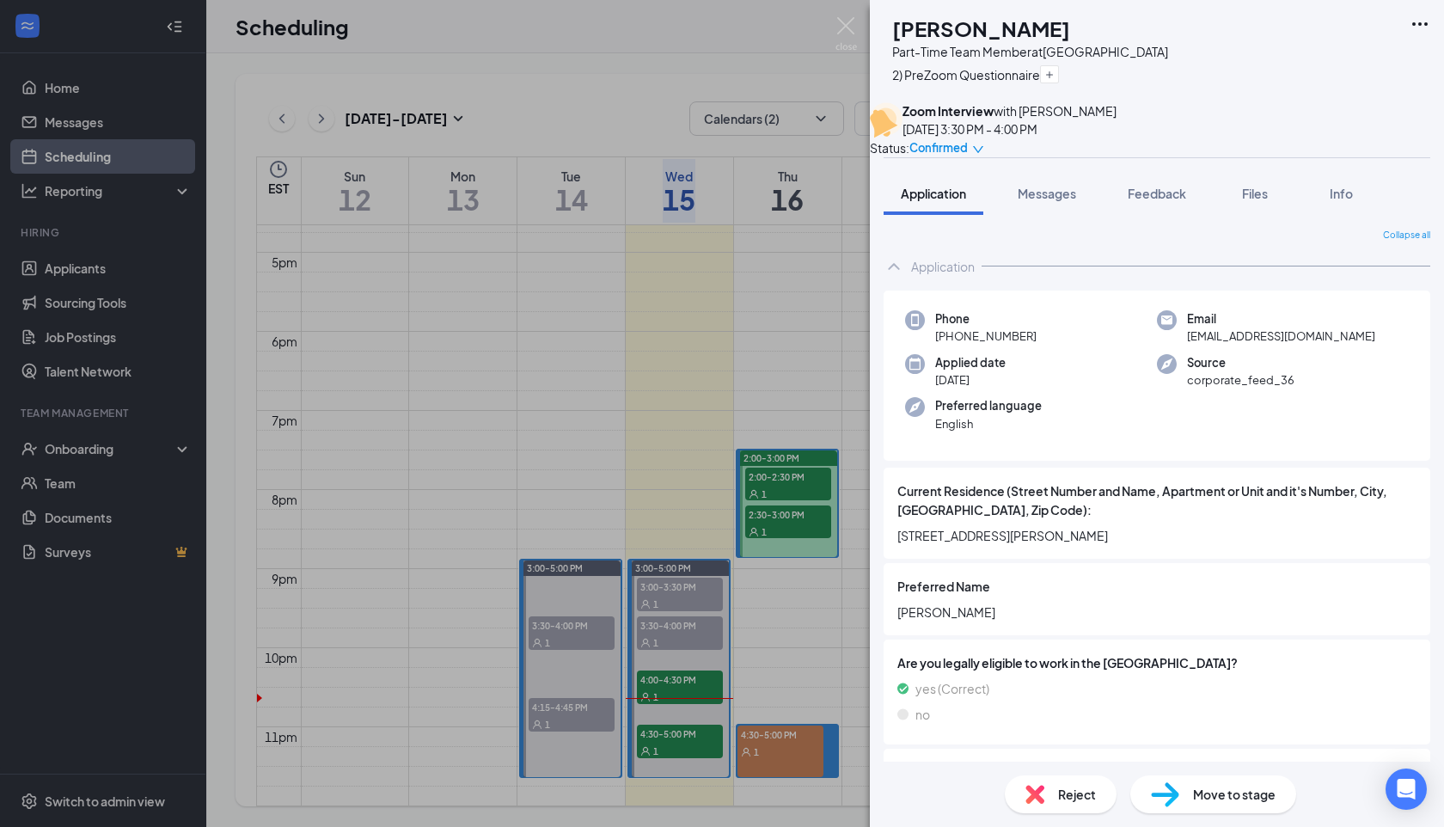
click at [849, 31] on img at bounding box center [846, 34] width 21 height 34
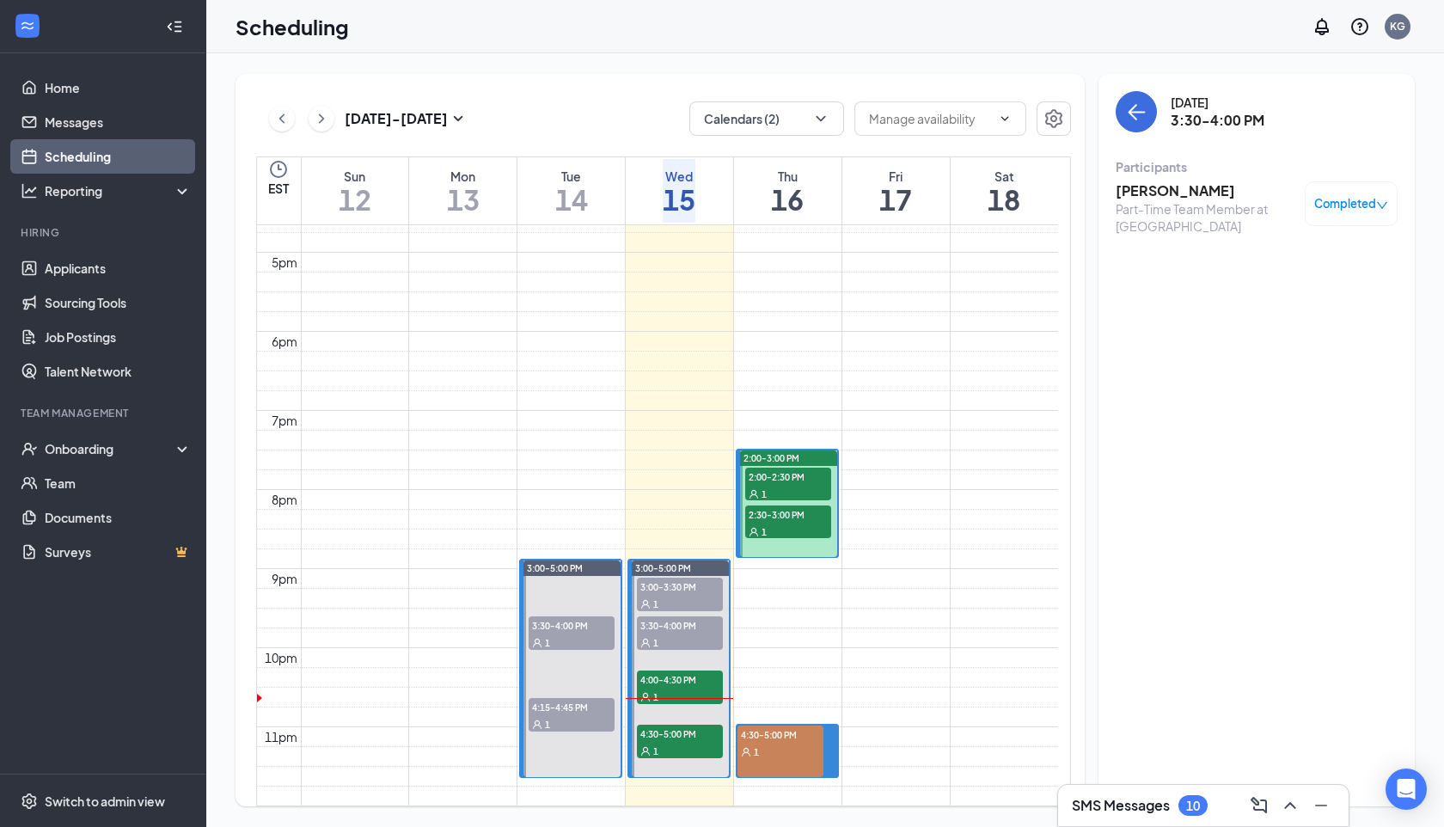
click at [1125, 819] on div "SMS Messages 10" at bounding box center [1203, 805] width 291 height 41
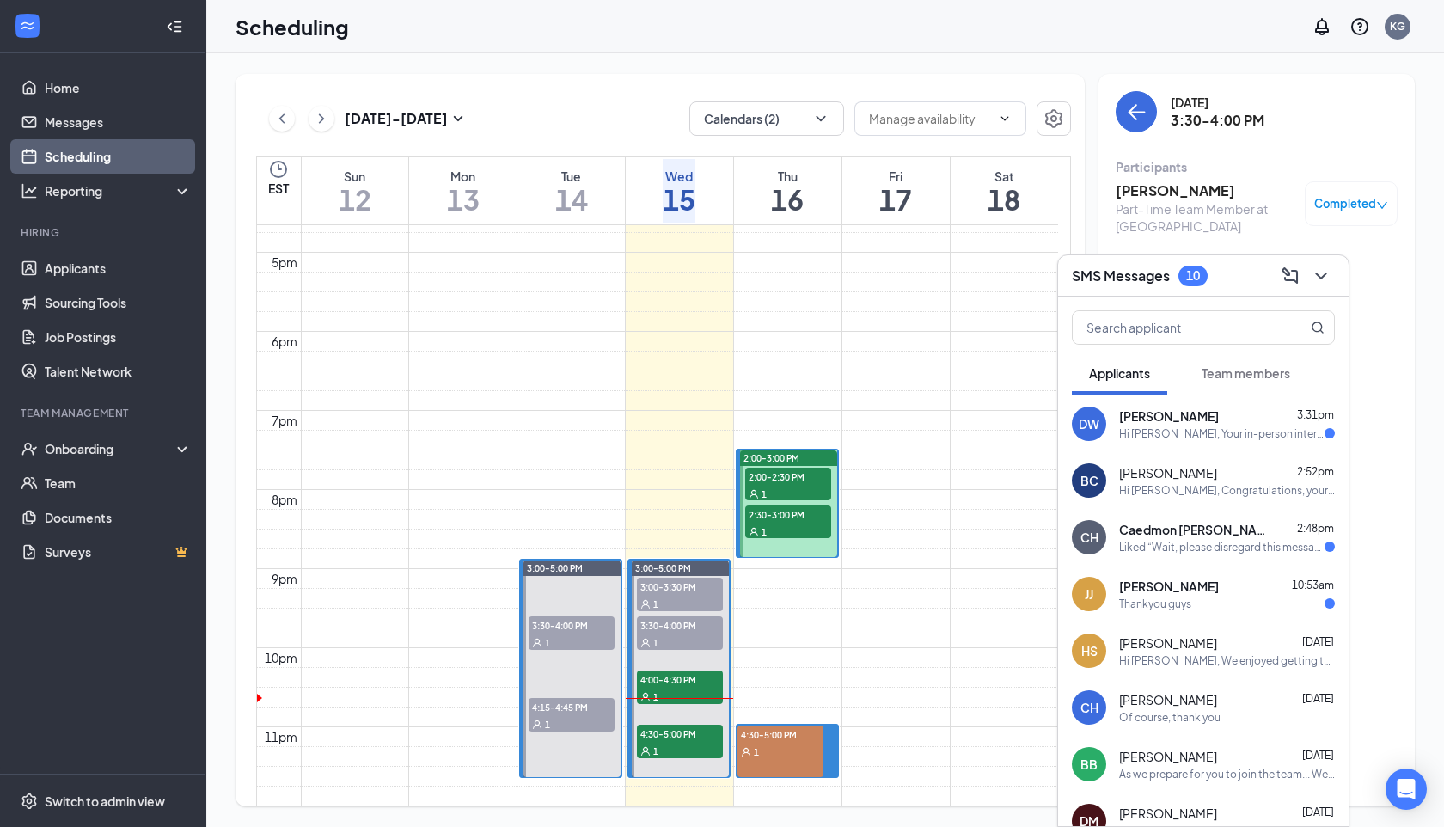
click at [1236, 419] on div "[PERSON_NAME] 3:31pm" at bounding box center [1227, 416] width 216 height 17
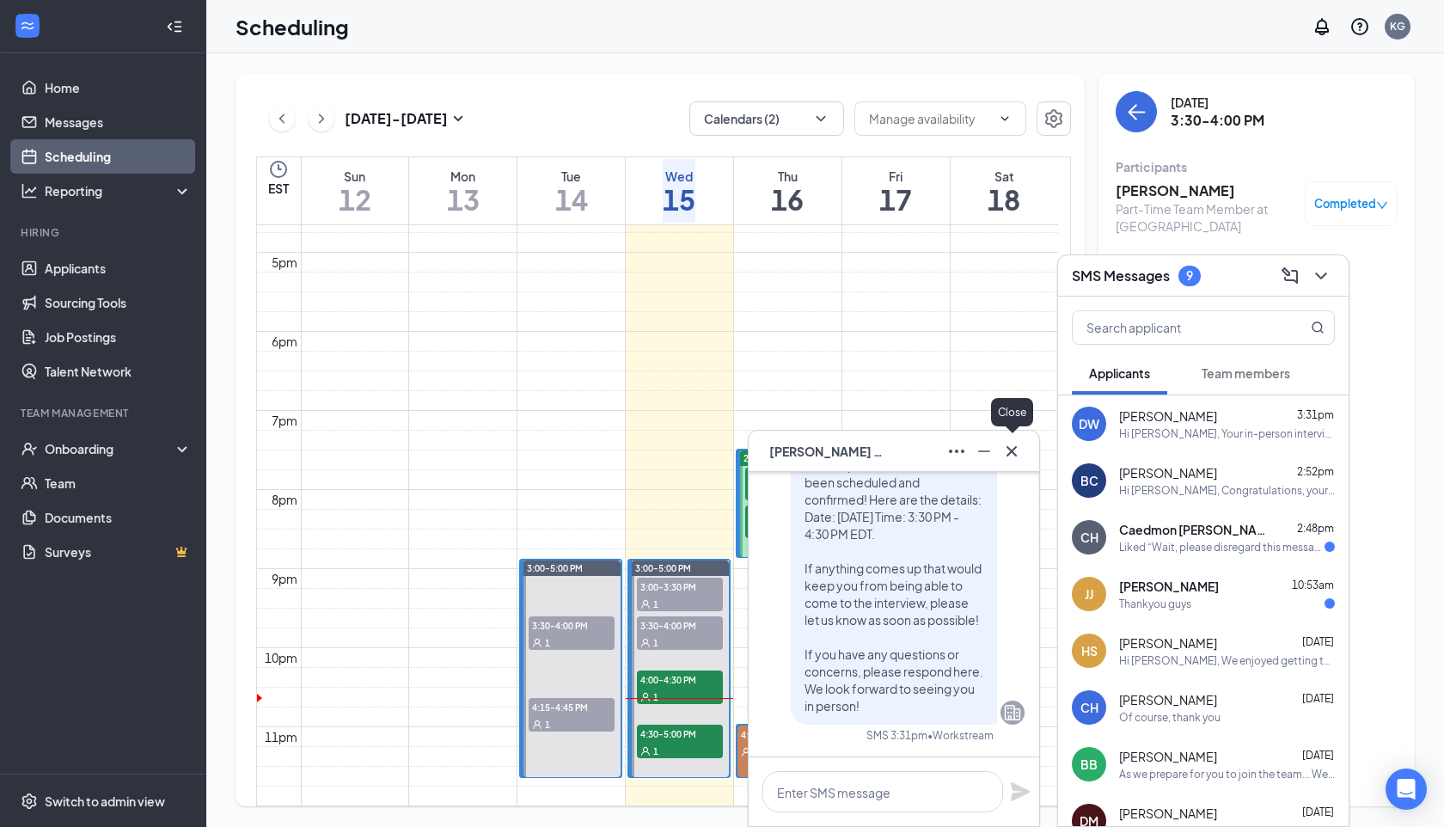
click at [1013, 451] on icon "Cross" at bounding box center [1012, 450] width 10 height 10
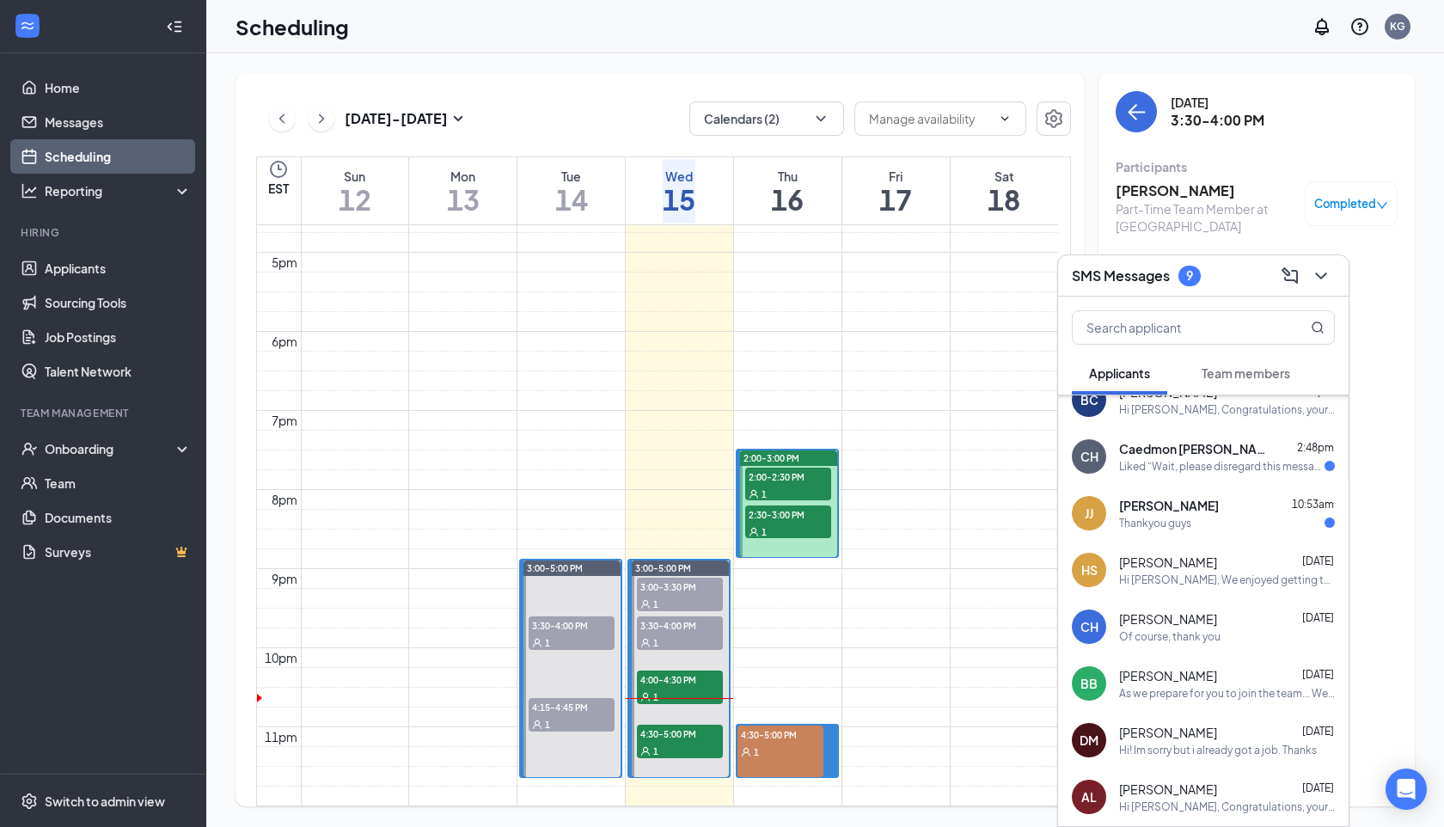
scroll to position [82, 0]
click at [1186, 637] on div "Of course, thank you" at bounding box center [1169, 636] width 101 height 15
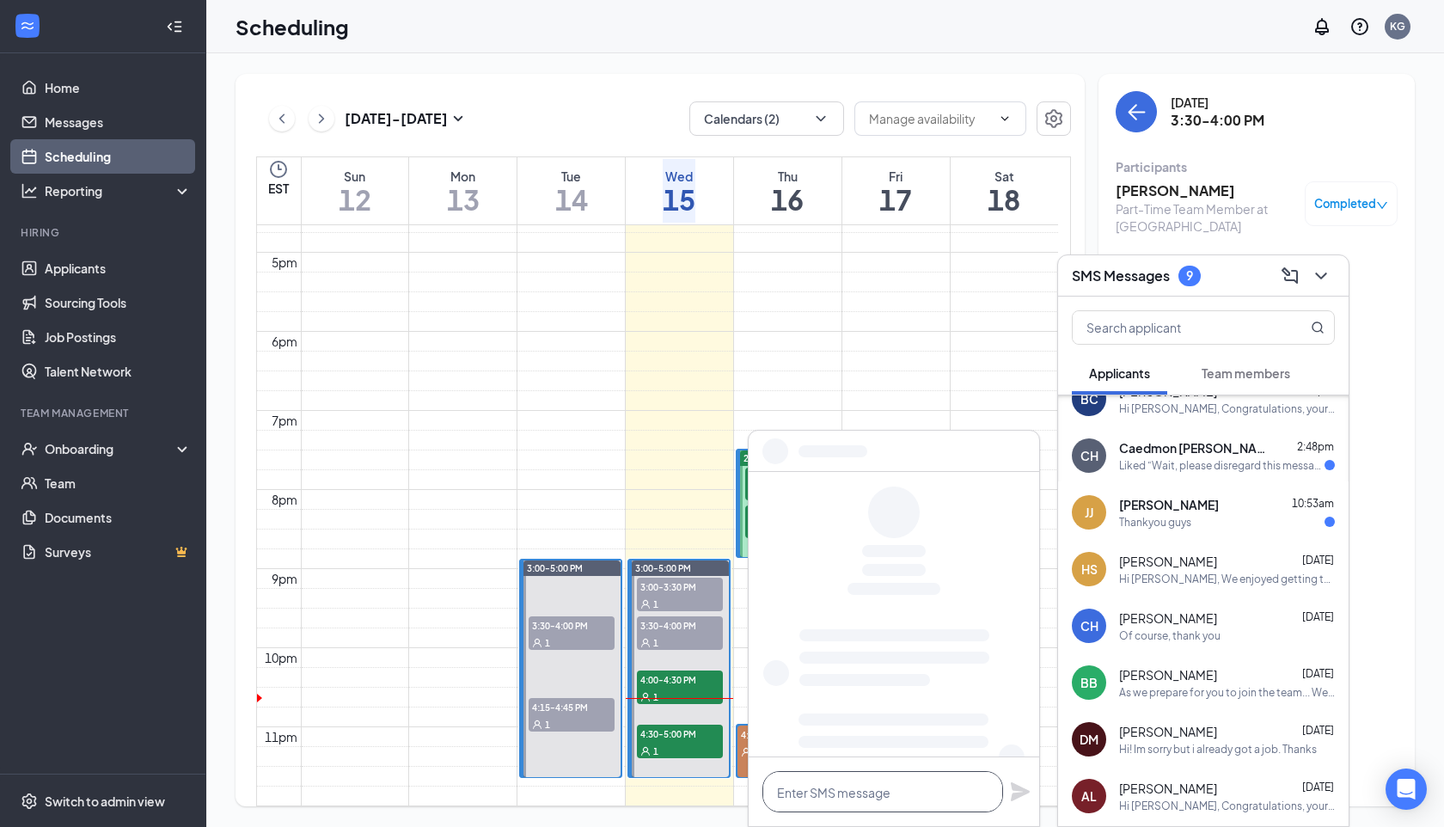
click at [838, 798] on textarea at bounding box center [883, 791] width 241 height 41
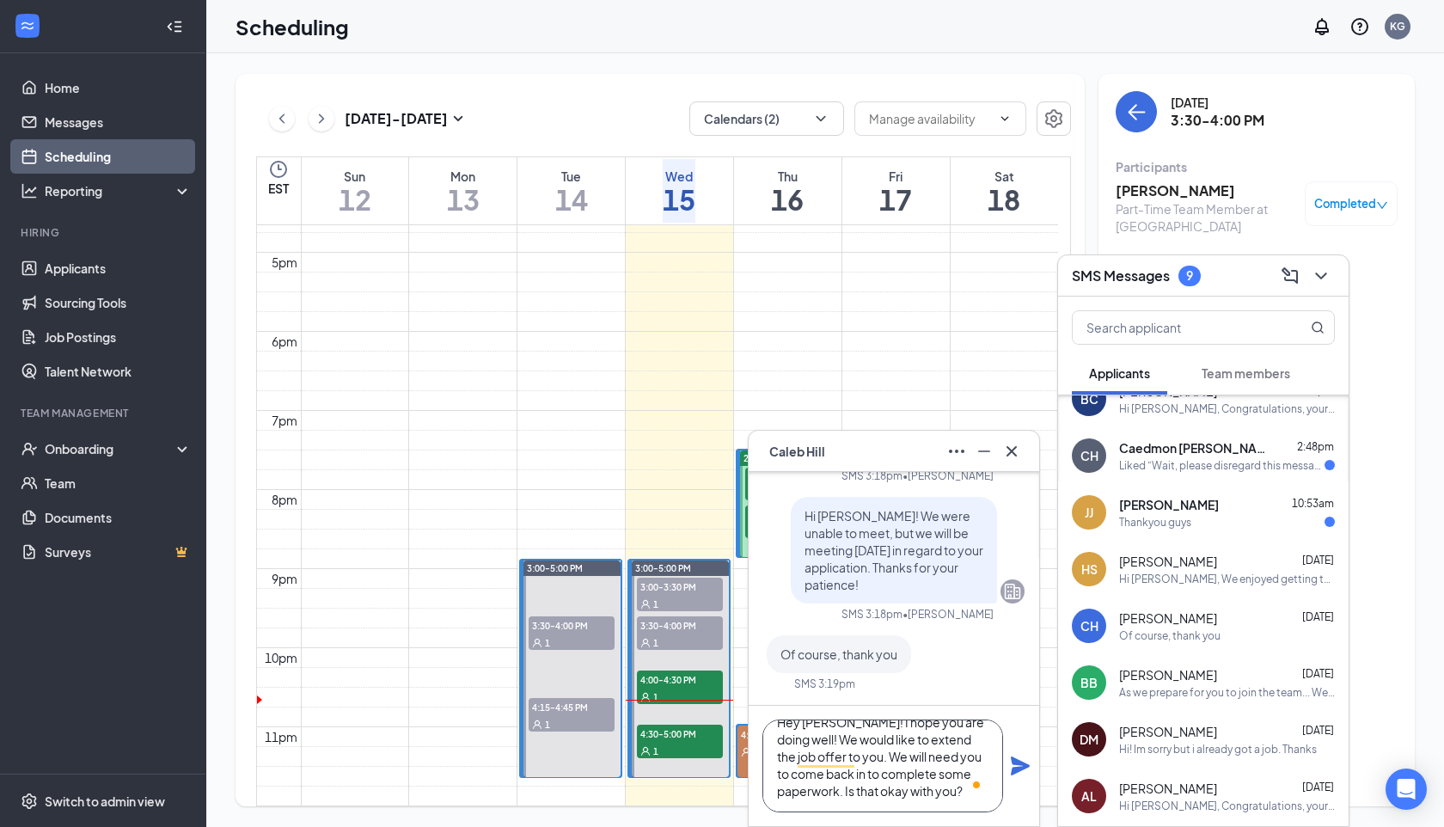
scroll to position [19, 0]
type textarea "Hey [PERSON_NAME]! I hope you are doing well! We would like to extend the job o…"
click at [1021, 764] on icon "Plane" at bounding box center [1020, 766] width 19 height 19
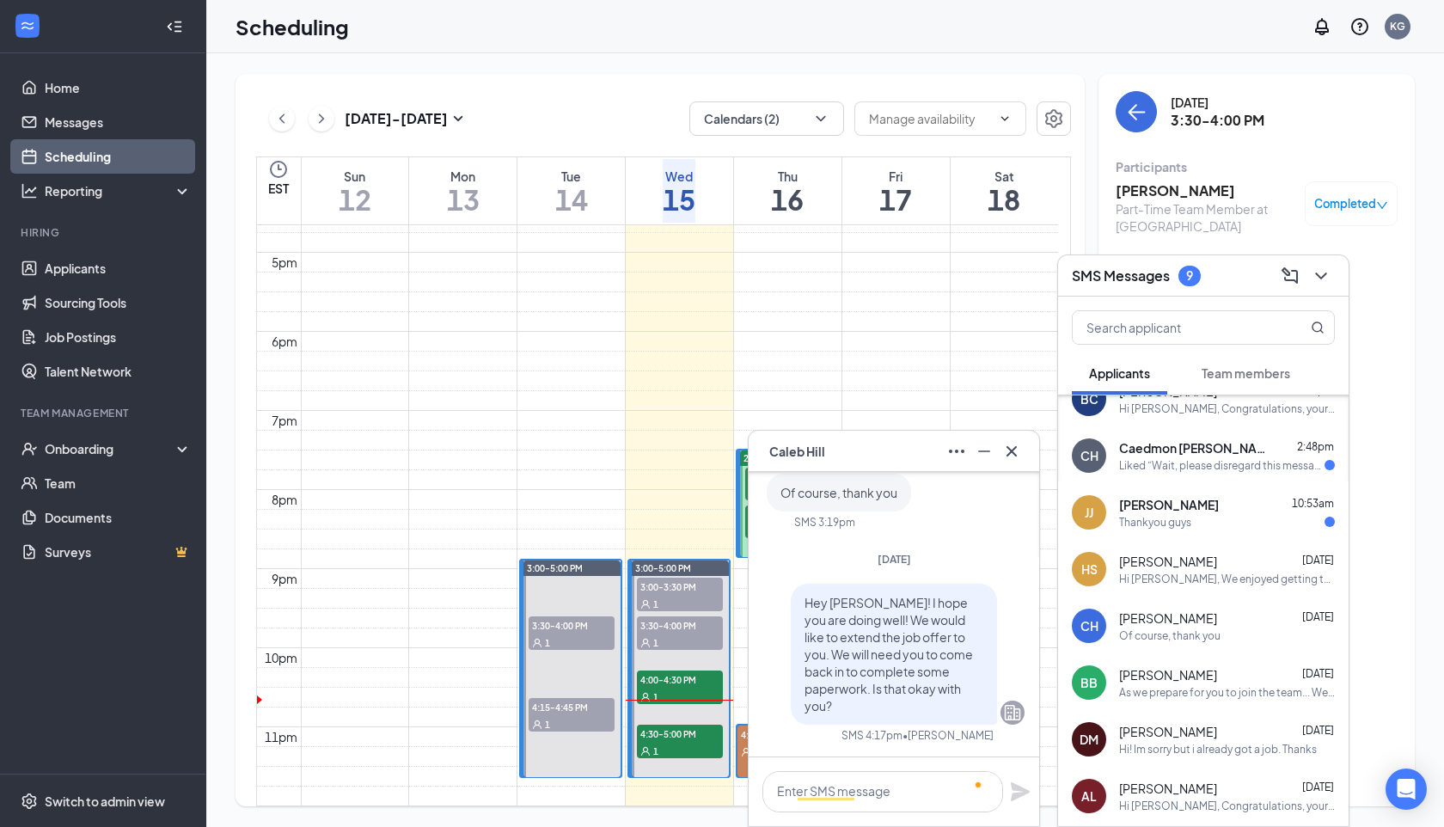
scroll to position [0, 0]
click at [901, 463] on div "CH [PERSON_NAME]" at bounding box center [894, 452] width 263 height 28
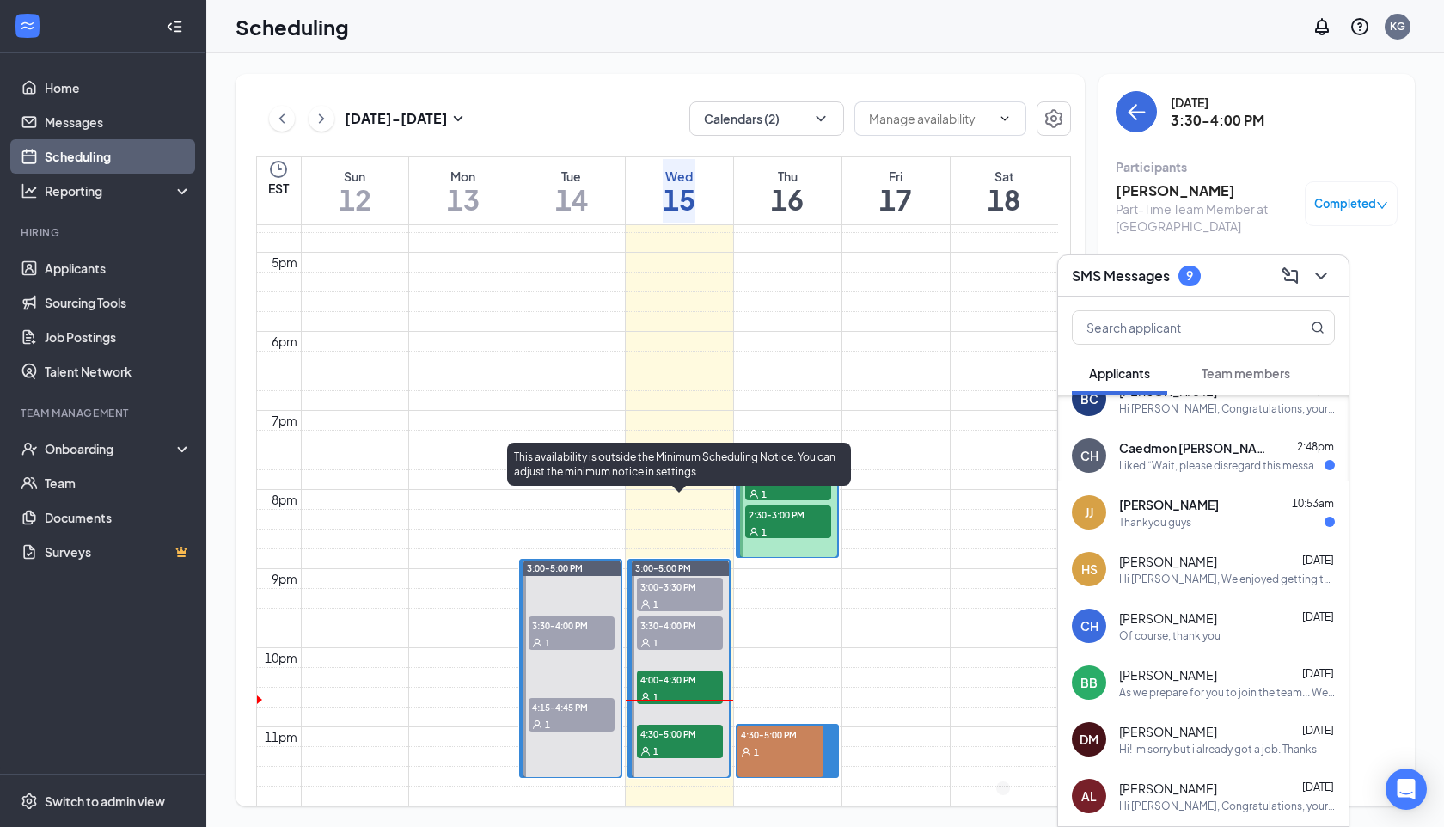
scroll to position [1484, 0]
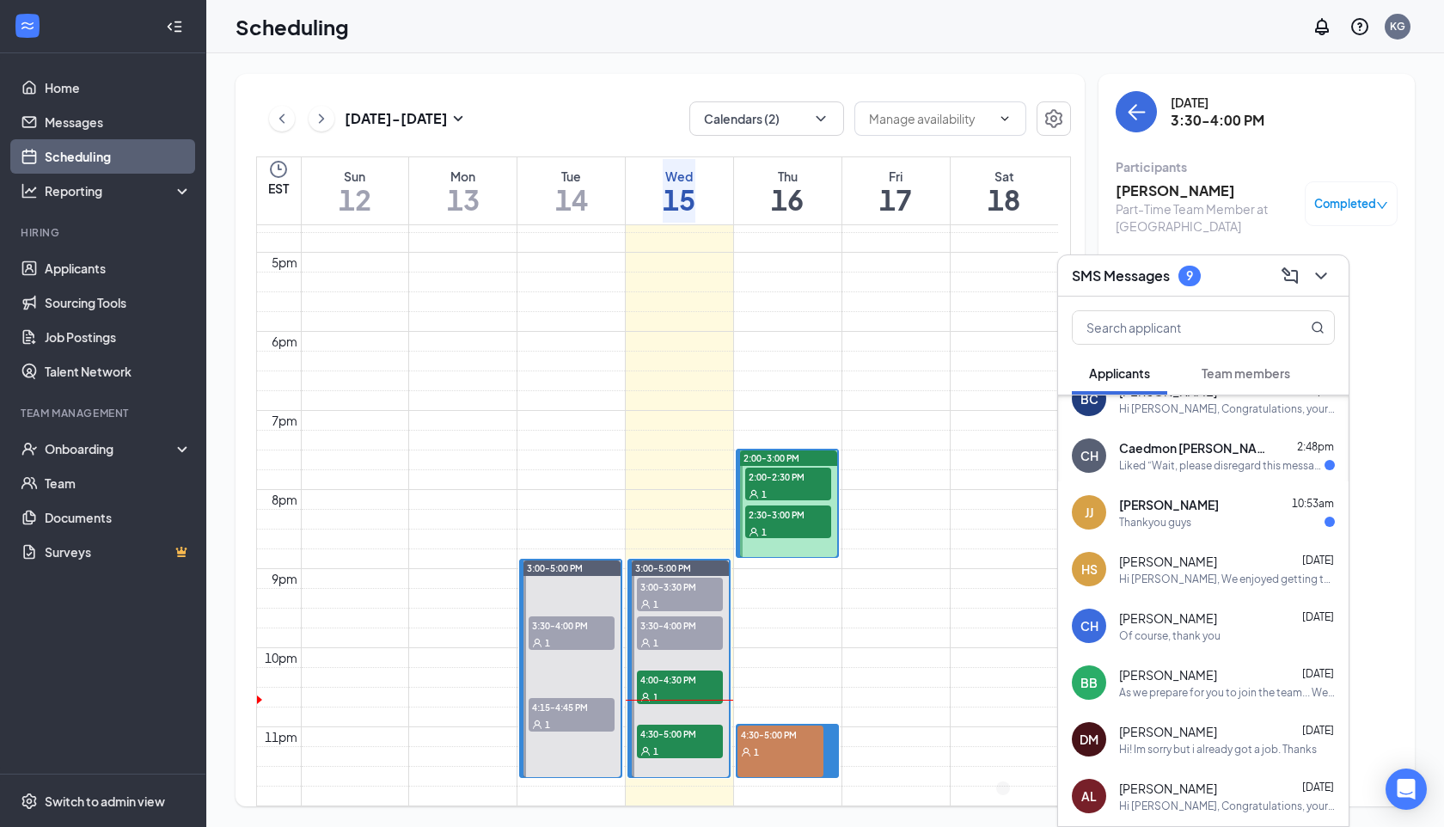
click at [1211, 287] on div "SMS Messages 9" at bounding box center [1203, 275] width 263 height 27
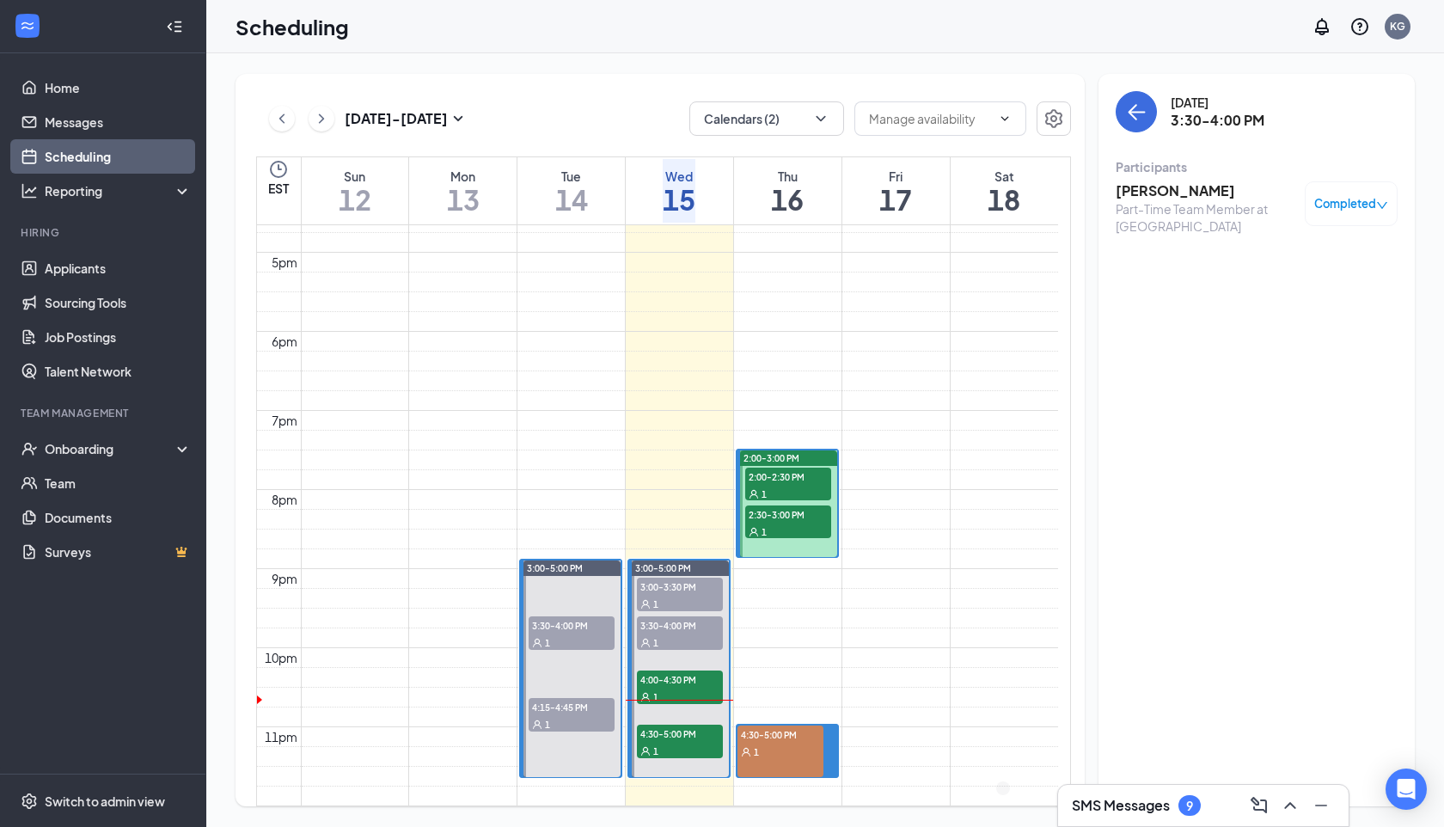
scroll to position [0, 0]
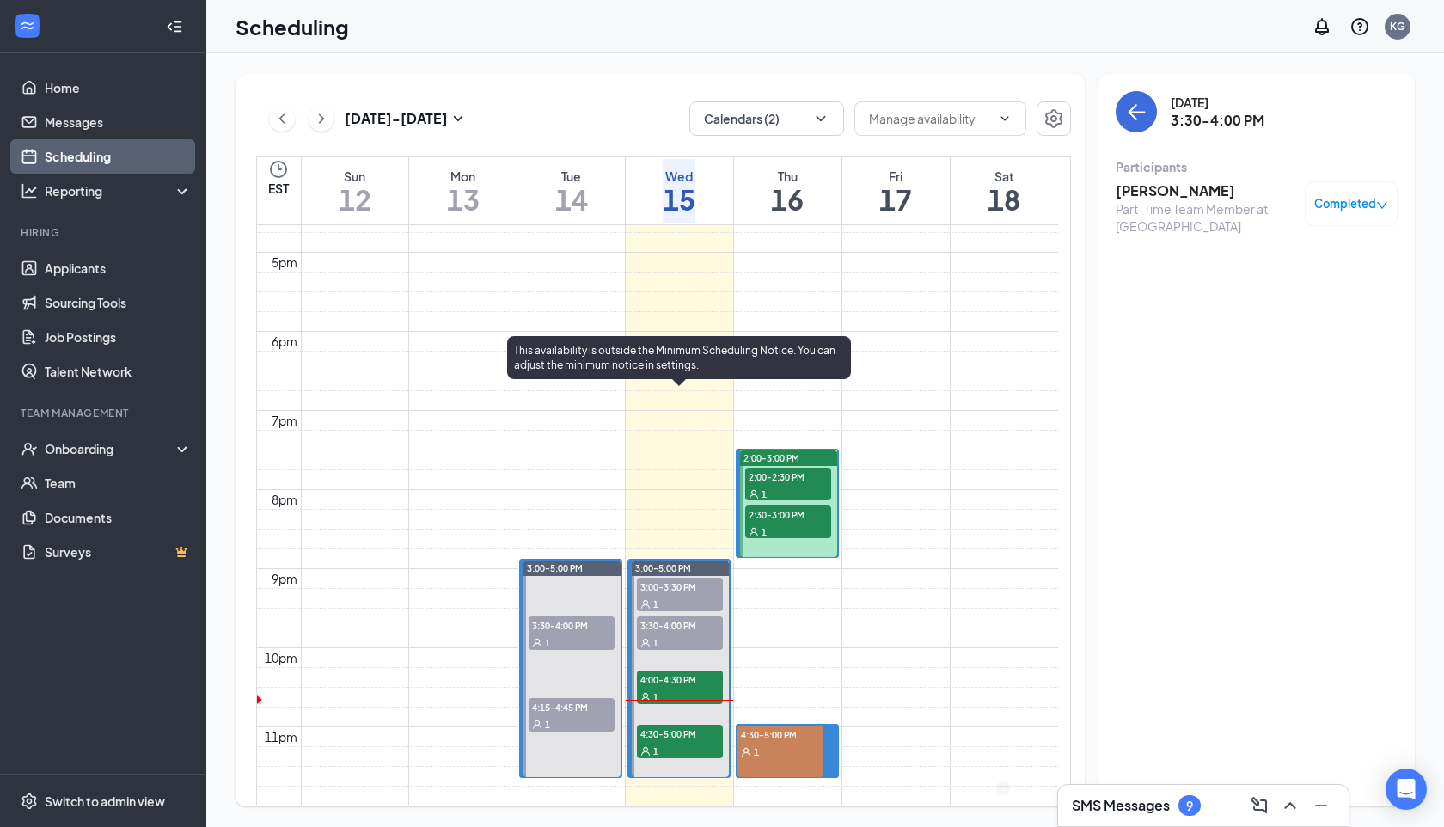
click at [687, 671] on span "4:00-4:30 PM" at bounding box center [680, 679] width 86 height 17
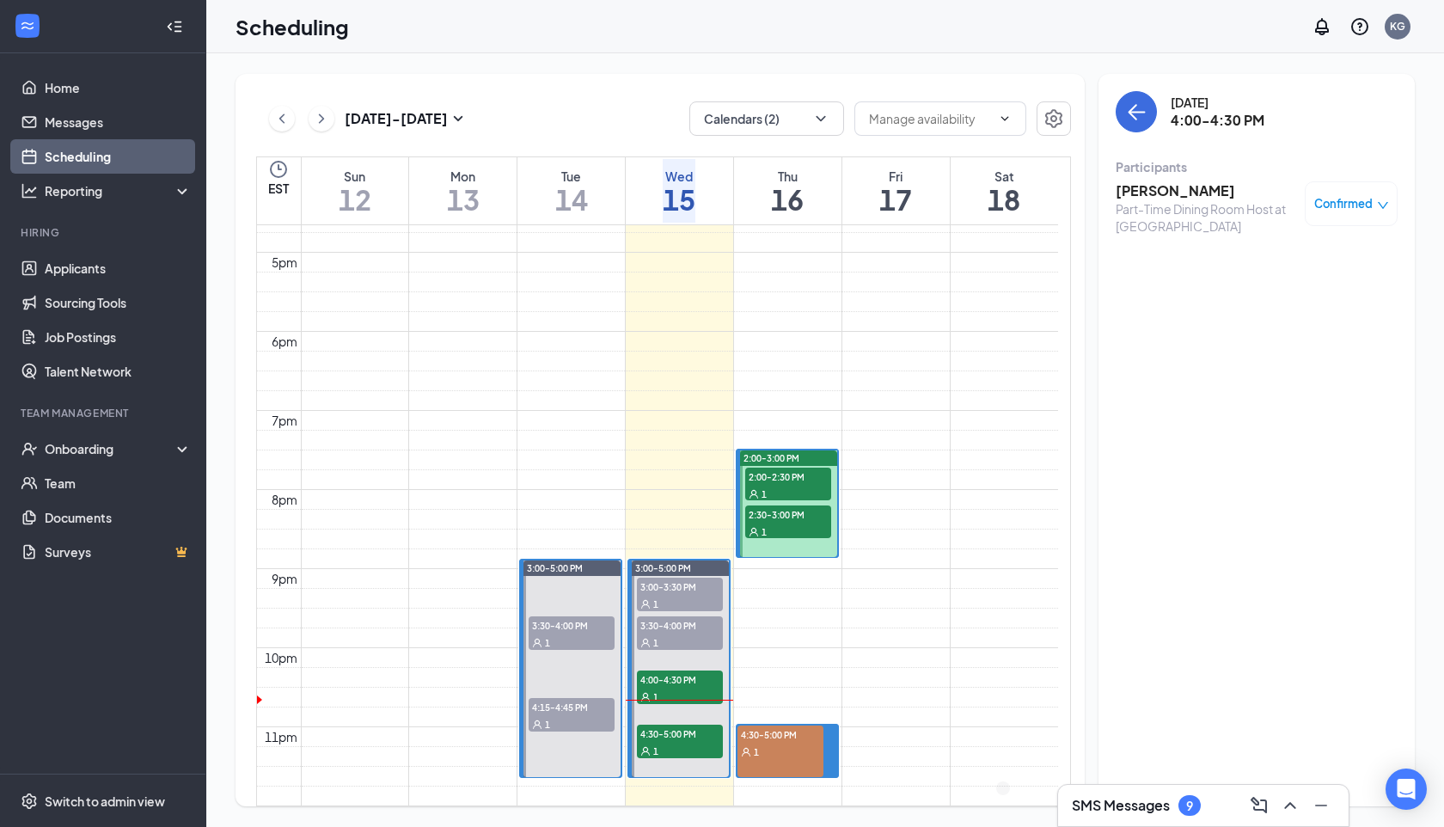
click at [1180, 194] on h3 "[PERSON_NAME]" at bounding box center [1206, 190] width 181 height 19
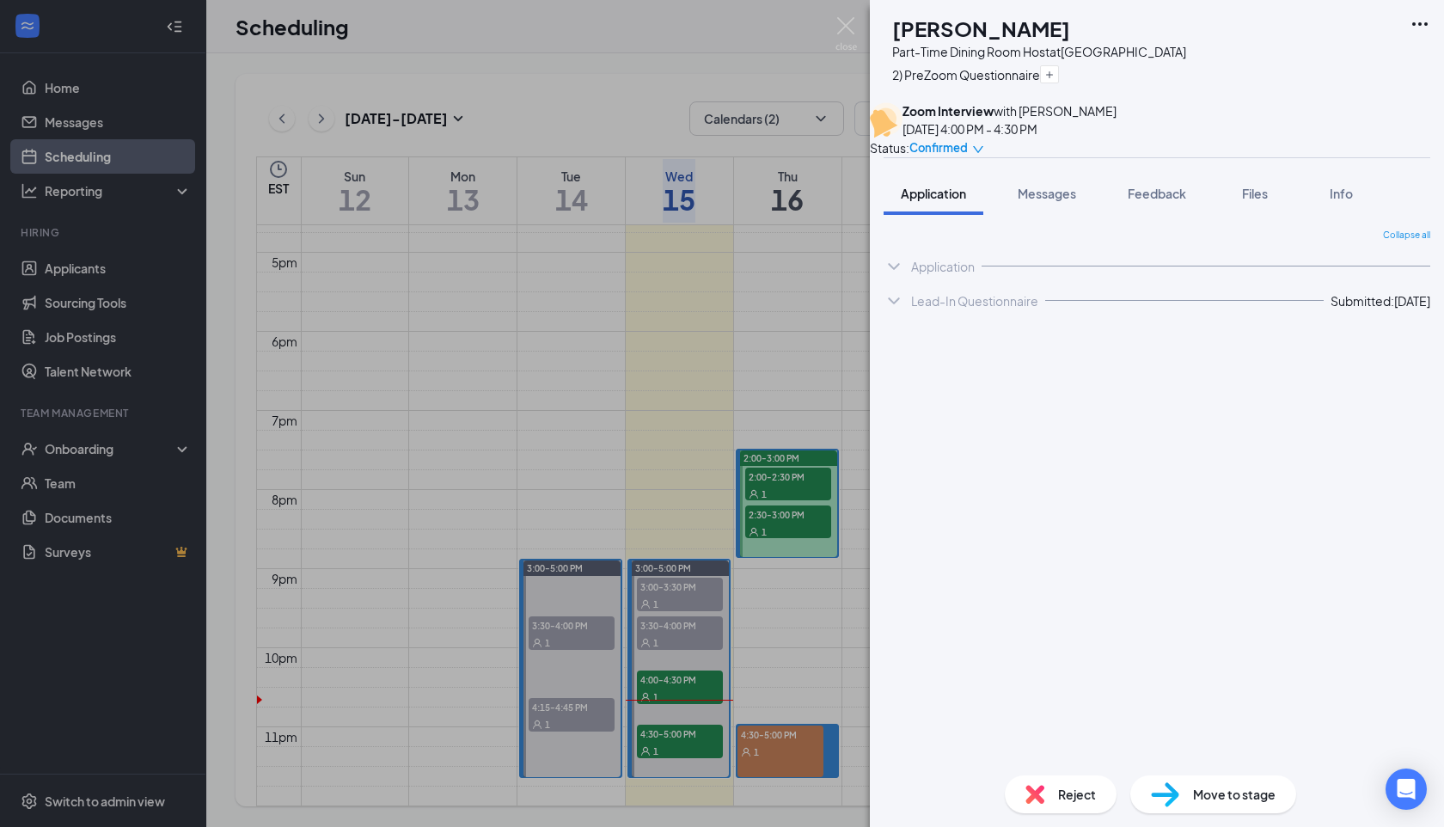
click at [1197, 789] on span "Move to stage" at bounding box center [1234, 794] width 83 height 19
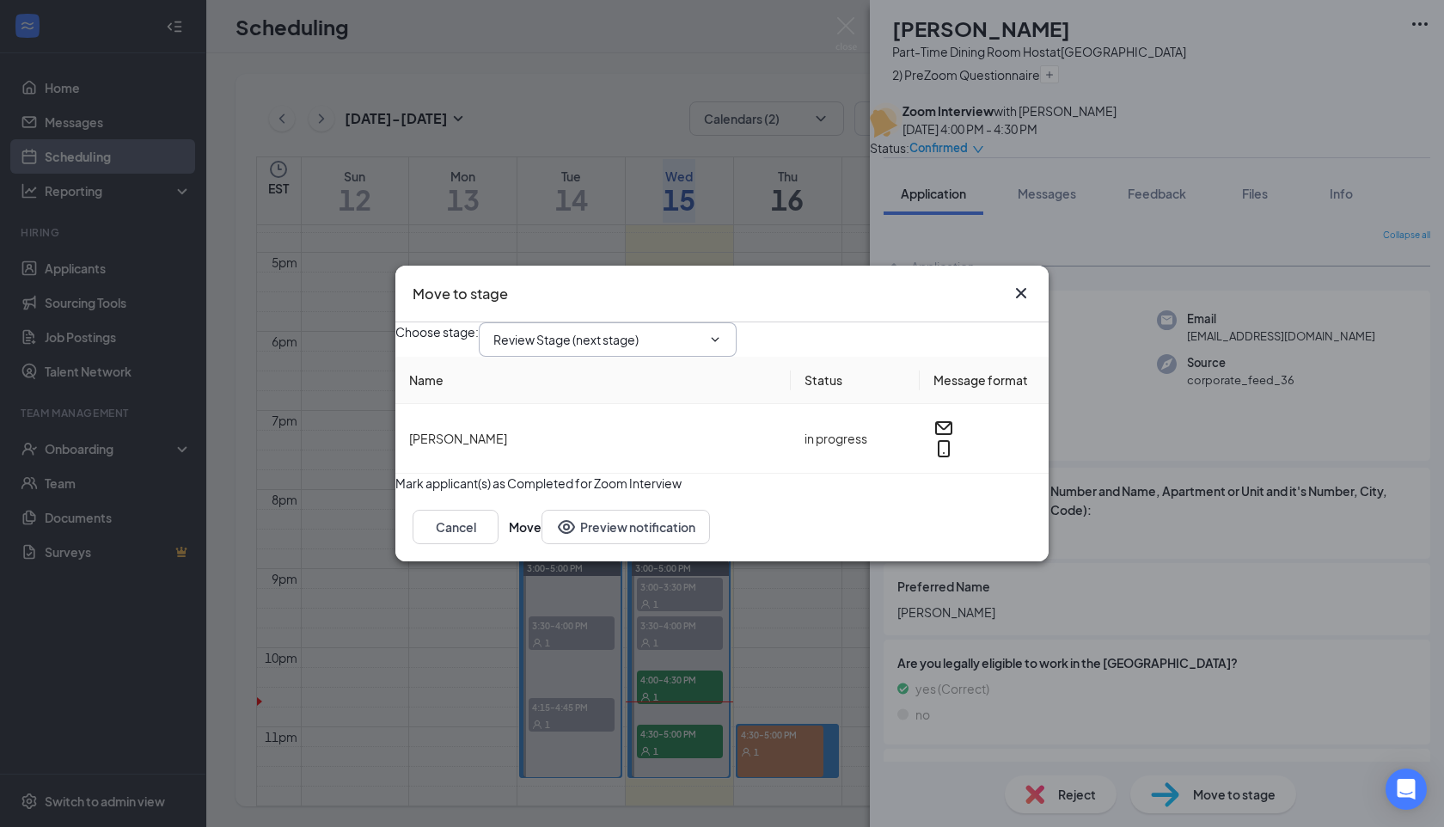
click at [617, 330] on input "Review Stage (next stage)" at bounding box center [598, 339] width 208 height 19
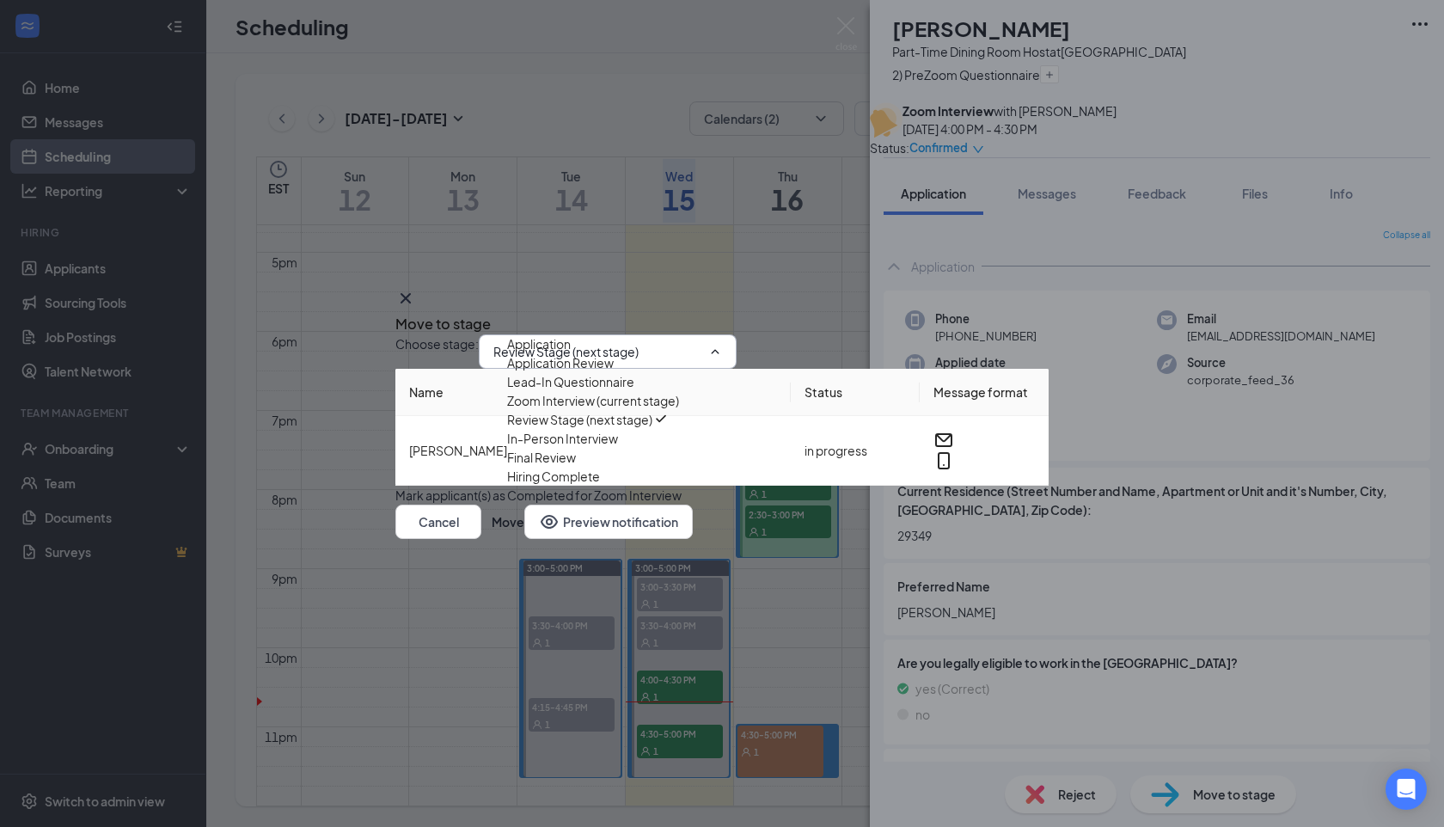
scroll to position [21, 0]
click at [618, 448] on div "In-Person Interview" at bounding box center [562, 438] width 111 height 19
type input "In-Person Interview"
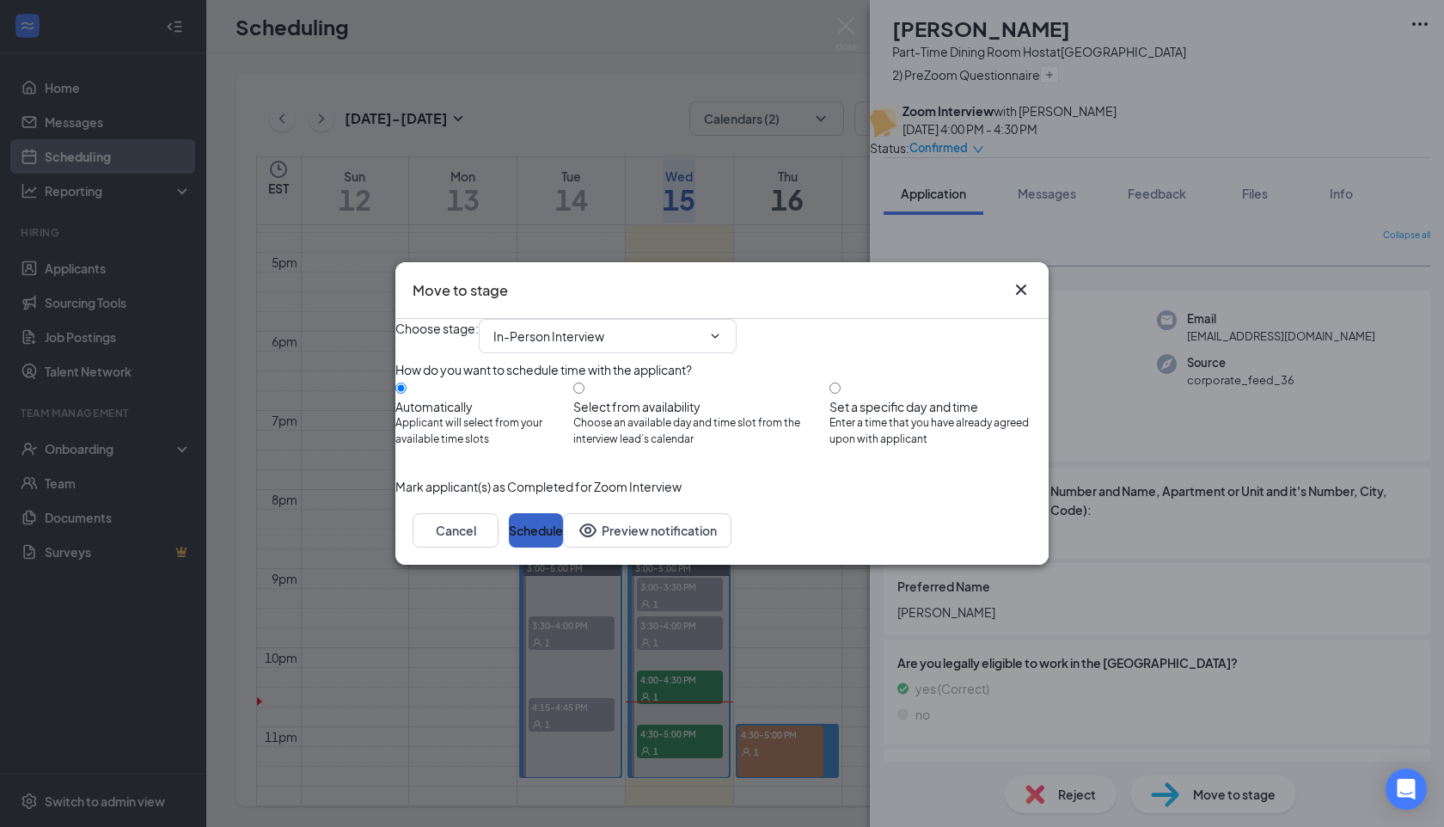
click at [563, 548] on button "Schedule" at bounding box center [536, 530] width 54 height 34
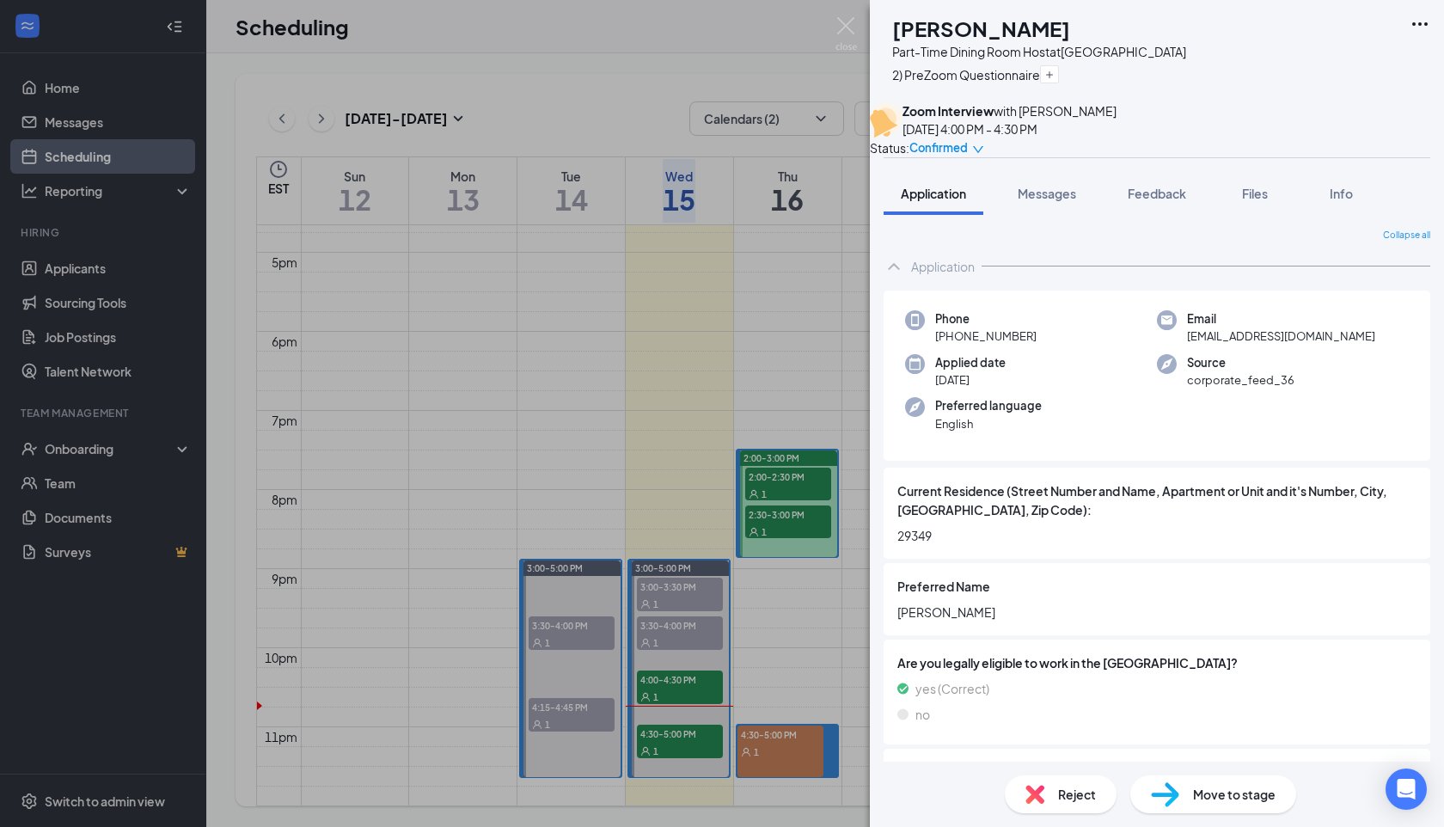
click at [691, 376] on div "AB [PERSON_NAME] Part-Time Dining Room Host at [GEOGRAPHIC_DATA] 2) PreZoom Que…" at bounding box center [722, 413] width 1444 height 827
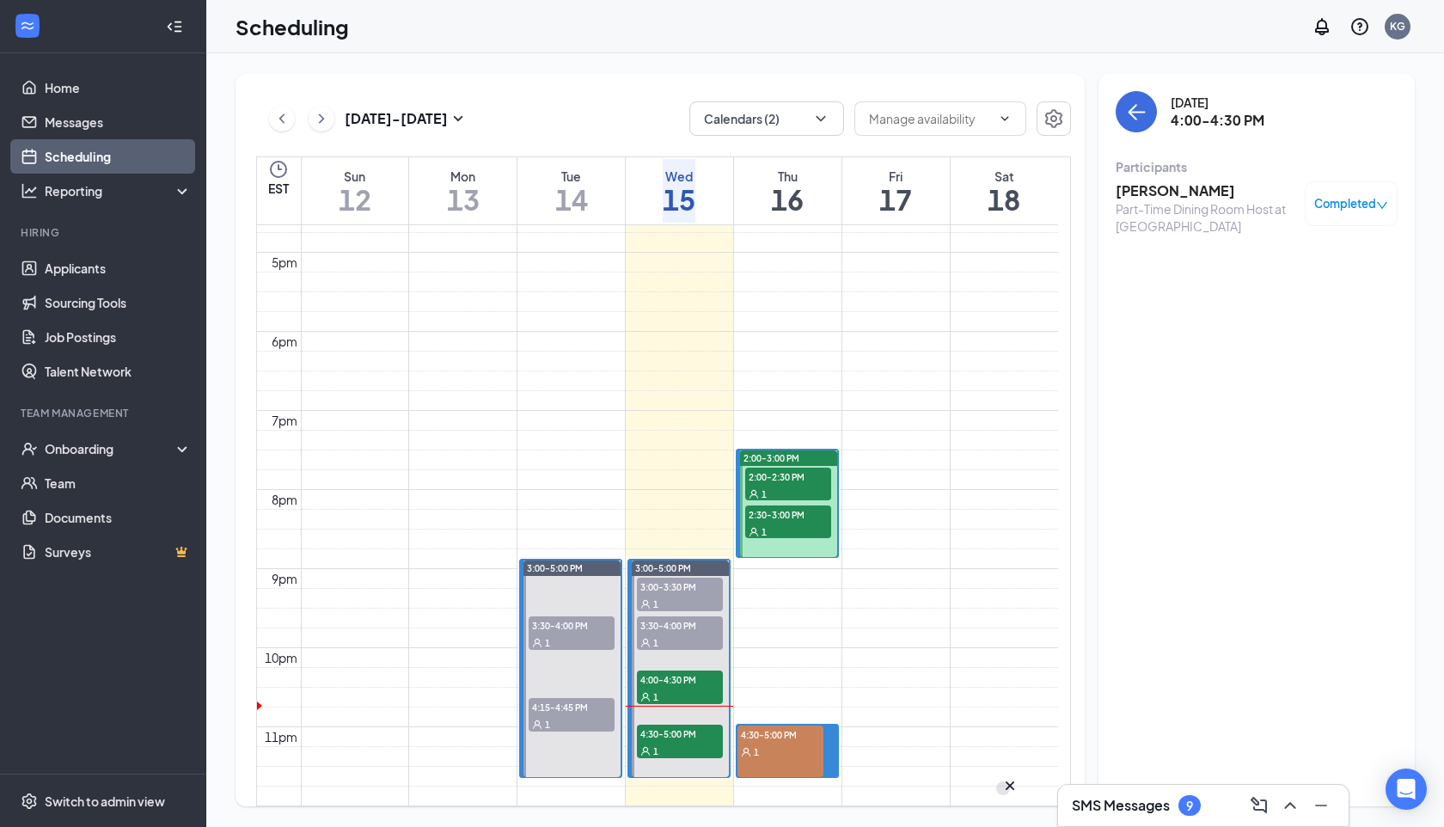
click at [1003, 788] on div "CH" at bounding box center [1003, 788] width 0 height 0
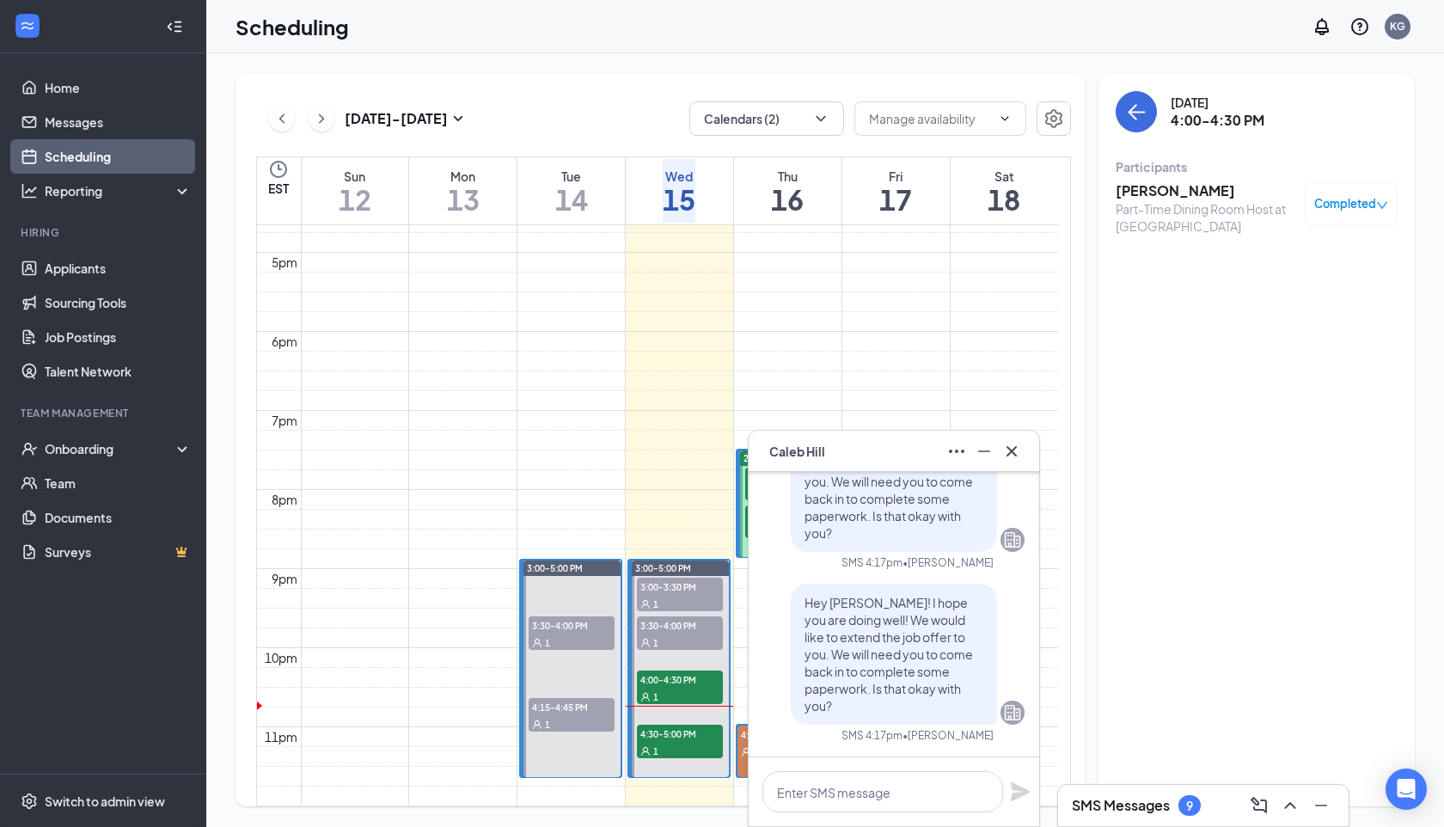
click at [1025, 449] on button at bounding box center [1012, 452] width 28 height 28
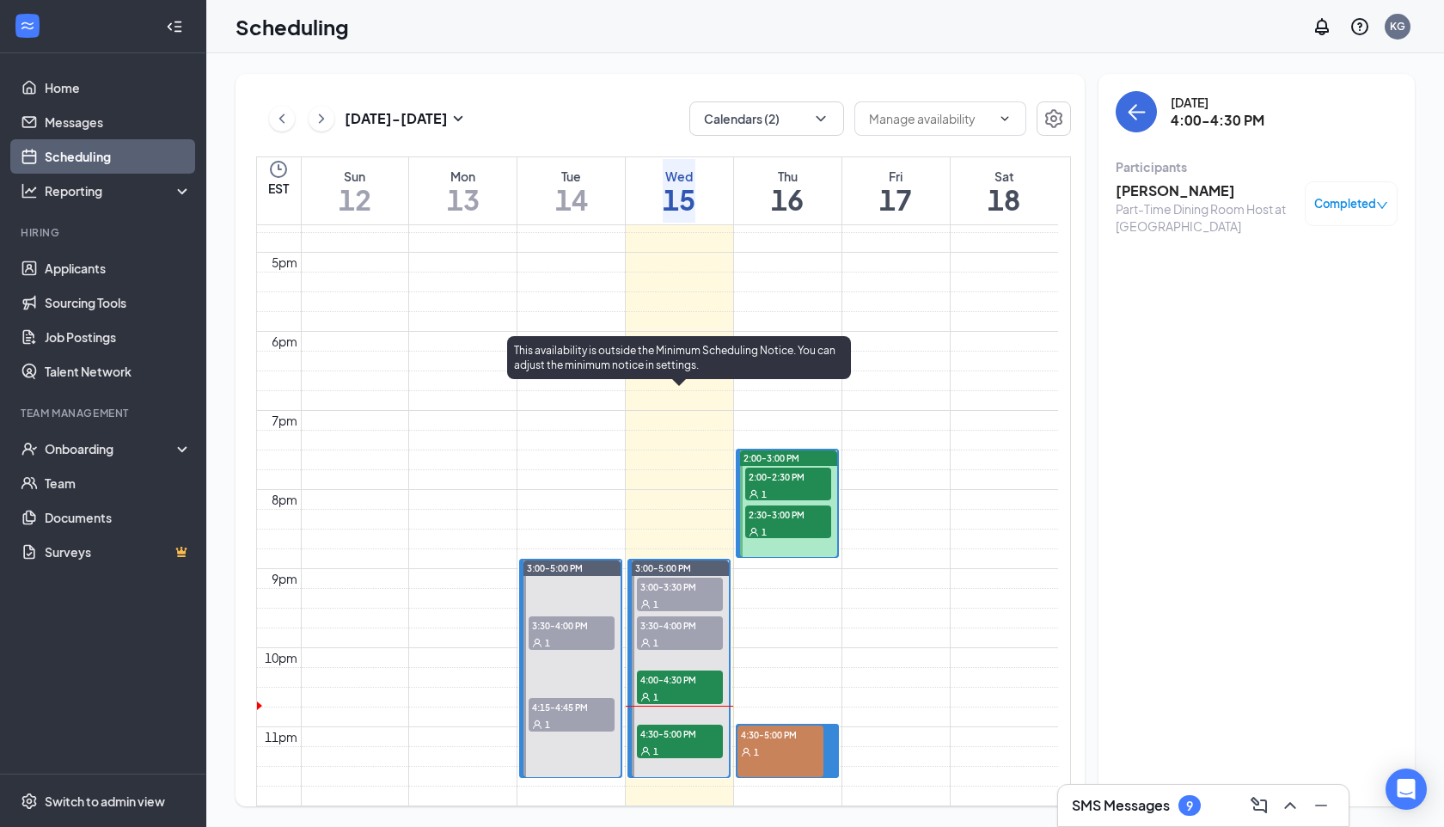
click at [669, 725] on span "4:30-5:00 PM" at bounding box center [680, 733] width 86 height 17
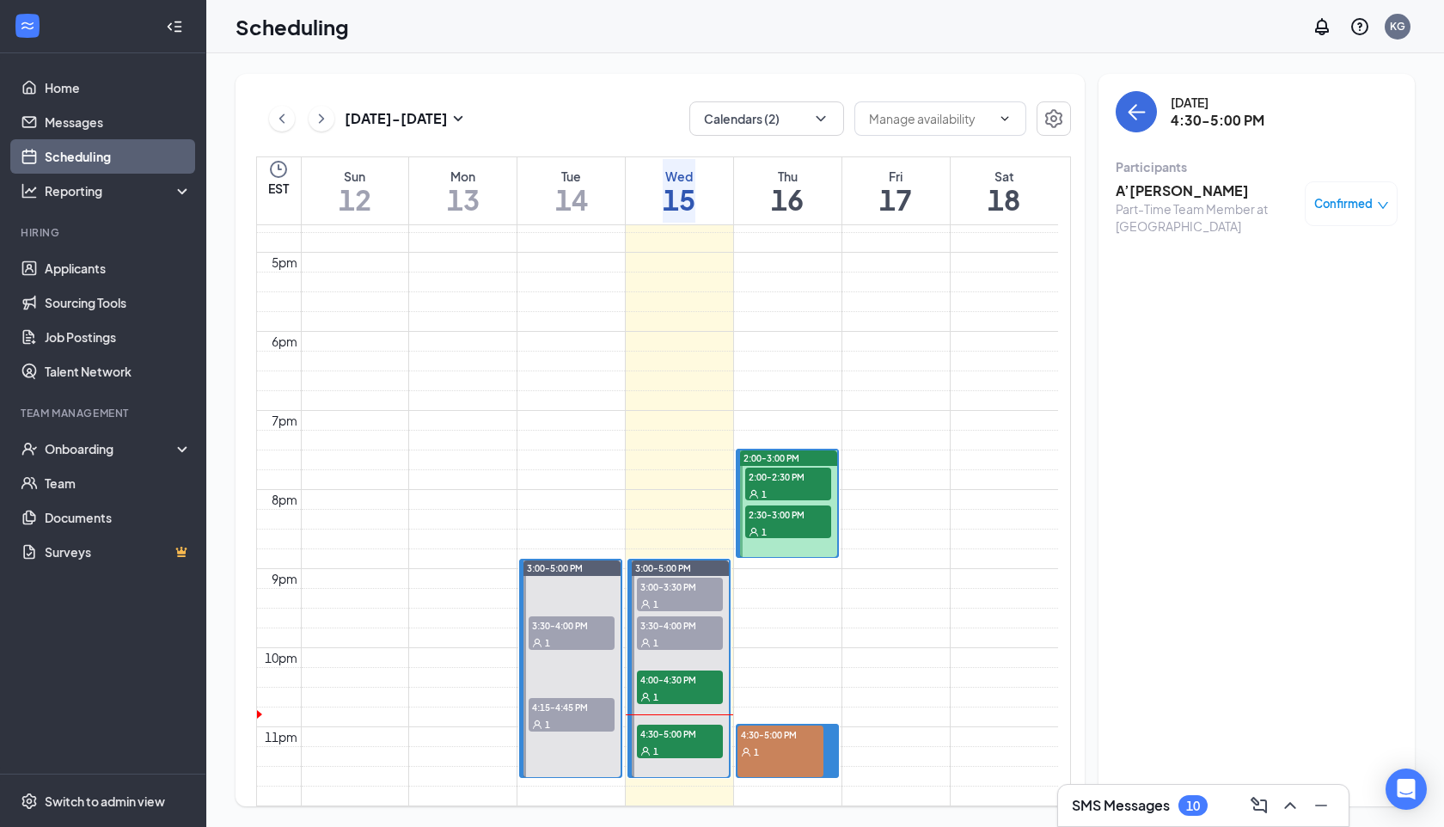
click at [795, 743] on div "1" at bounding box center [781, 751] width 86 height 17
click at [799, 743] on div "1" at bounding box center [781, 751] width 86 height 17
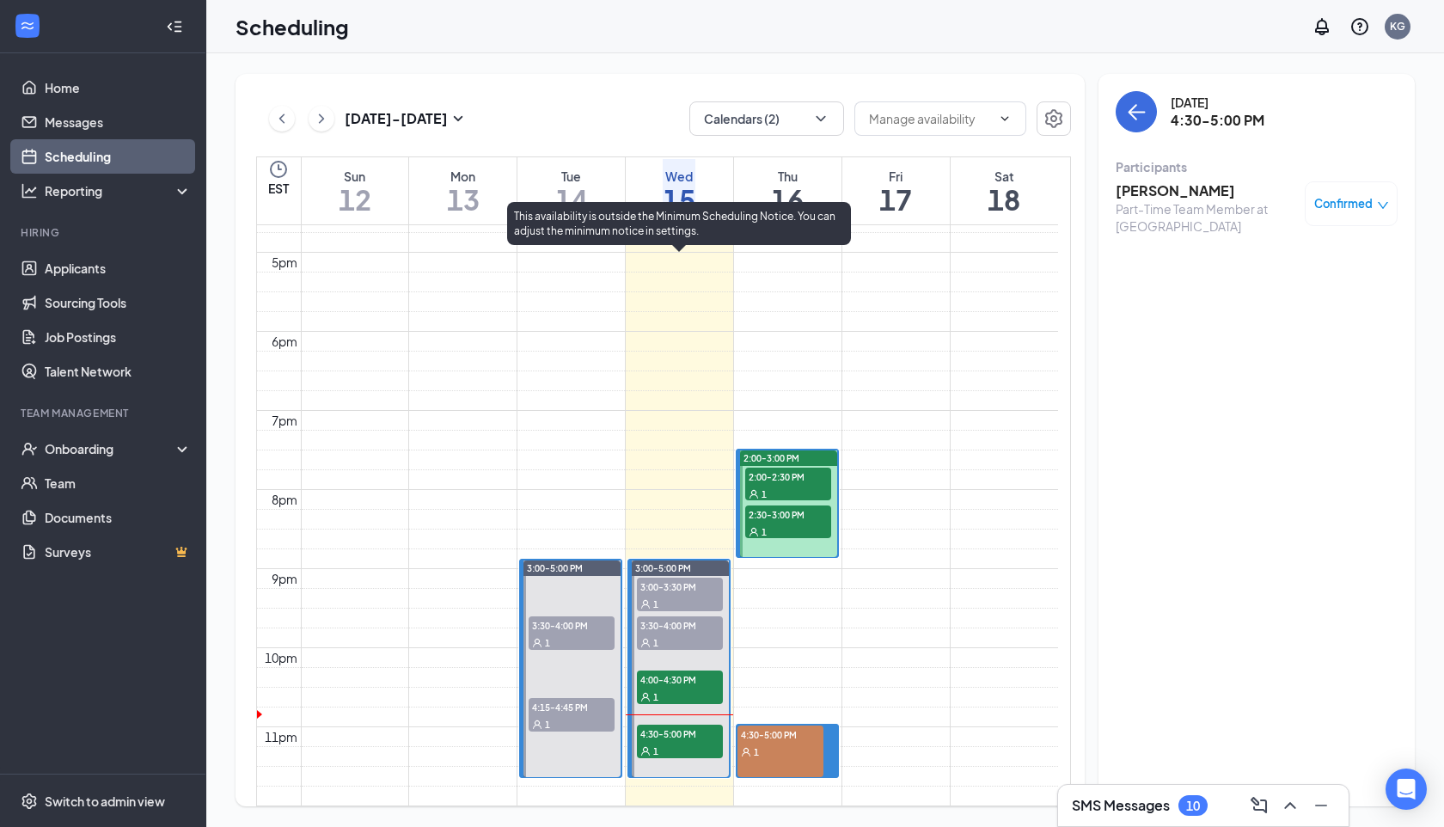
scroll to position [1454, 0]
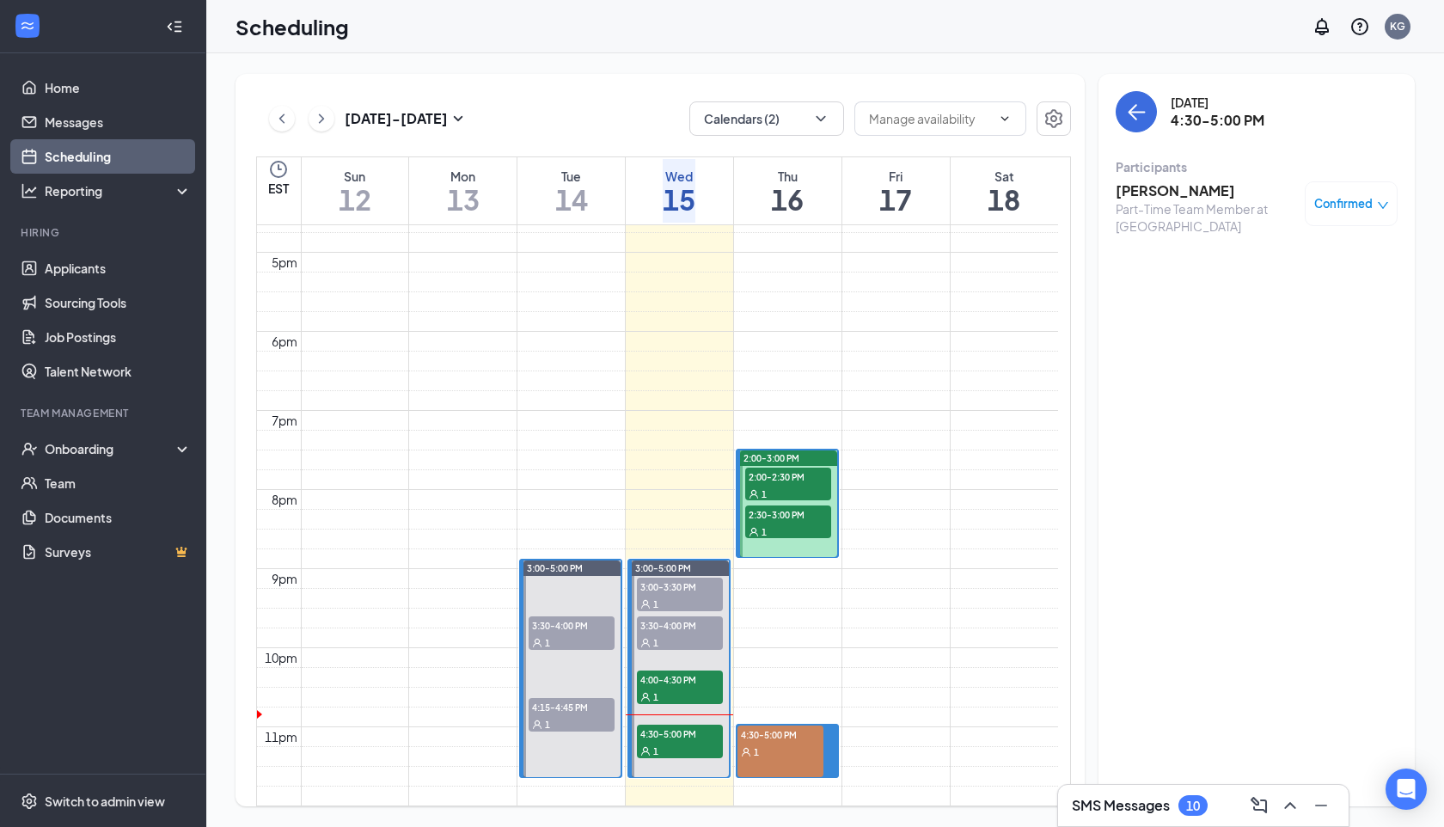
click at [786, 506] on span "2:30-3:00 PM" at bounding box center [788, 514] width 86 height 17
click at [779, 468] on span "2:00-2:30 PM" at bounding box center [788, 476] width 86 height 17
click at [1087, 793] on div "SMS Messages 10" at bounding box center [1203, 806] width 263 height 28
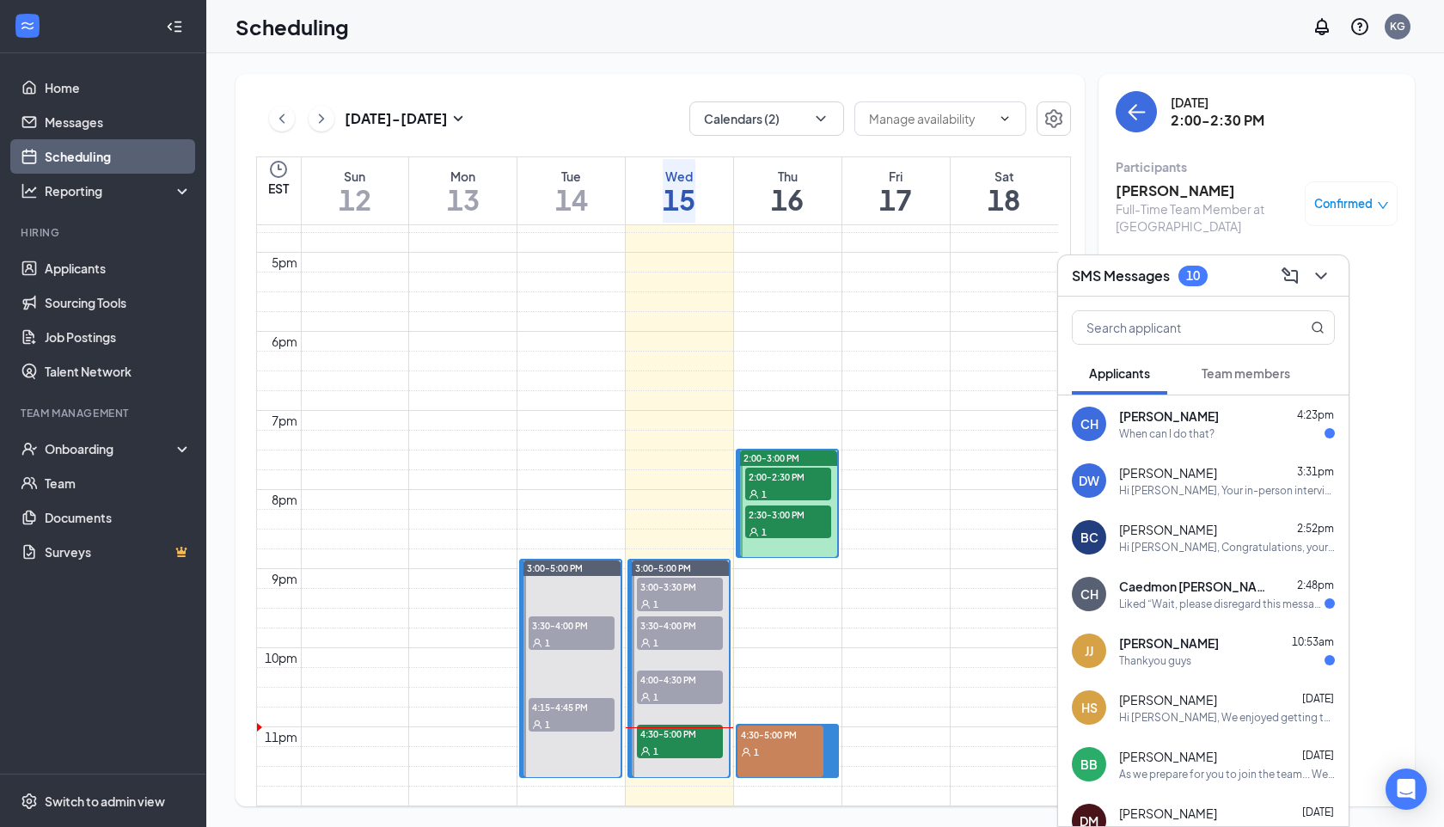
click at [1234, 438] on div "When can I do that?" at bounding box center [1227, 433] width 216 height 15
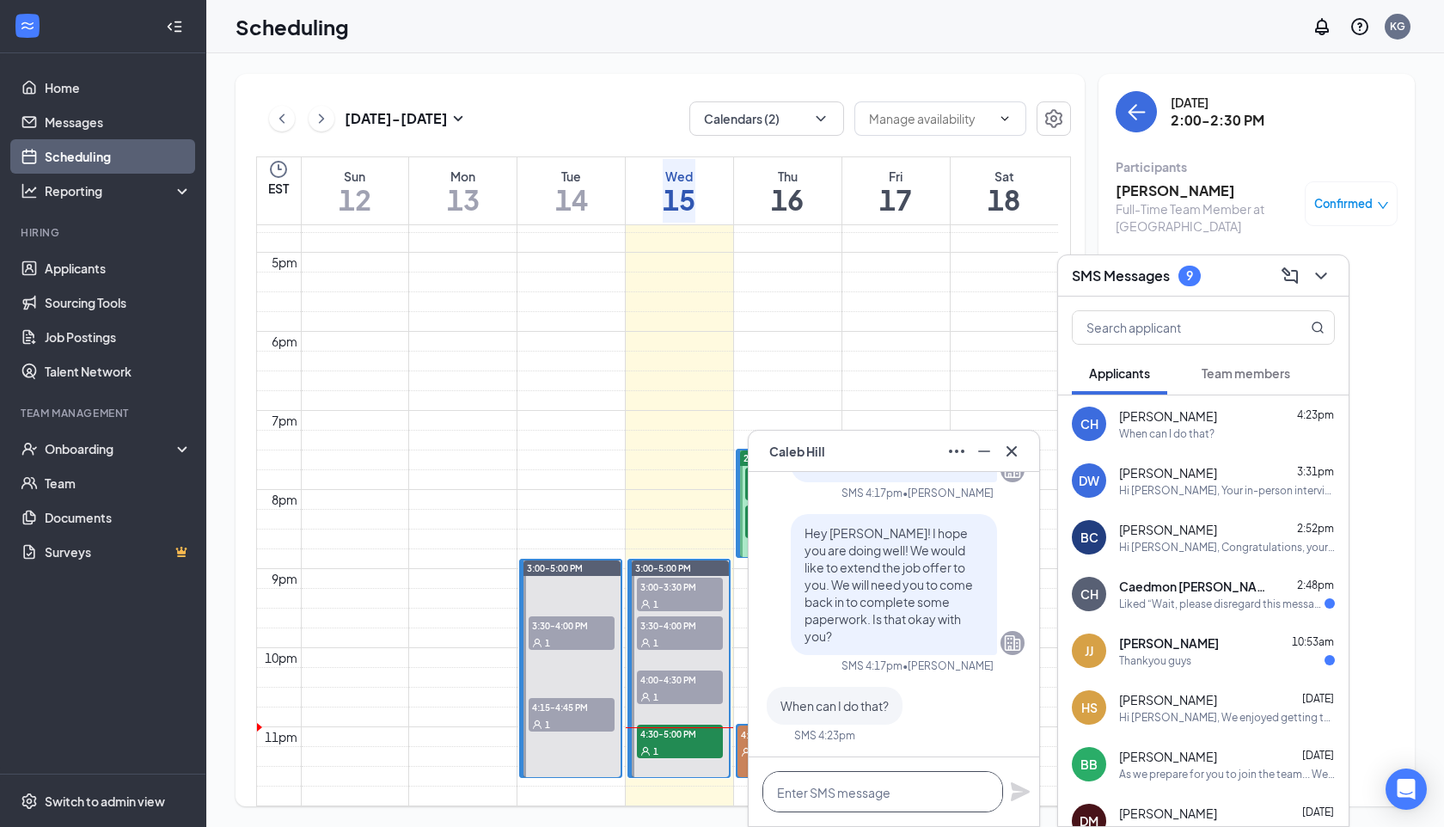
click at [806, 783] on textarea at bounding box center [883, 791] width 241 height 41
type textarea "W"
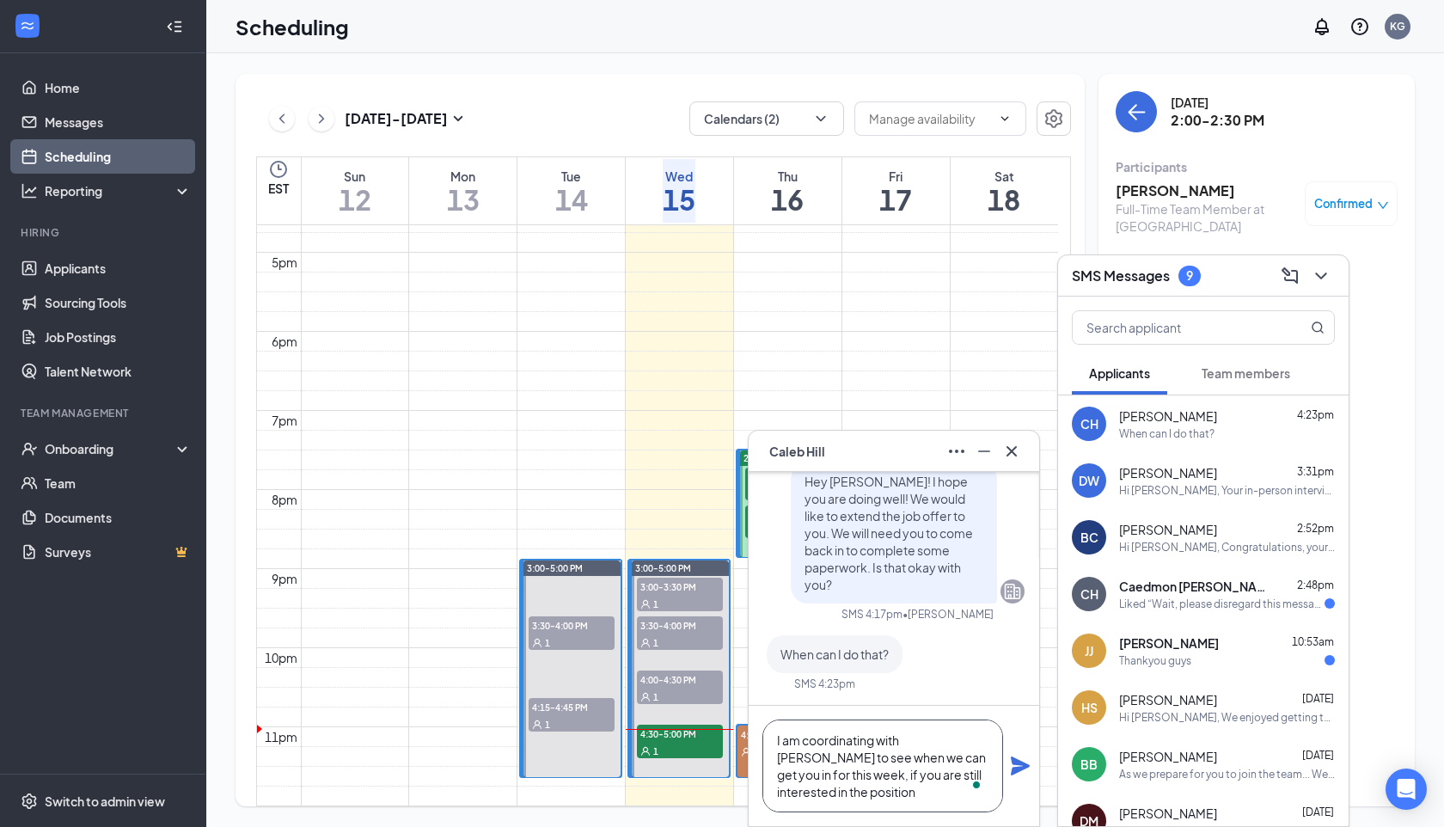
type textarea "I am coordinating with [PERSON_NAME] to see when we can get you in for this wee…"
click at [1025, 764] on icon "Plane" at bounding box center [1020, 766] width 19 height 19
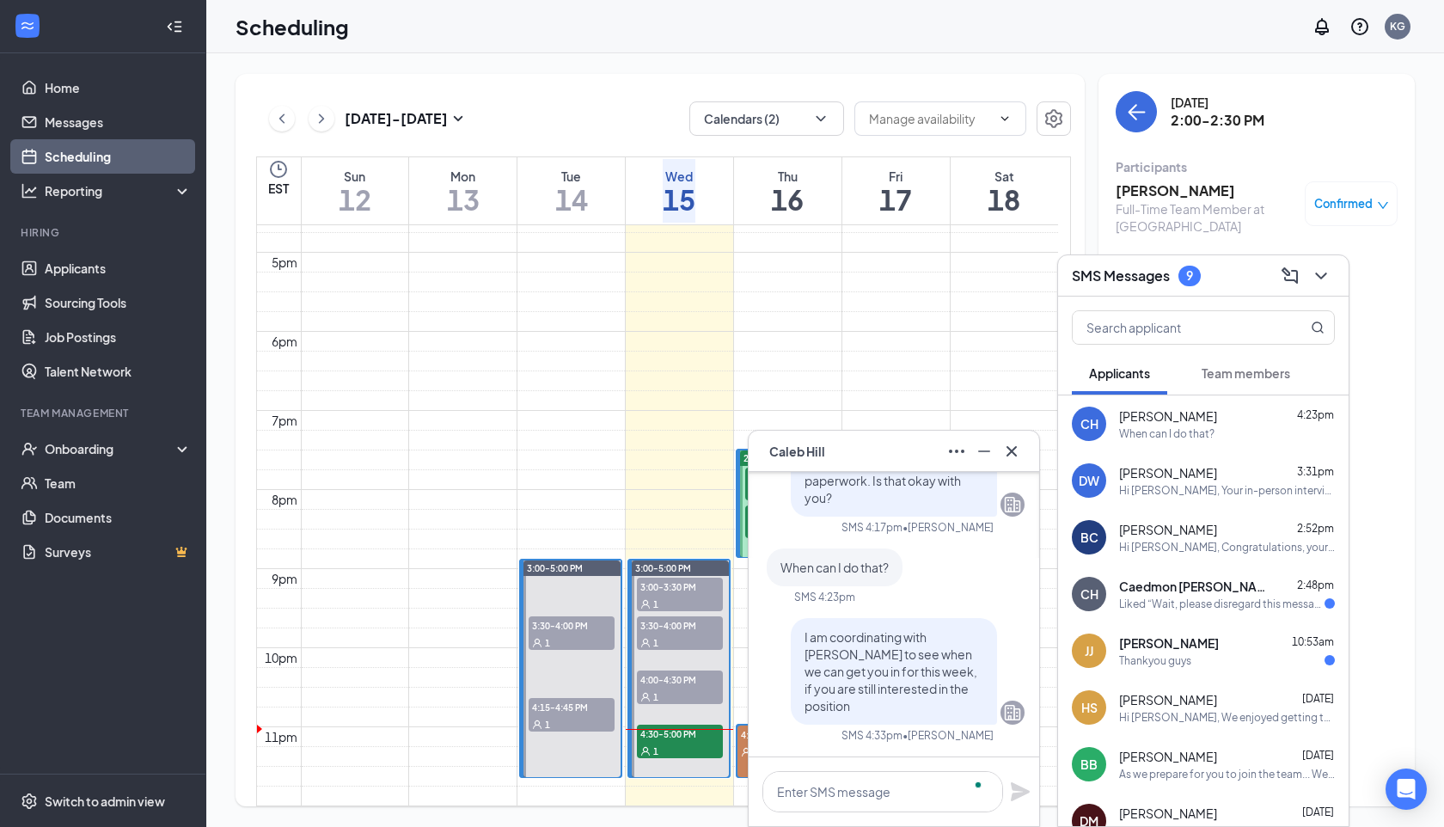
scroll to position [0, 0]
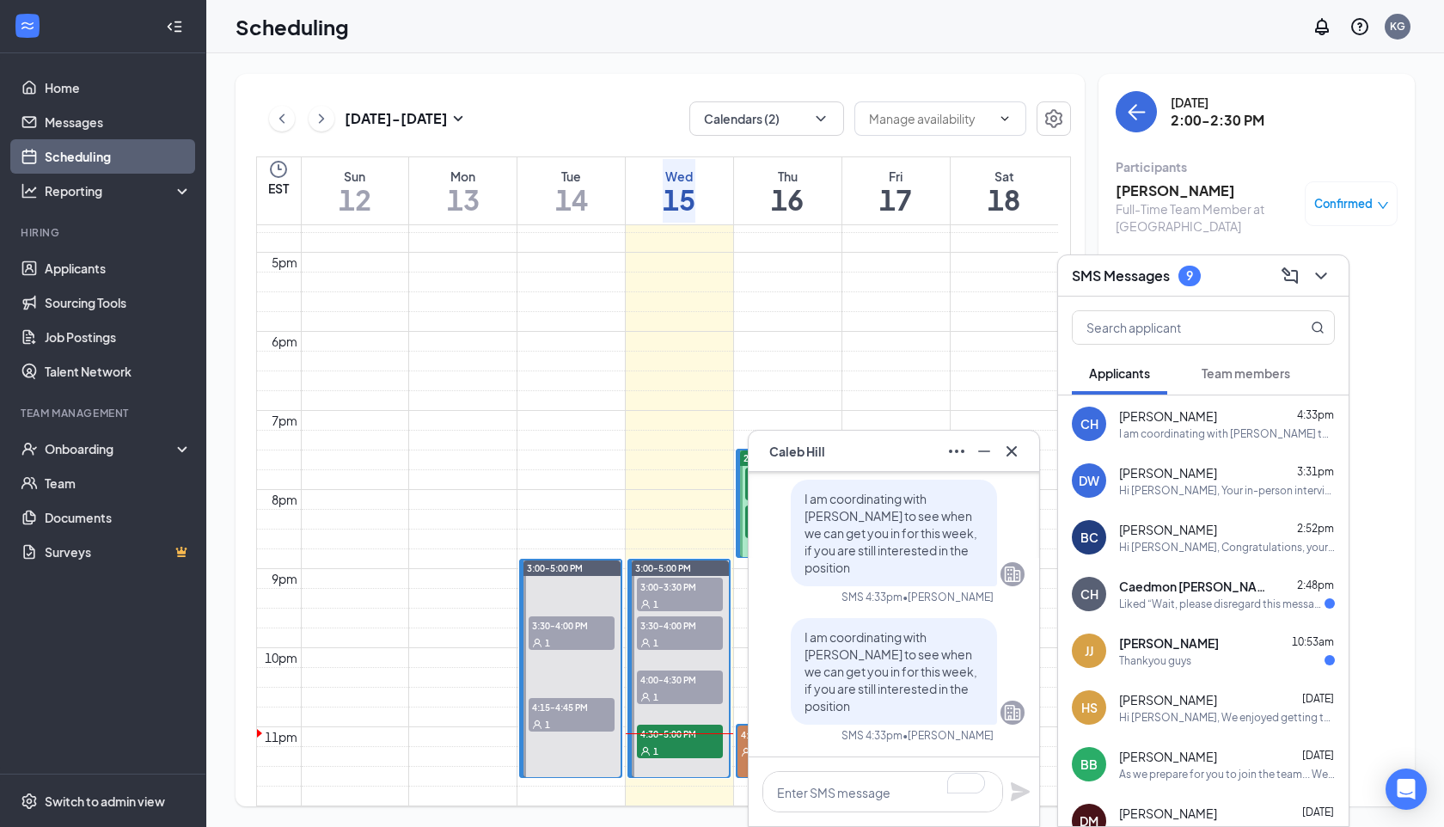
click at [911, 445] on div "CH [PERSON_NAME]" at bounding box center [894, 452] width 263 height 28
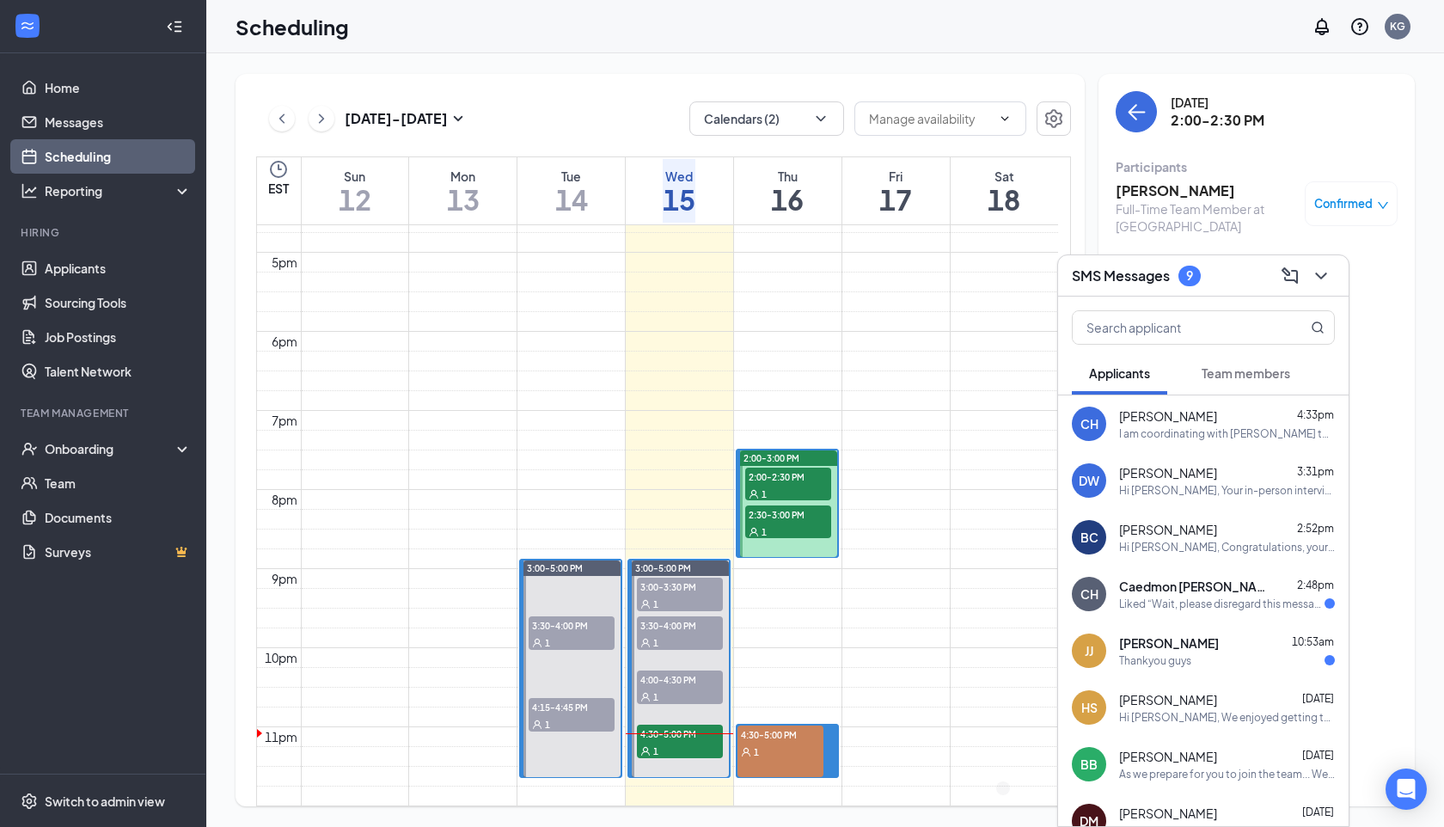
click at [1236, 285] on div "SMS Messages 9" at bounding box center [1203, 275] width 263 height 27
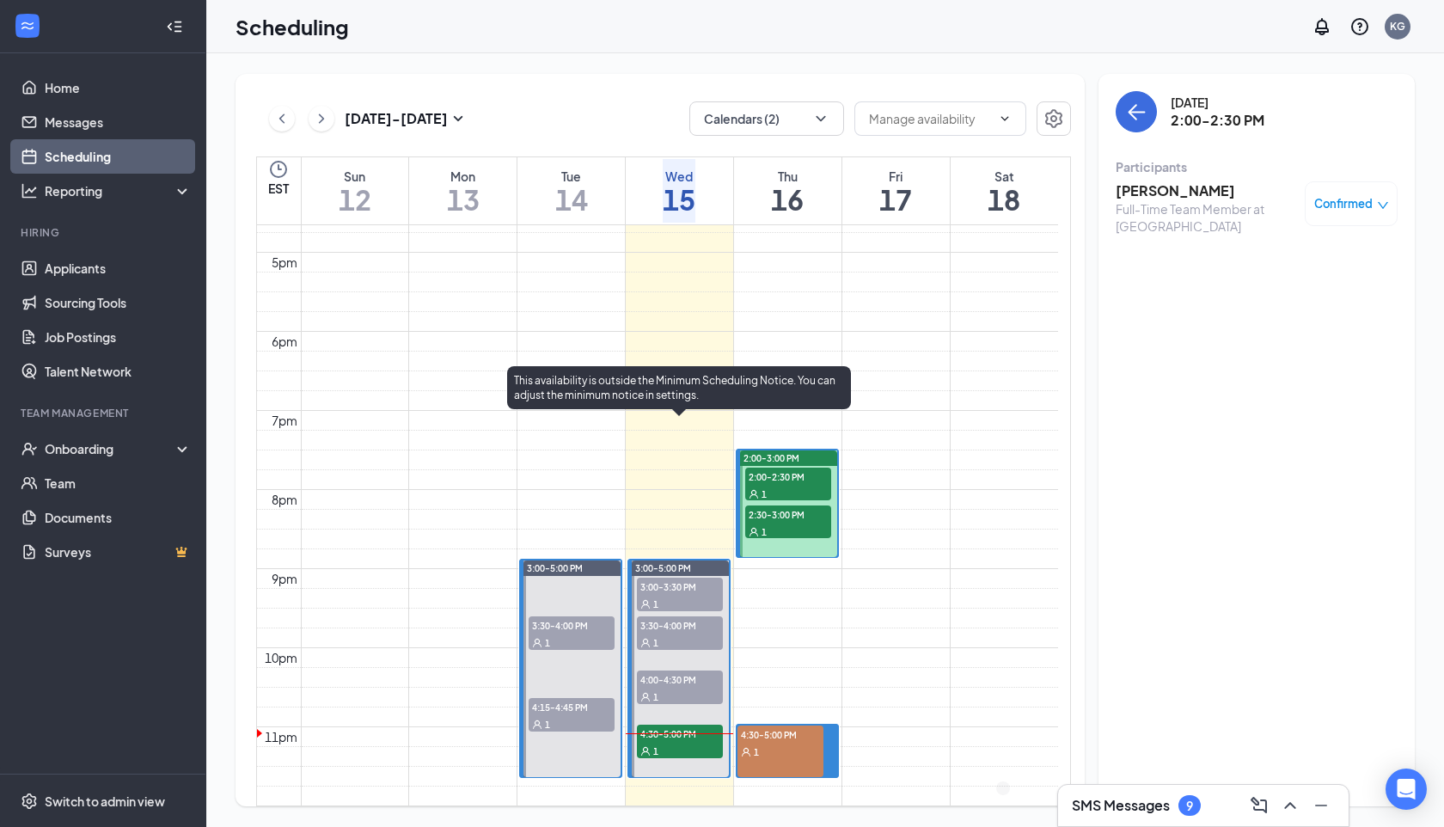
click at [698, 742] on div "1" at bounding box center [680, 750] width 86 height 17
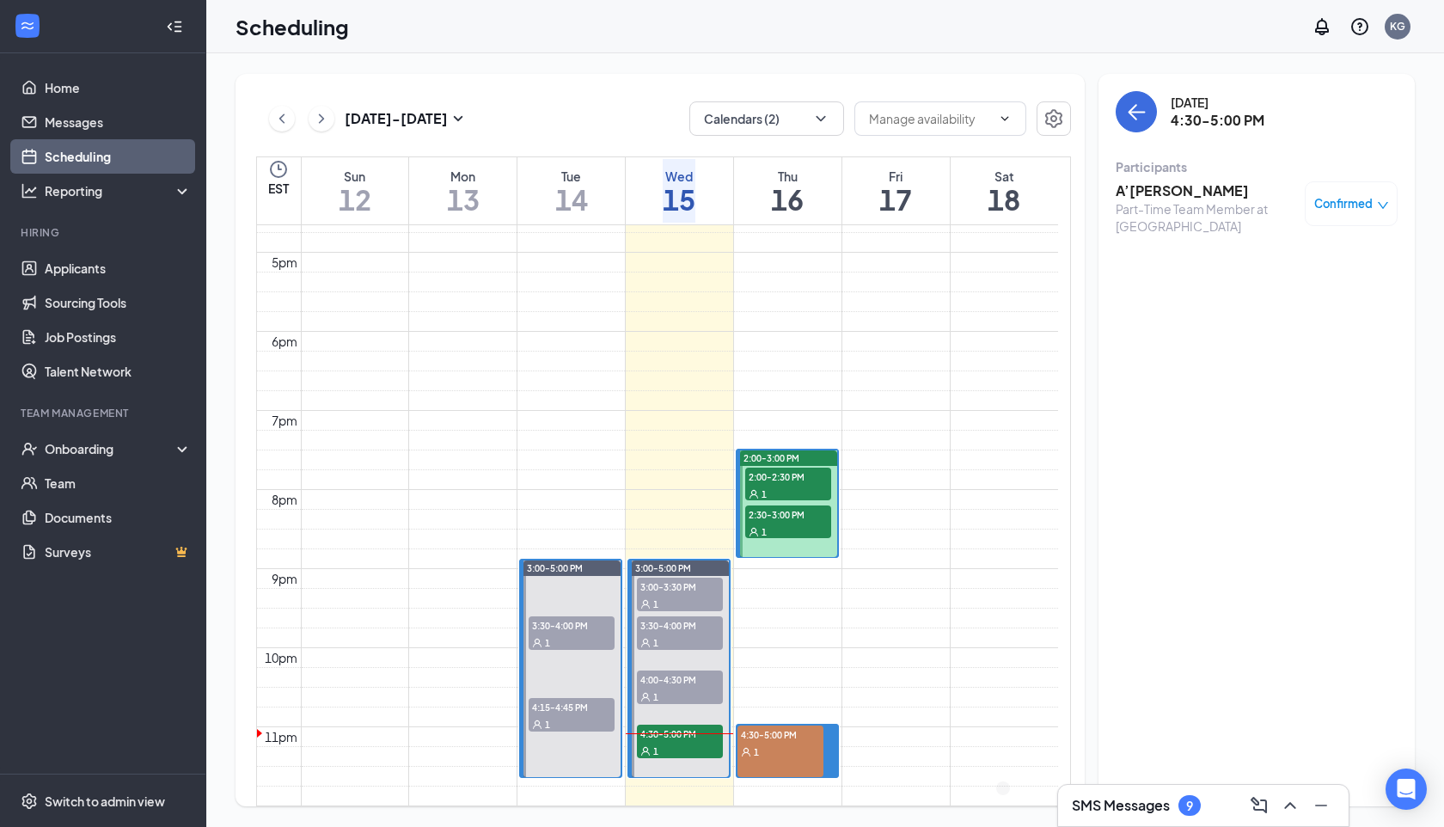
click at [1162, 196] on h3 "A’[PERSON_NAME]" at bounding box center [1206, 190] width 181 height 19
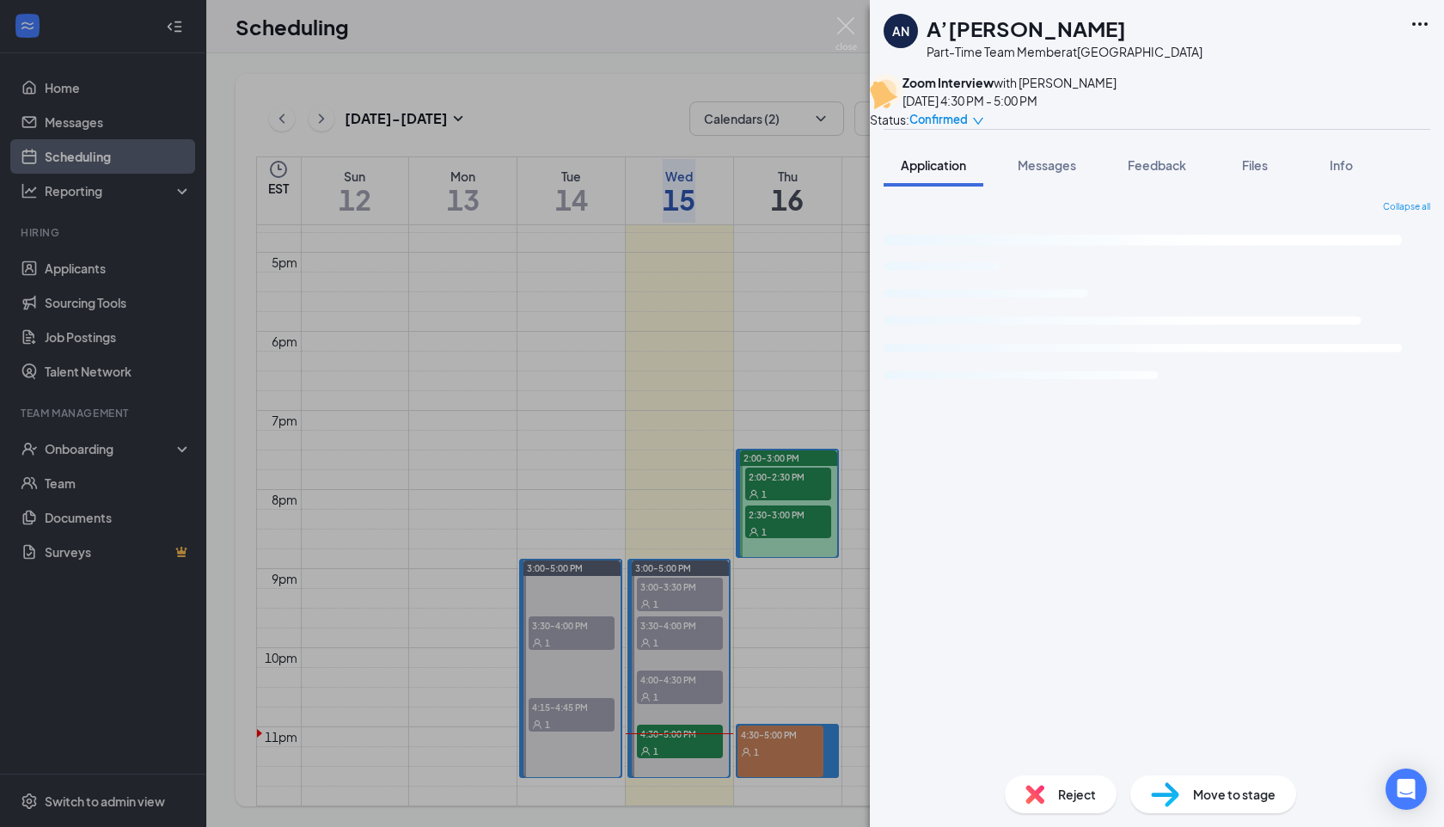
click at [1064, 789] on span "Reject" at bounding box center [1077, 794] width 38 height 19
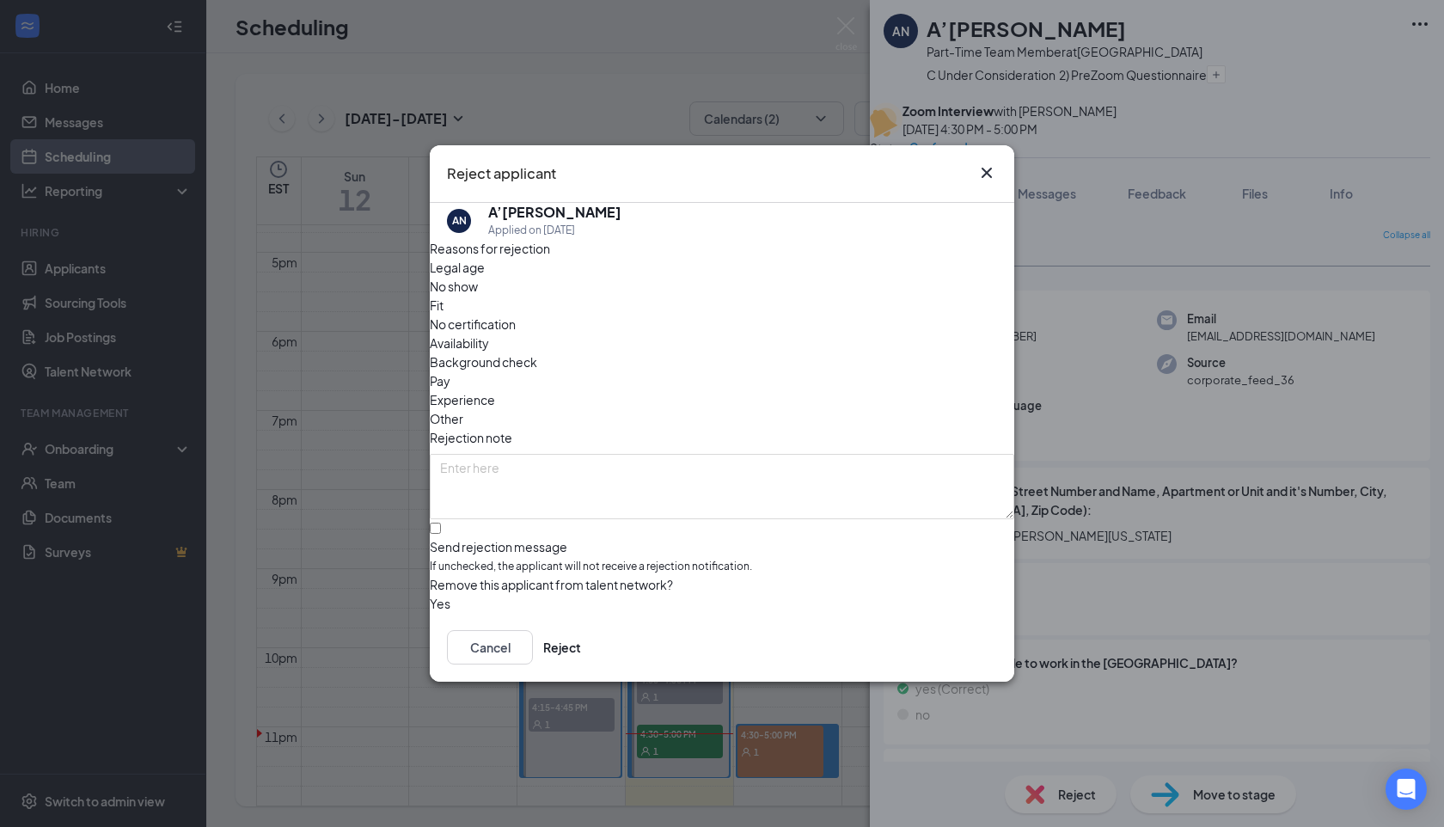
click at [478, 296] on span "No show" at bounding box center [454, 286] width 48 height 19
click at [581, 647] on button "Reject" at bounding box center [562, 647] width 38 height 34
